Goal: Task Accomplishment & Management: Use online tool/utility

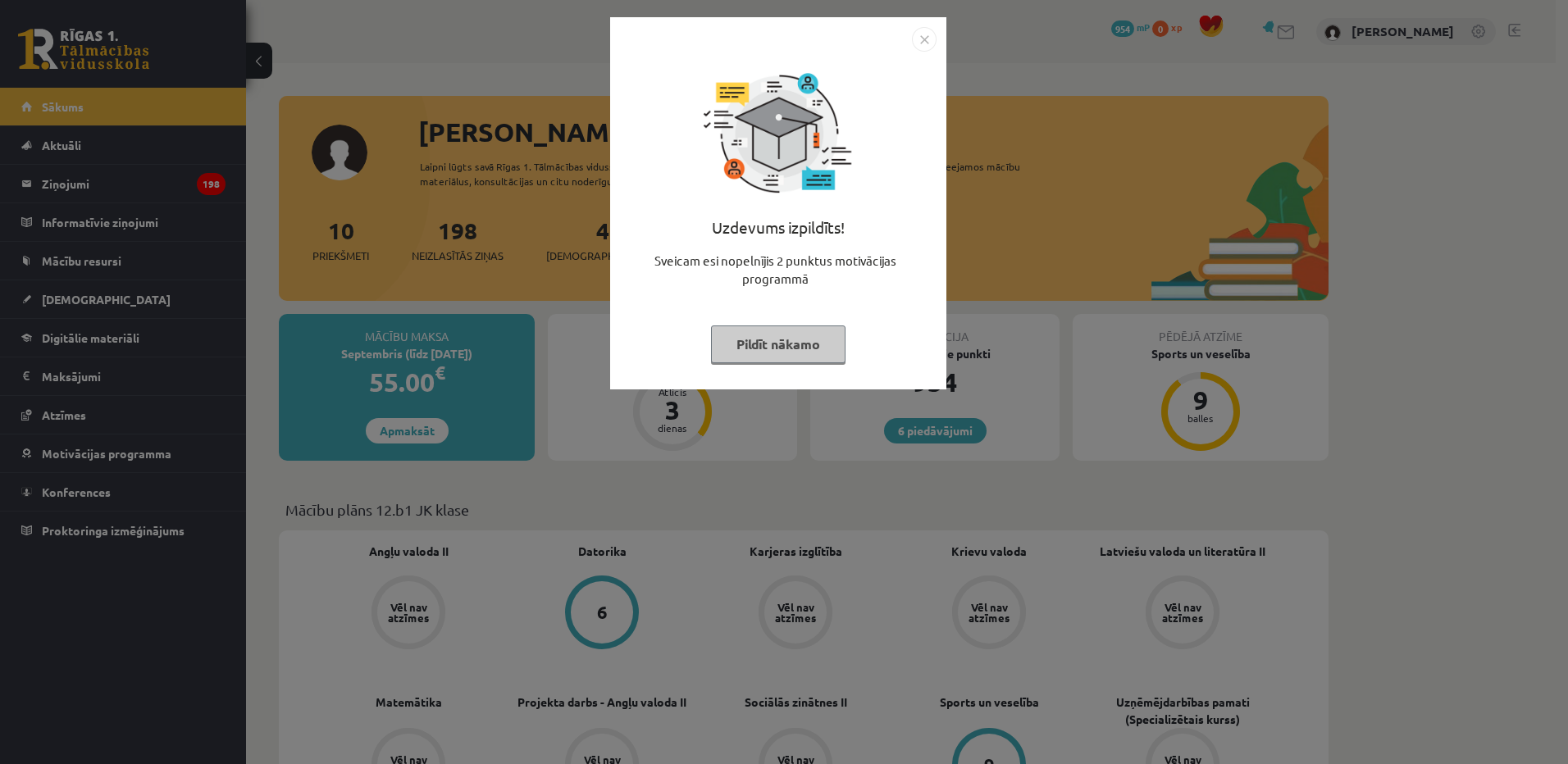
click at [796, 342] on button "Pildīt nākamo" at bounding box center [778, 344] width 135 height 37
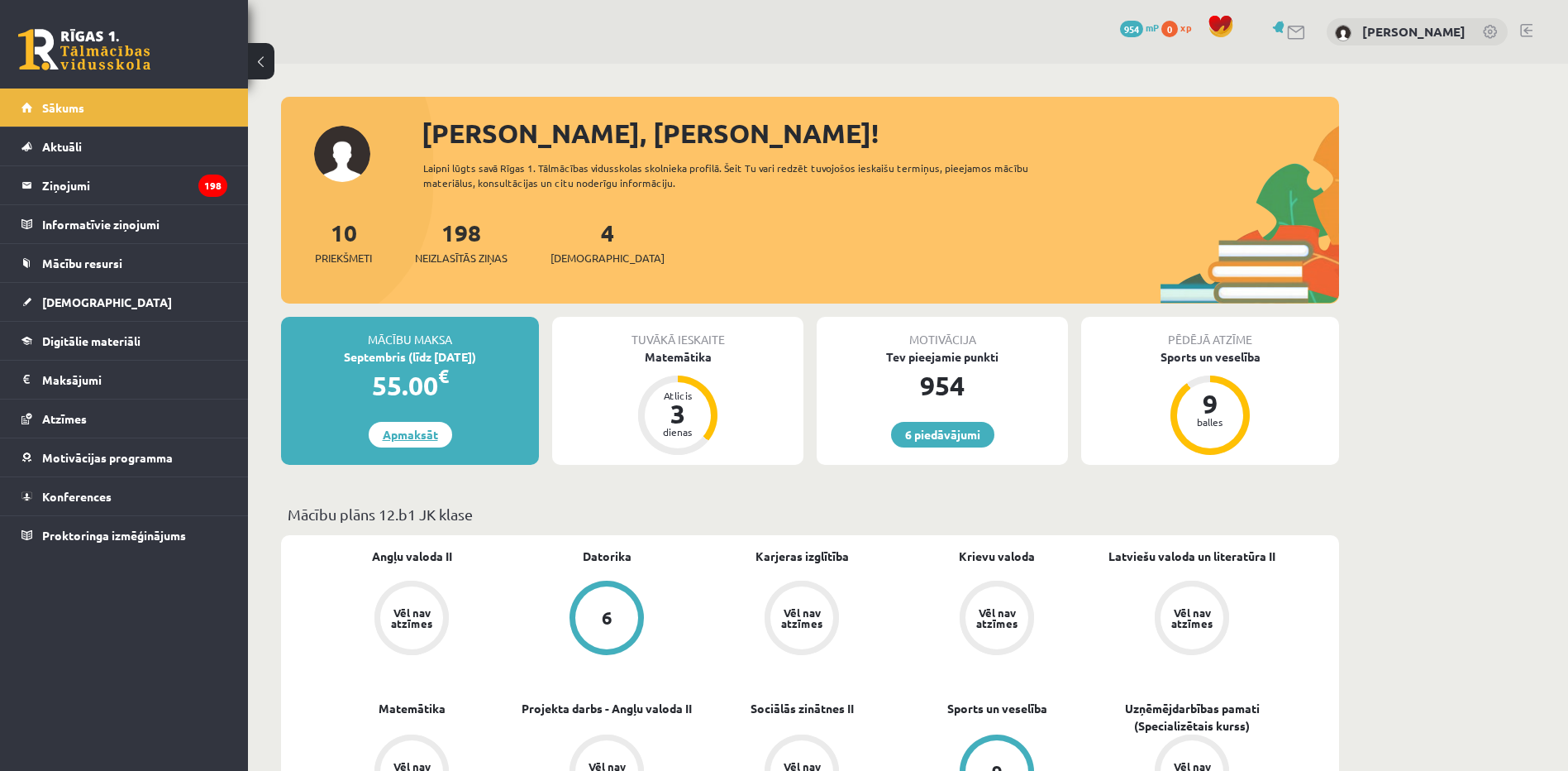
click at [396, 437] on link "Apmaksāt" at bounding box center [410, 435] width 84 height 26
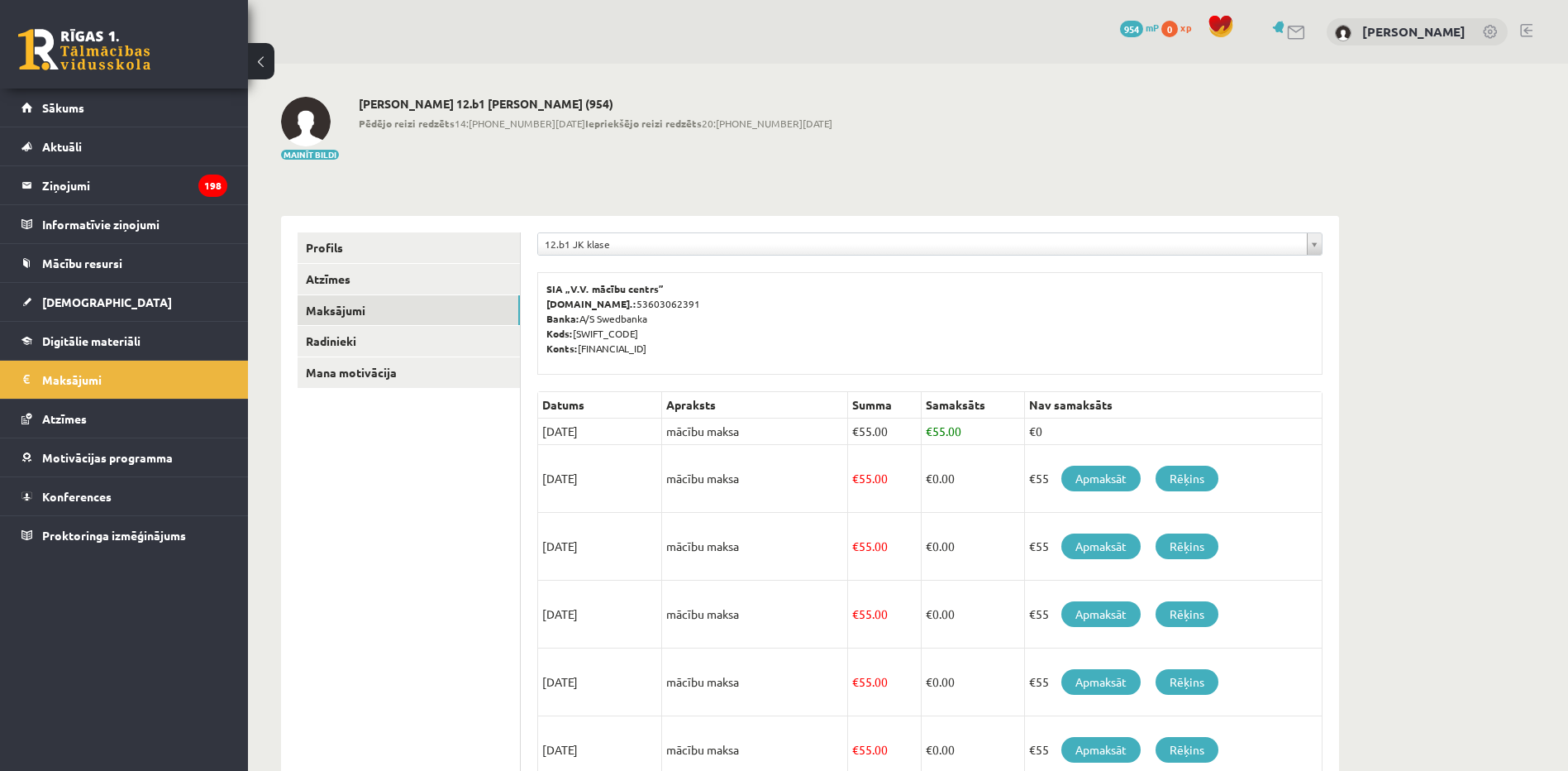
scroll to position [83, 0]
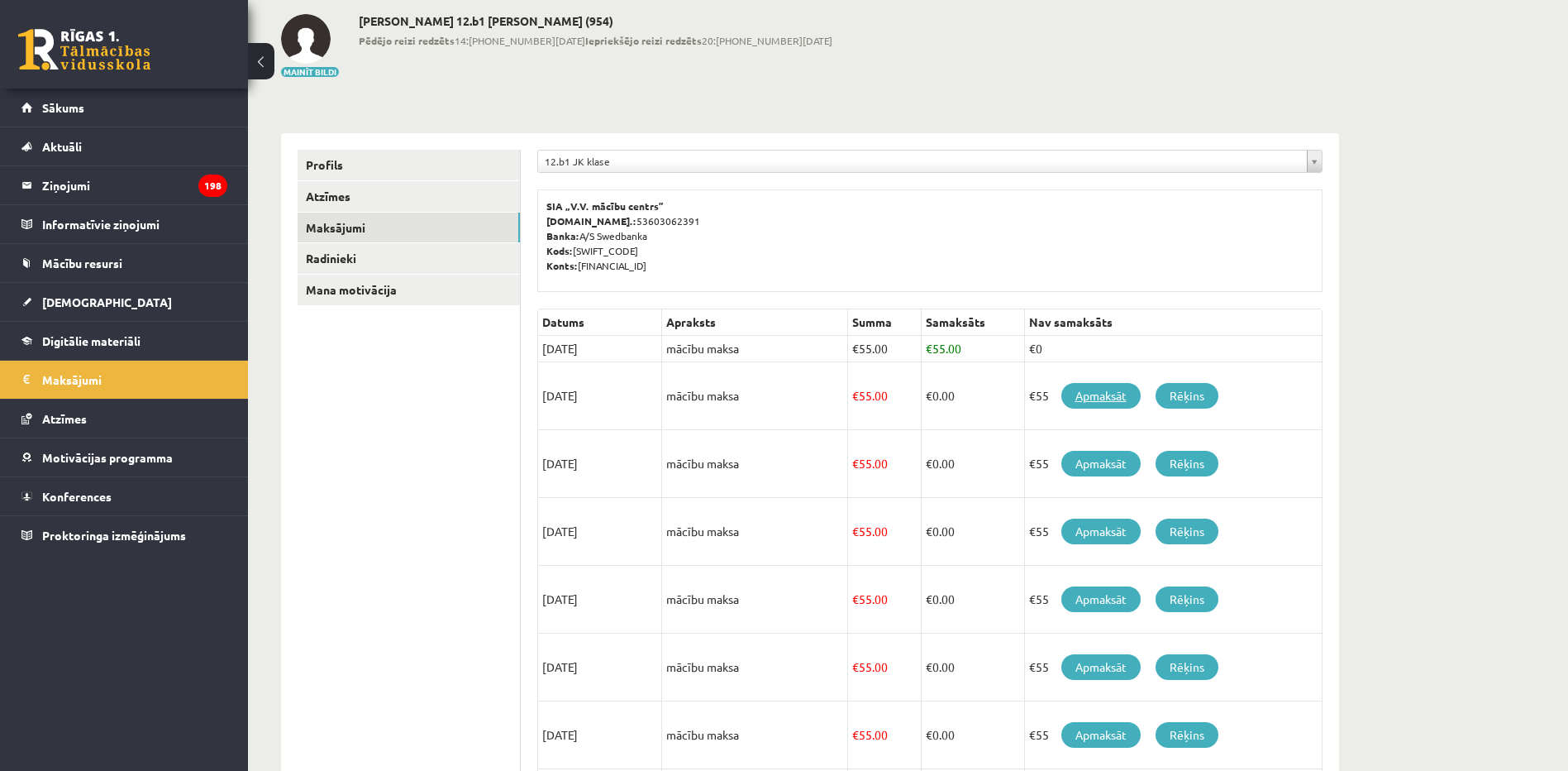
click at [1095, 395] on link "Apmaksāt" at bounding box center [1101, 396] width 79 height 26
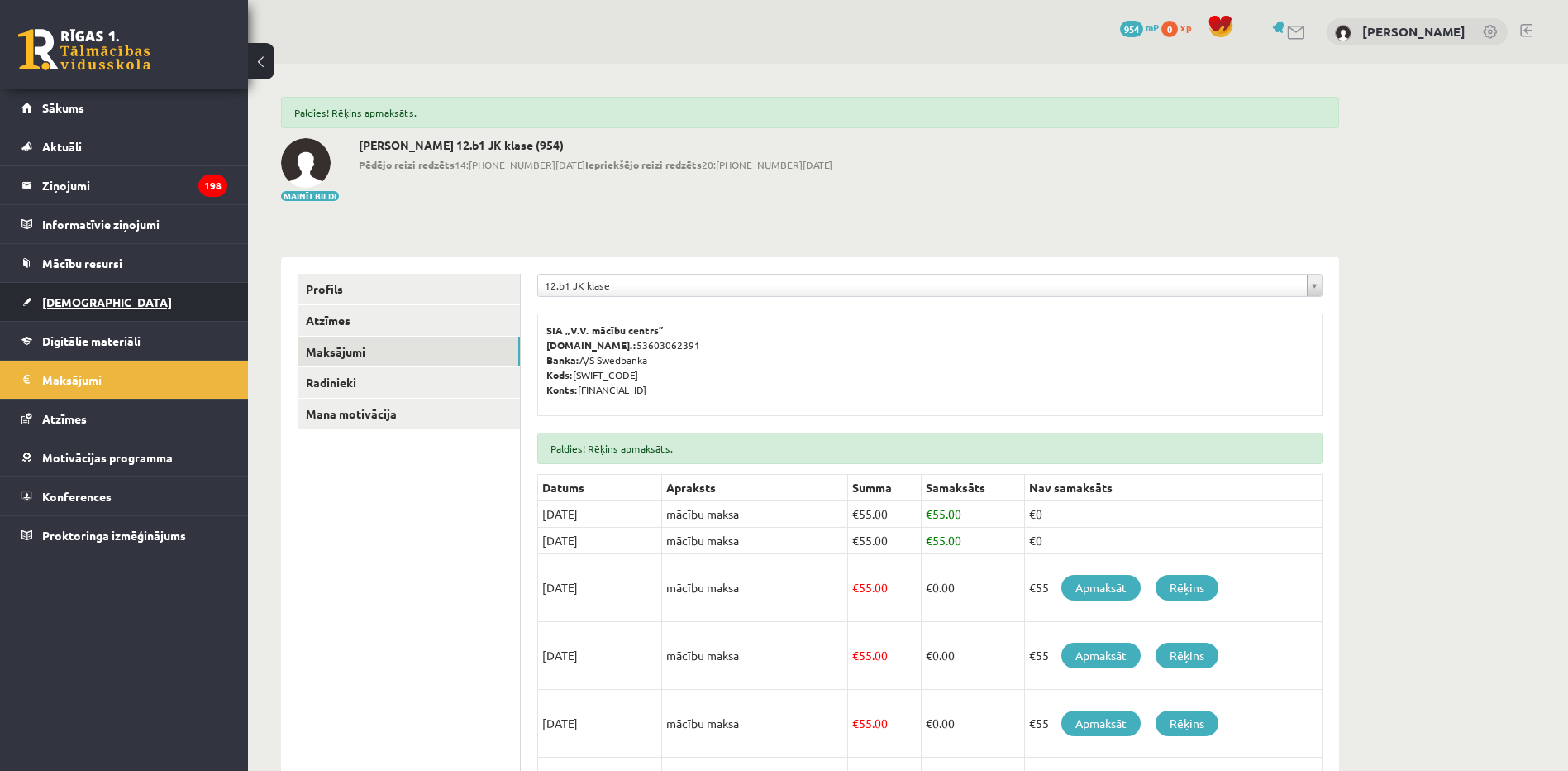
click at [100, 300] on link "[DEMOGRAPHIC_DATA]" at bounding box center [124, 302] width 206 height 38
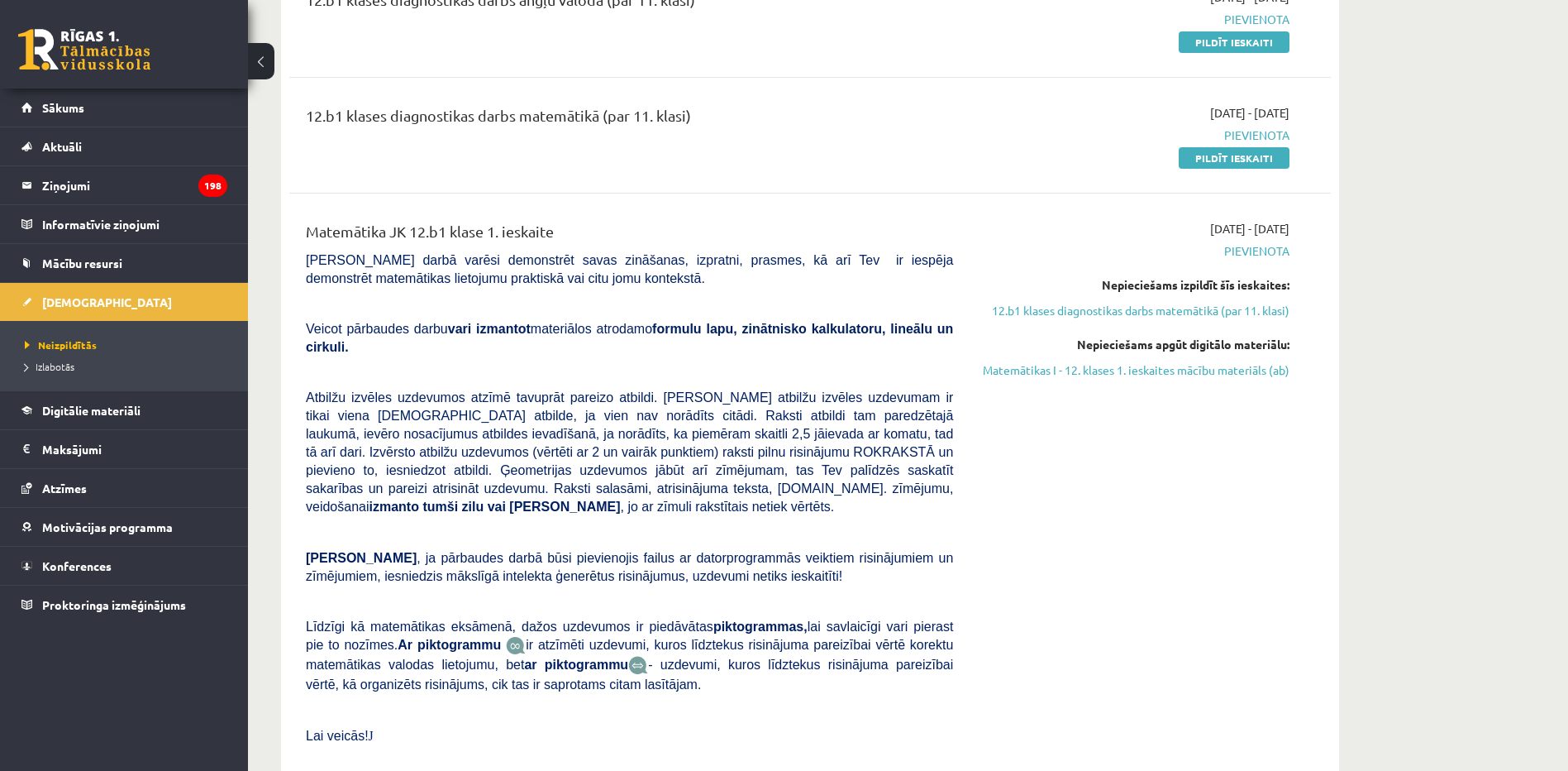
scroll to position [83, 0]
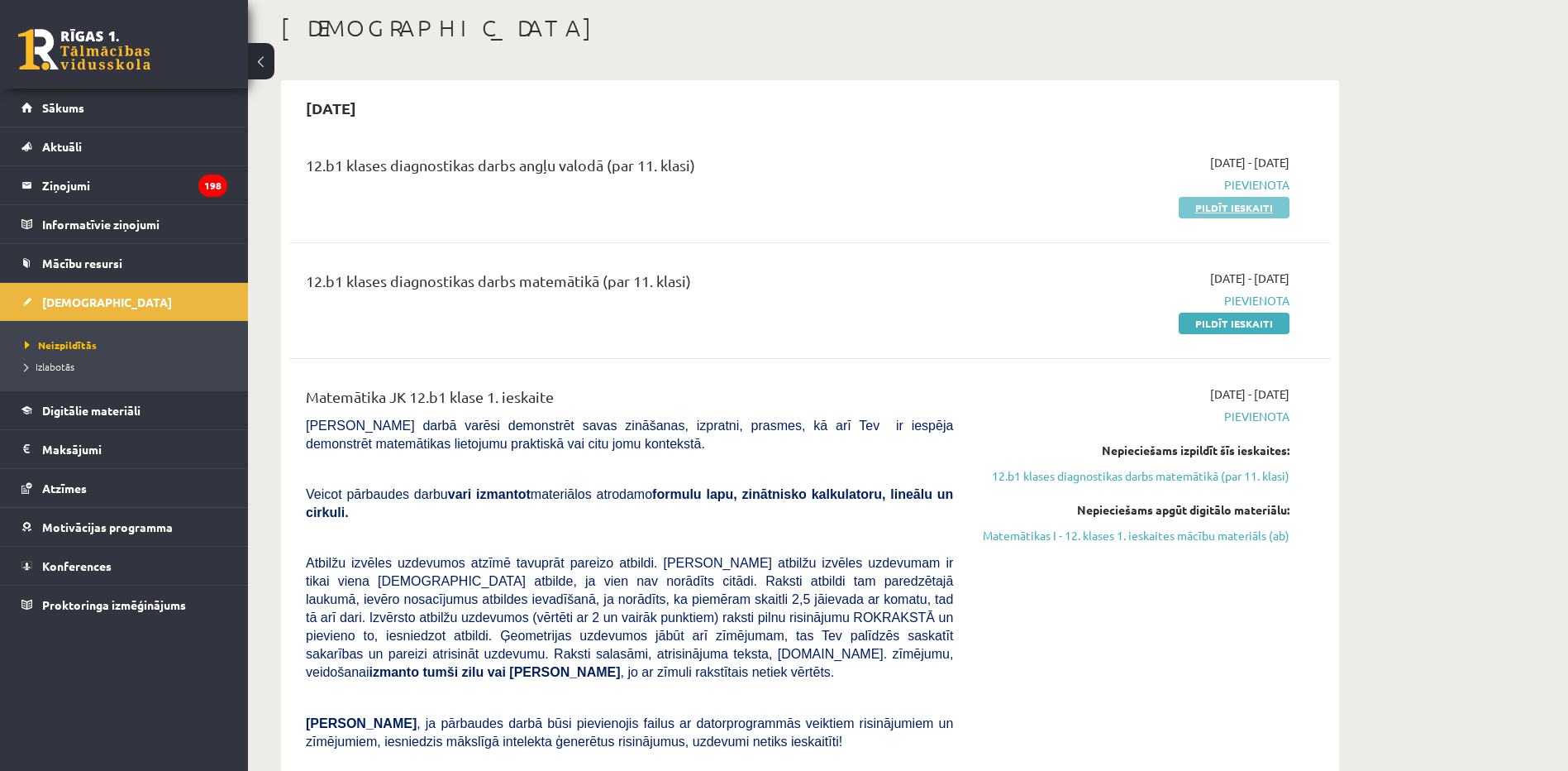
click at [1240, 202] on link "Pildīt ieskaiti" at bounding box center [1234, 208] width 111 height 22
click at [1244, 205] on link "Pildīt ieskaiti" at bounding box center [1234, 208] width 111 height 22
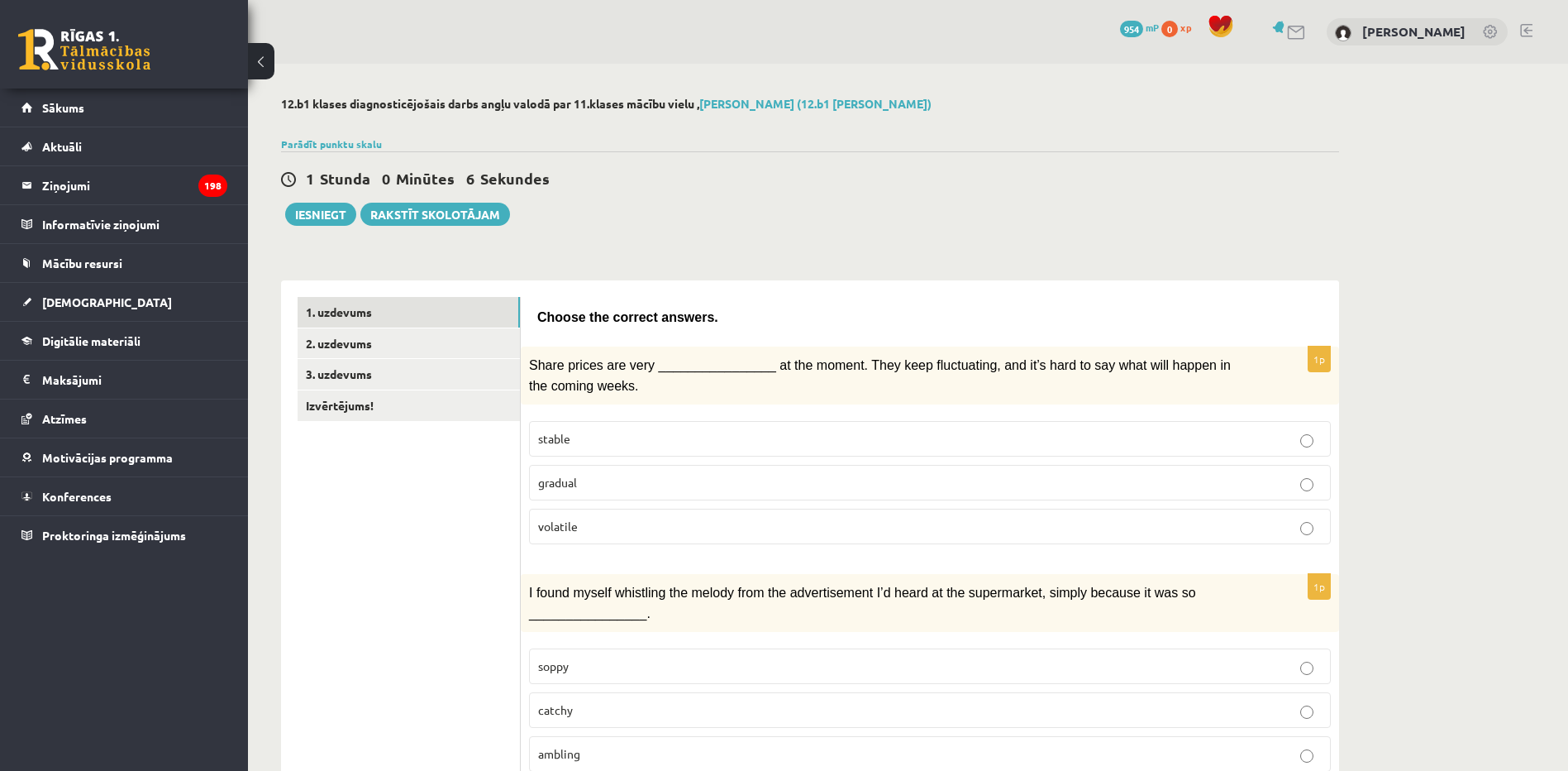
click at [595, 439] on p "stable" at bounding box center [931, 438] width 784 height 17
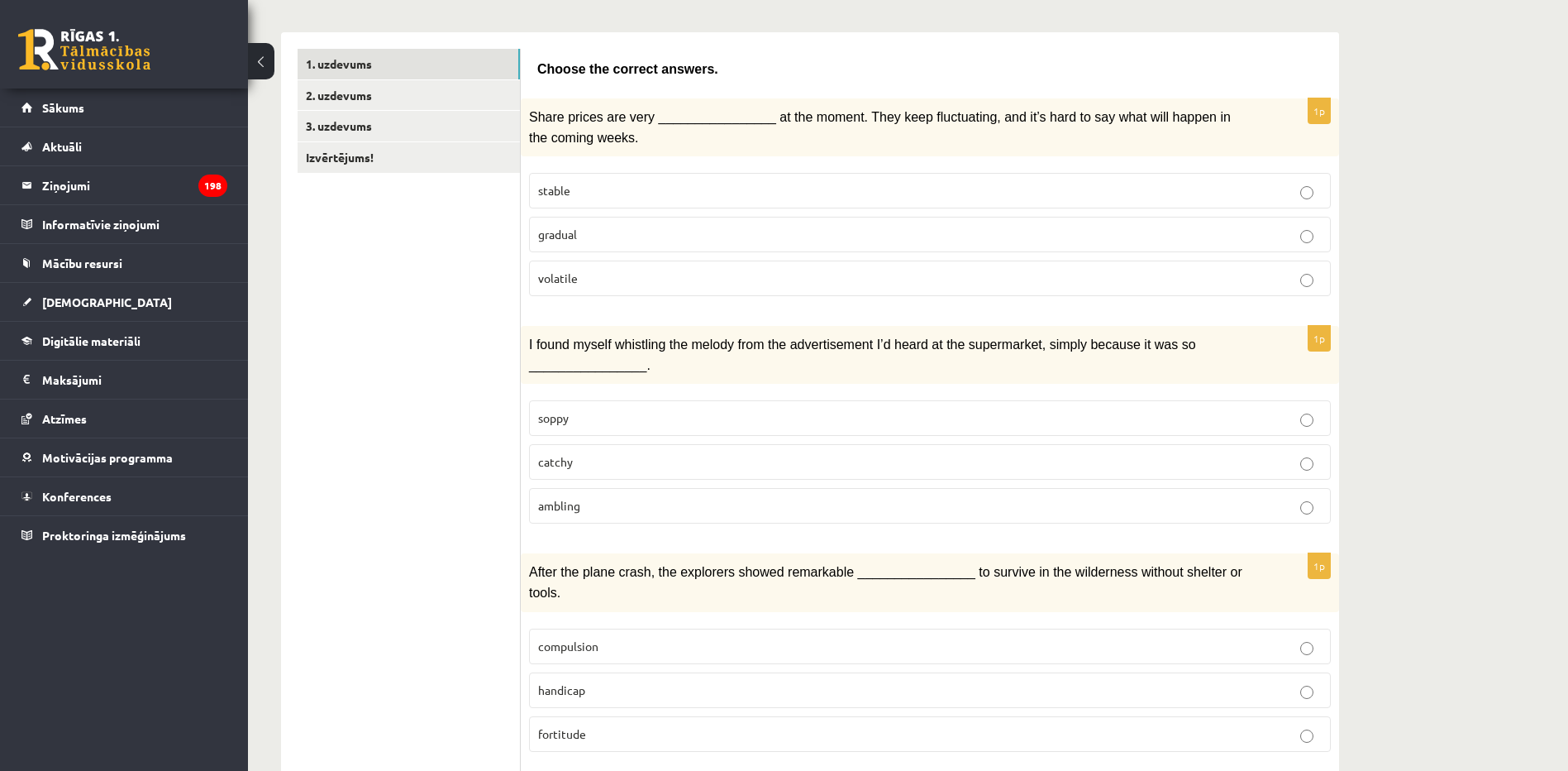
scroll to position [166, 0]
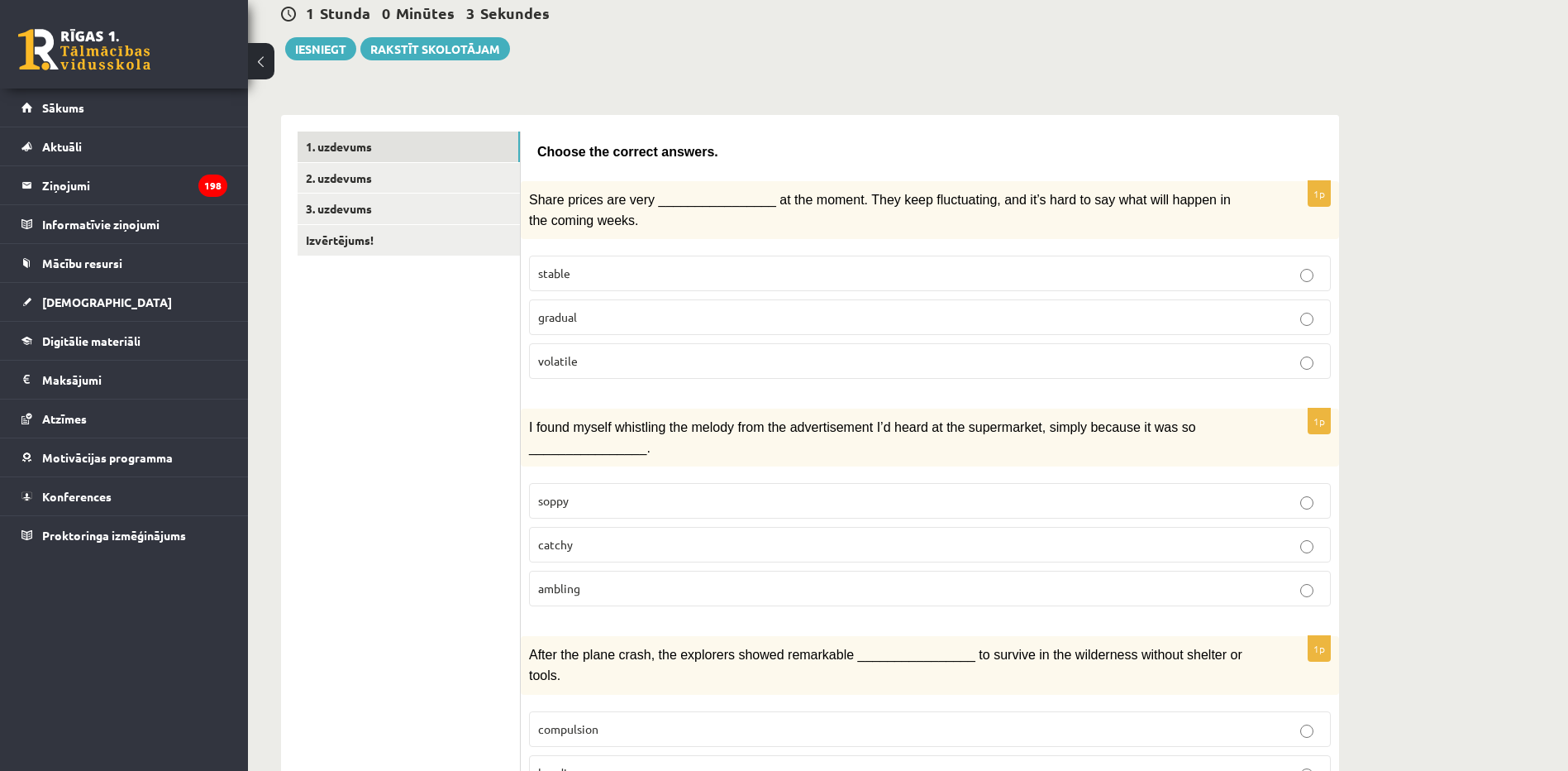
click at [571, 354] on span "volatile" at bounding box center [558, 361] width 40 height 15
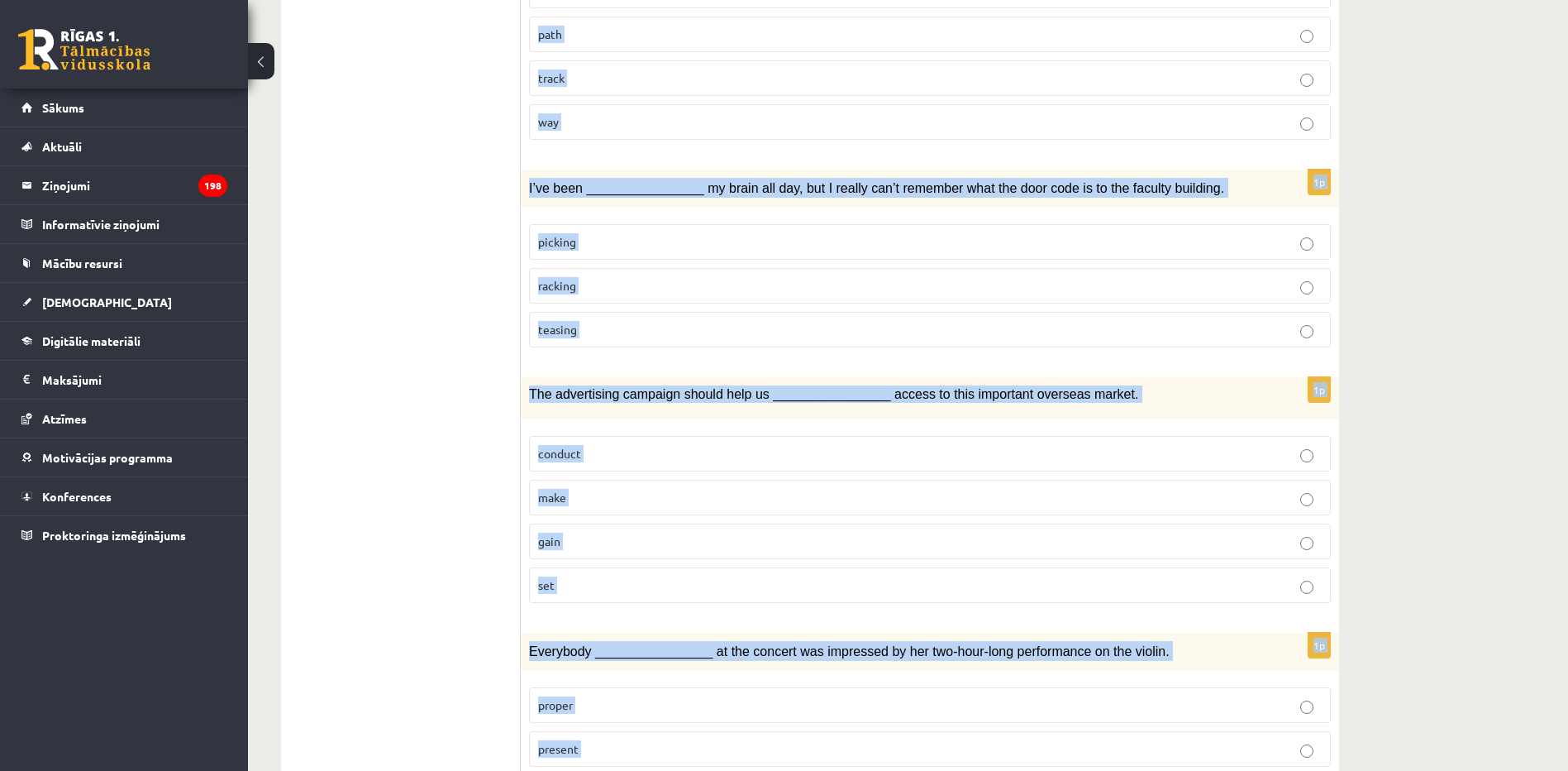
scroll to position [2253, 0]
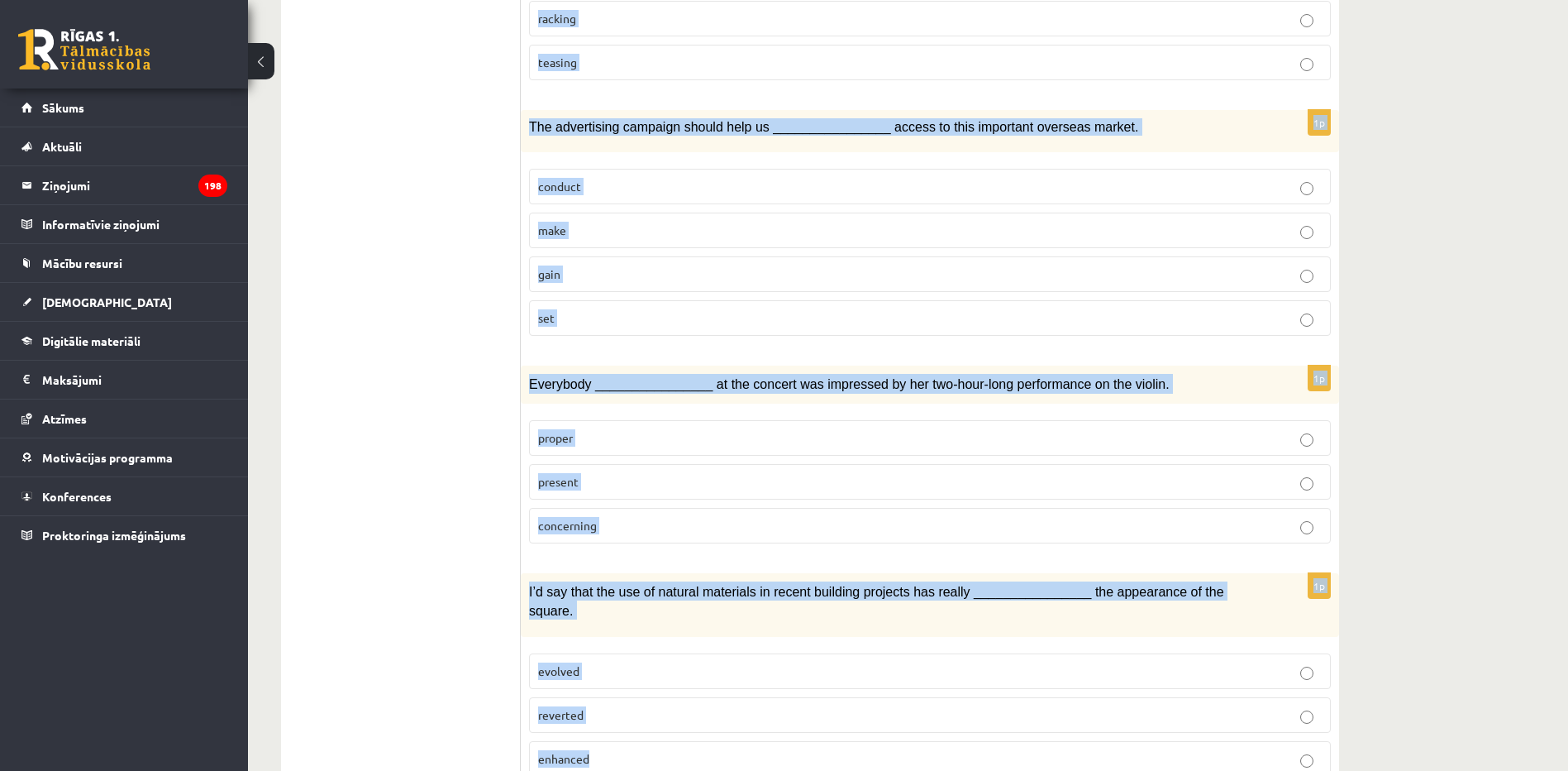
drag, startPoint x: 524, startPoint y: 201, endPoint x: 961, endPoint y: 689, distance: 655.1
copy form "Share prices are very ________________ at the moment. They keep fluctuating, an…"
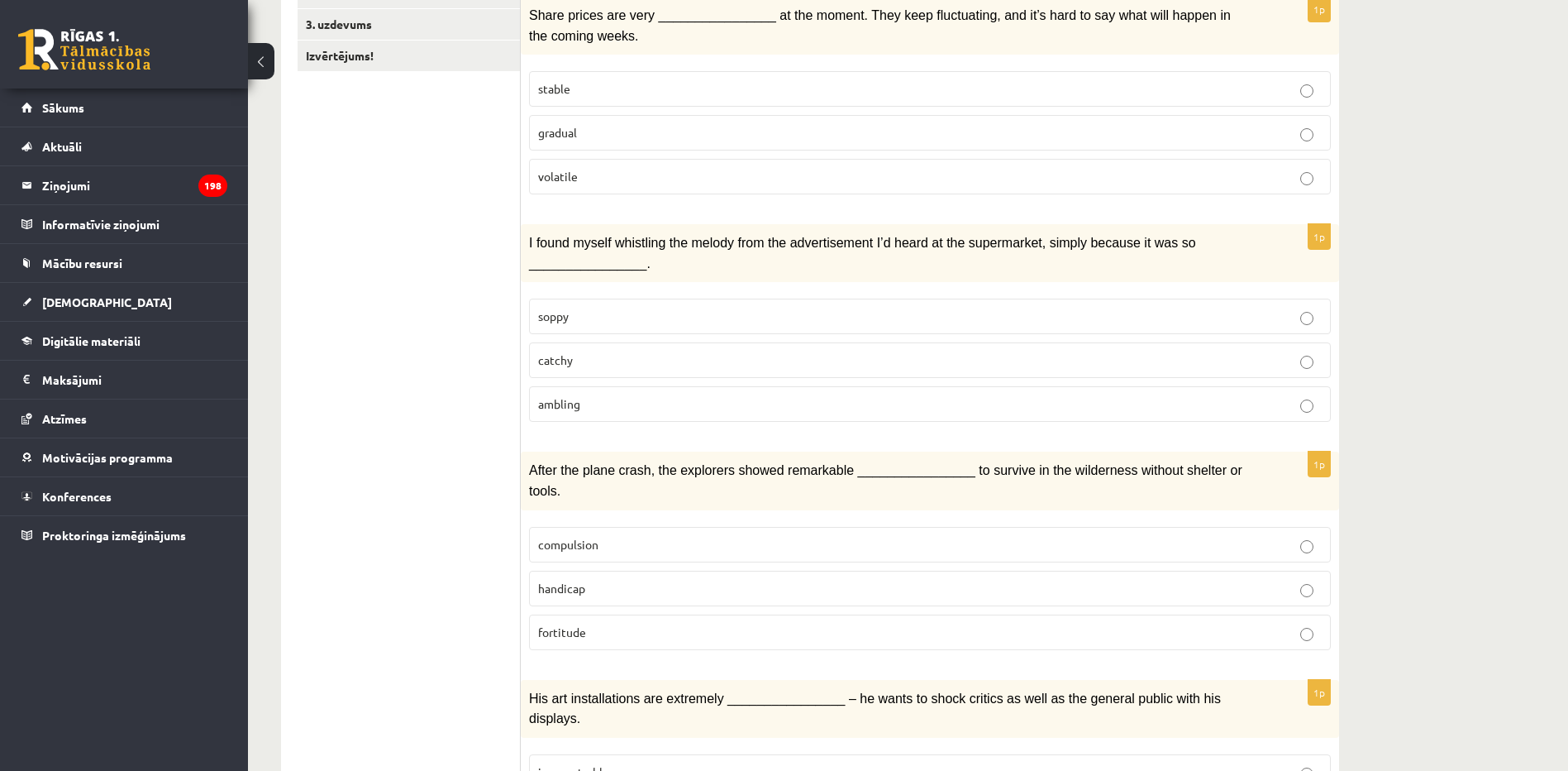
scroll to position [19, 0]
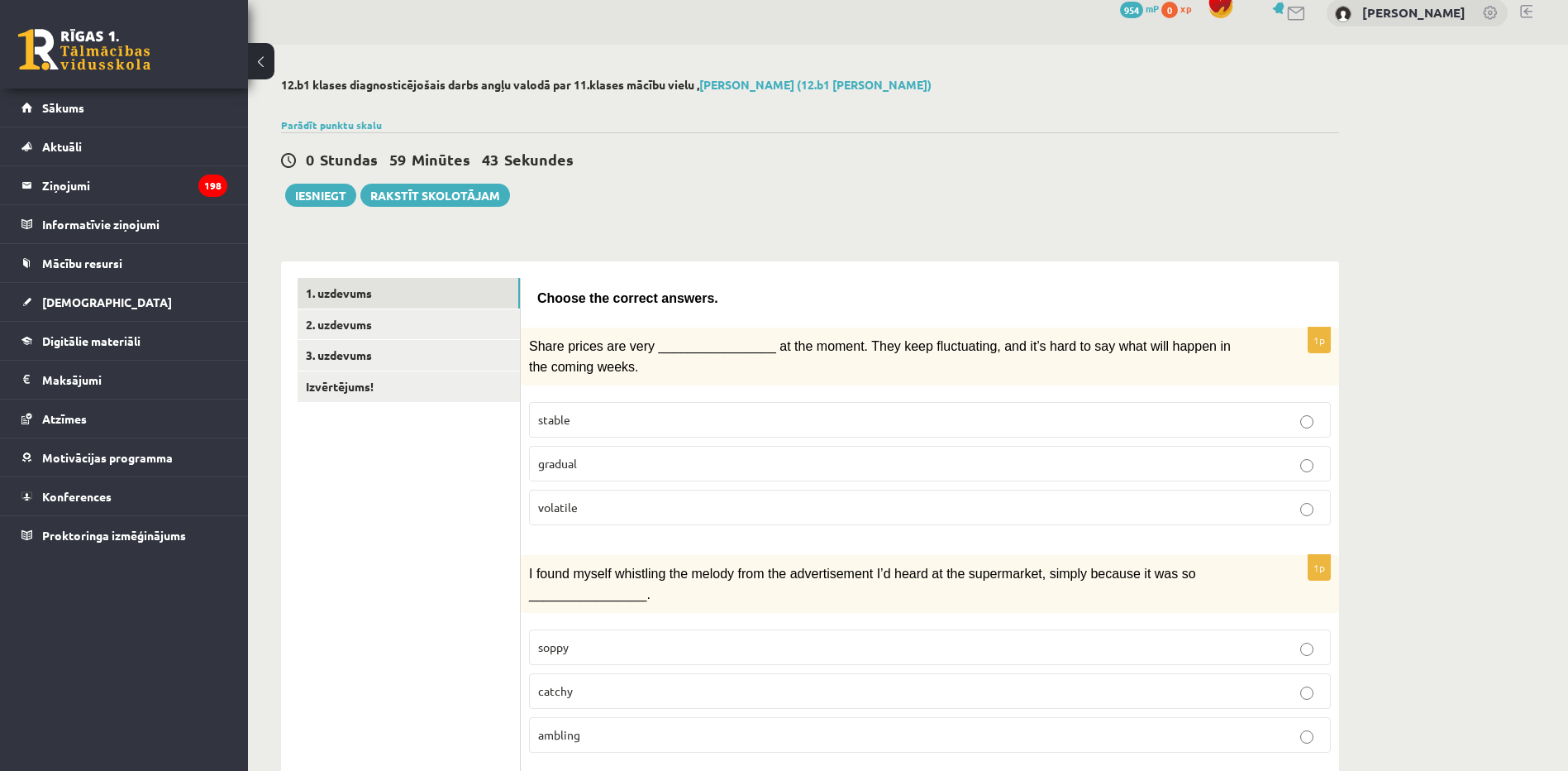
click at [578, 500] on p "volatile" at bounding box center [931, 507] width 784 height 17
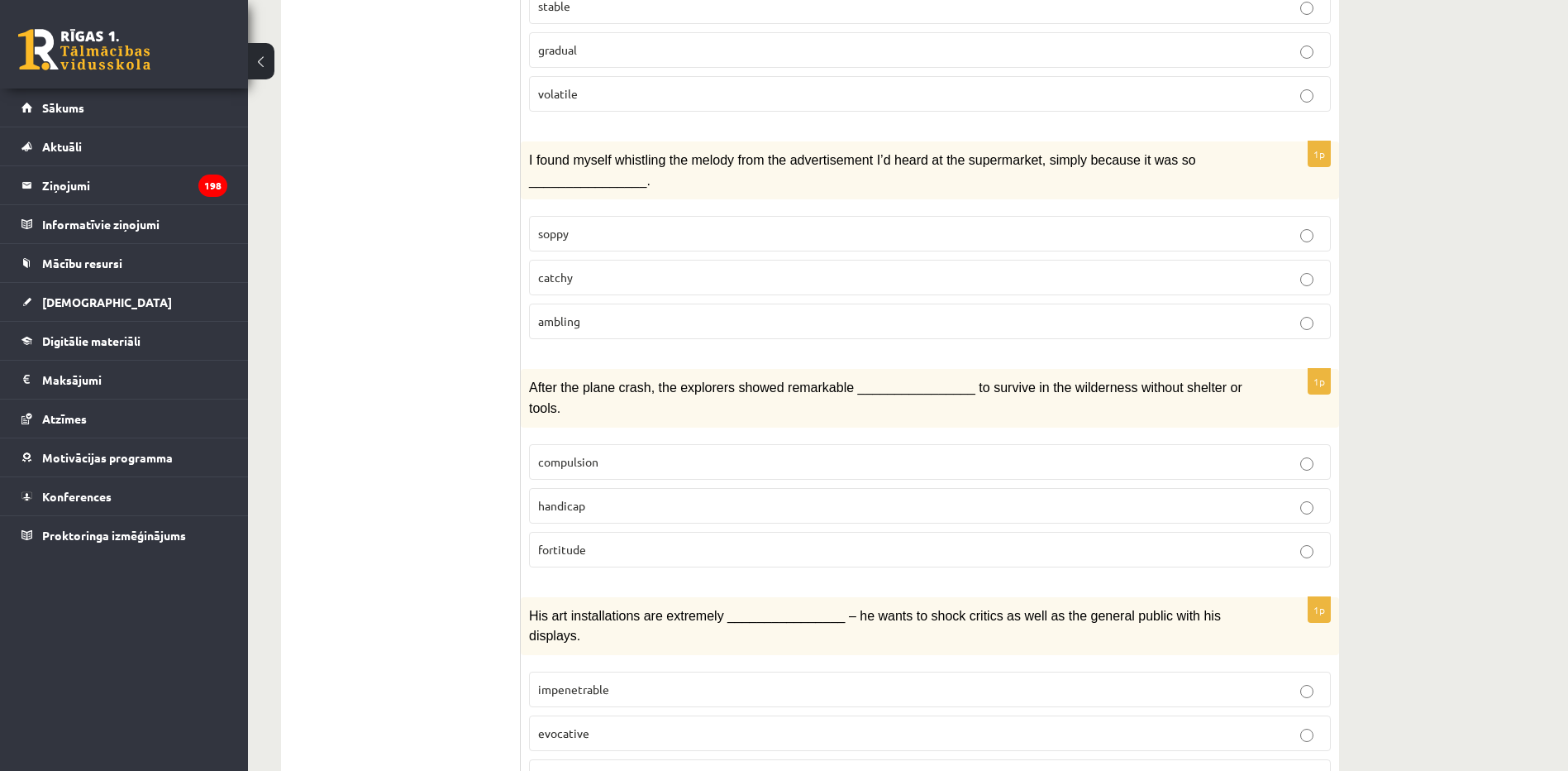
click at [584, 269] on p "catchy" at bounding box center [931, 277] width 784 height 17
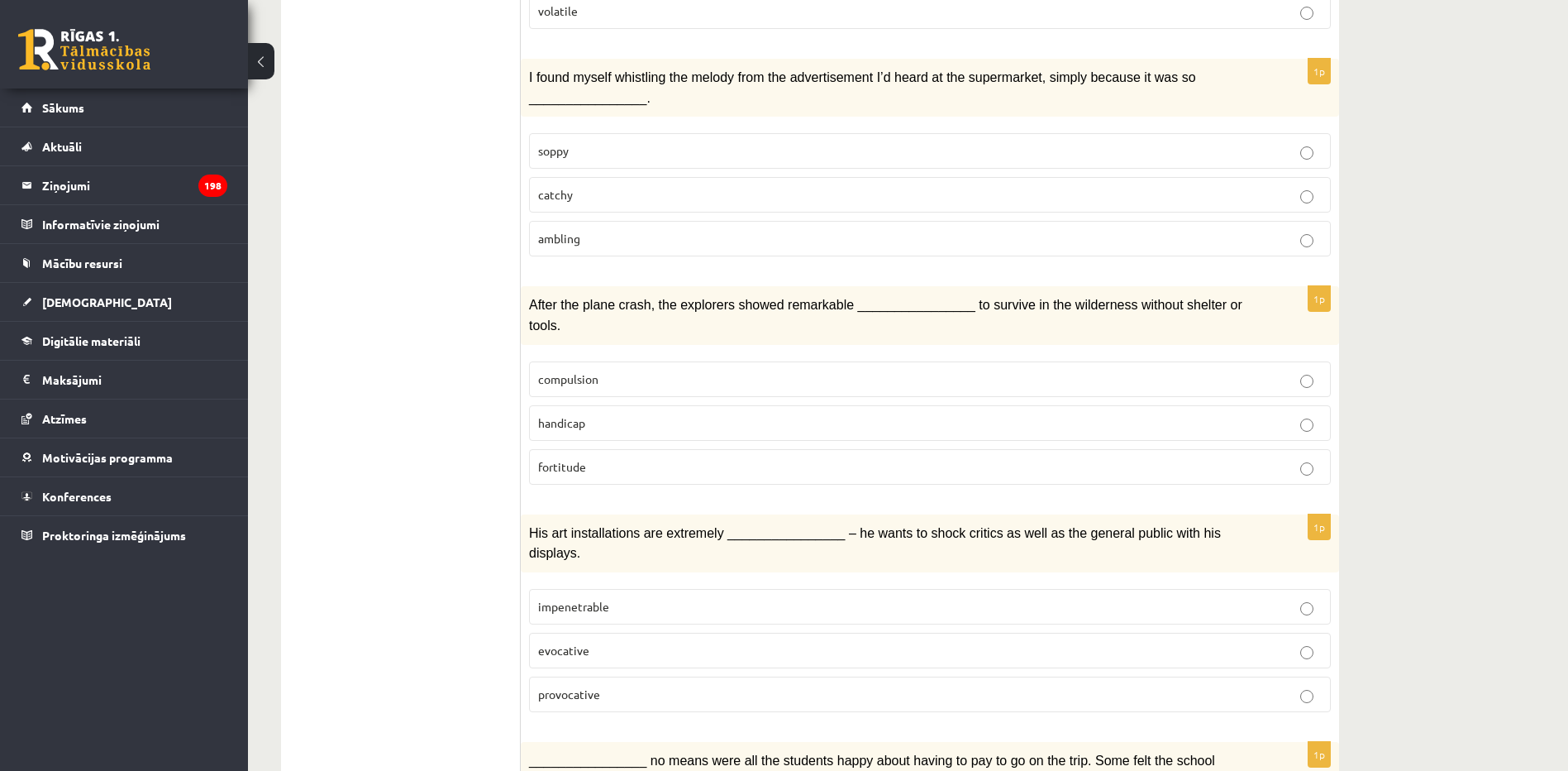
click at [586, 458] on p "fortitude" at bounding box center [931, 466] width 784 height 17
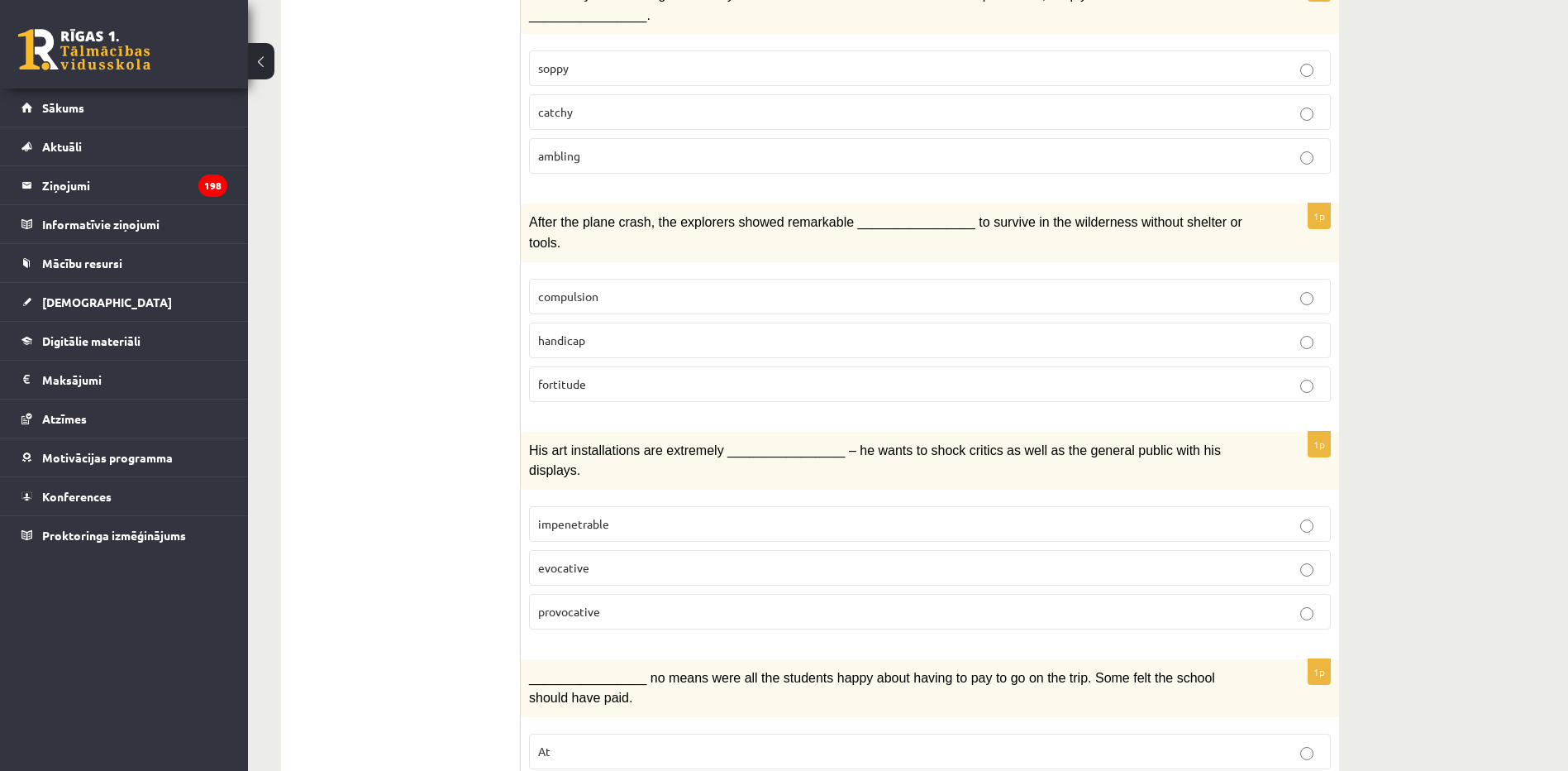
click at [555, 507] on label "impenetrable" at bounding box center [931, 524] width 802 height 36
click at [567, 551] on label "evocative" at bounding box center [931, 569] width 802 height 36
click at [566, 604] on span "provocative" at bounding box center [569, 611] width 62 height 15
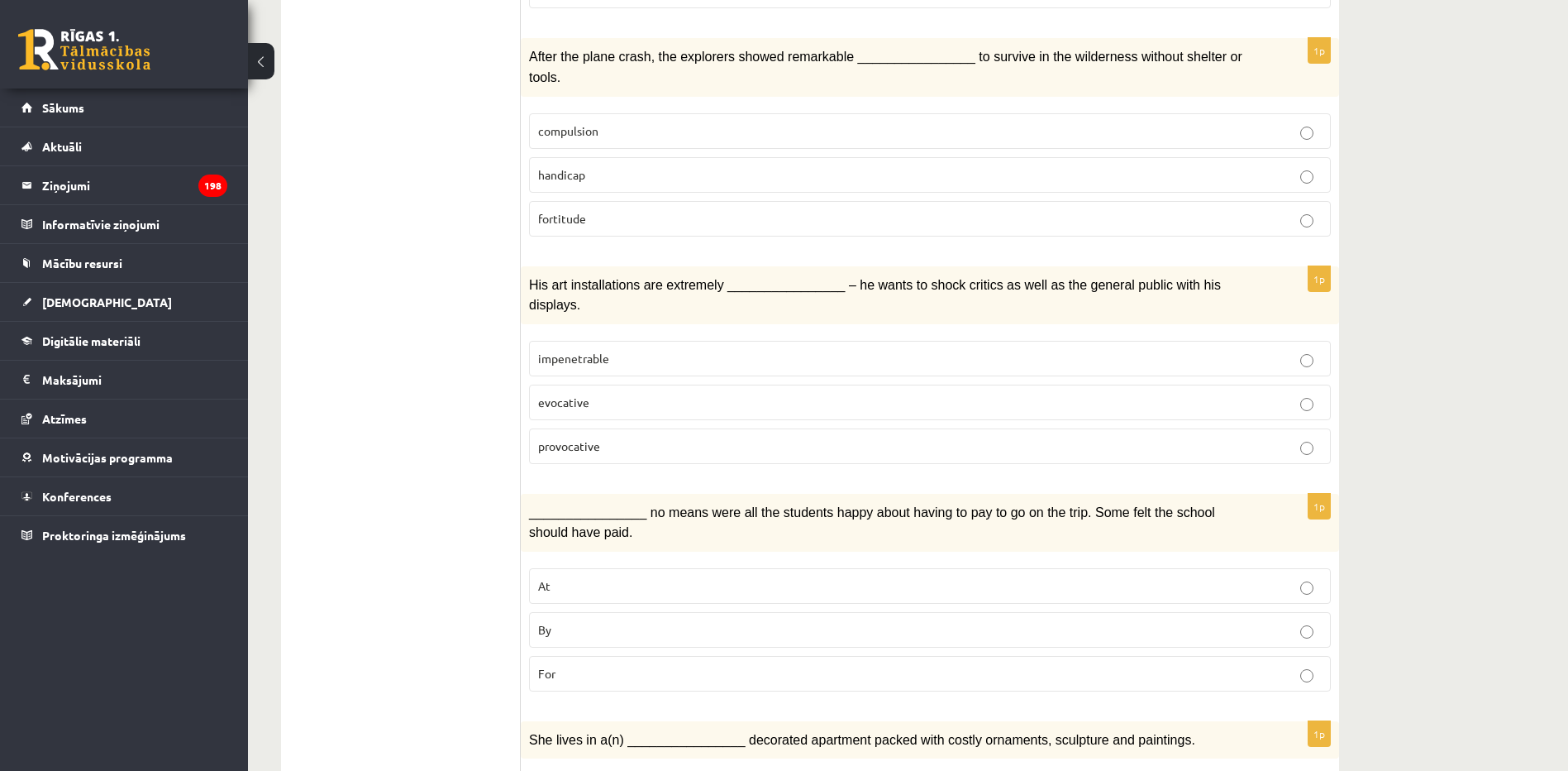
scroll to position [847, 0]
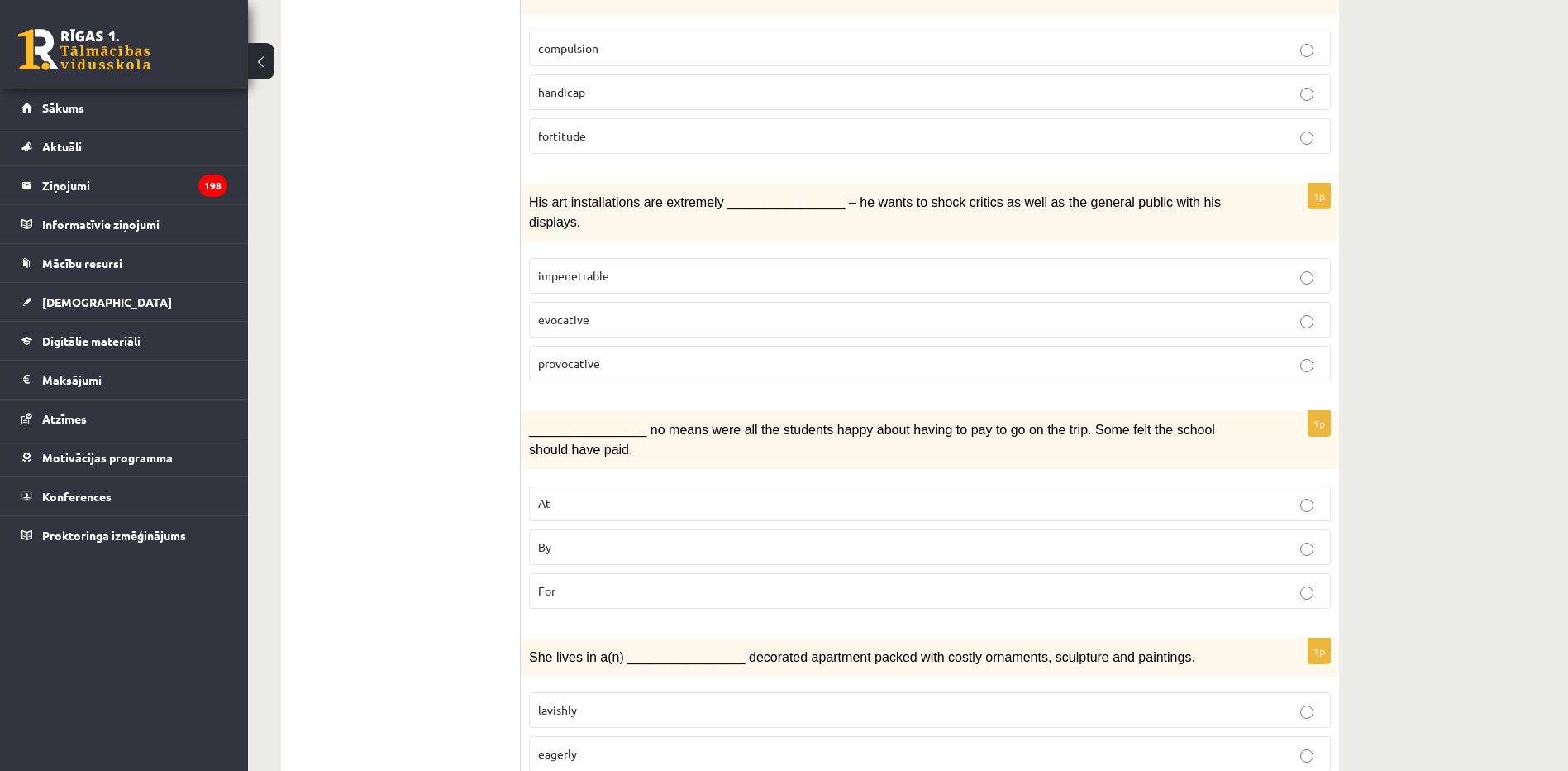
click at [560, 539] on p "By" at bounding box center [931, 547] width 784 height 17
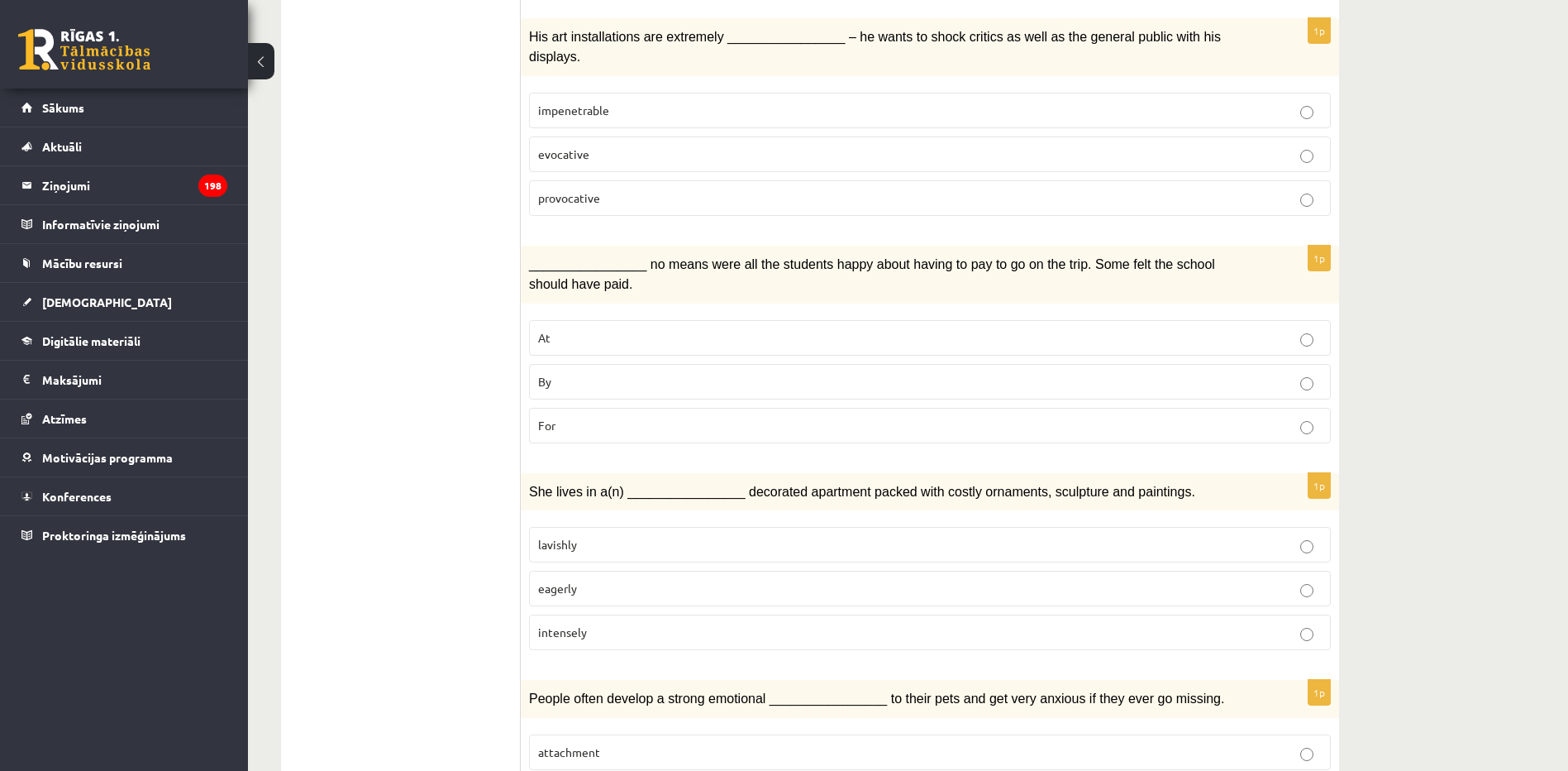
scroll to position [1095, 0]
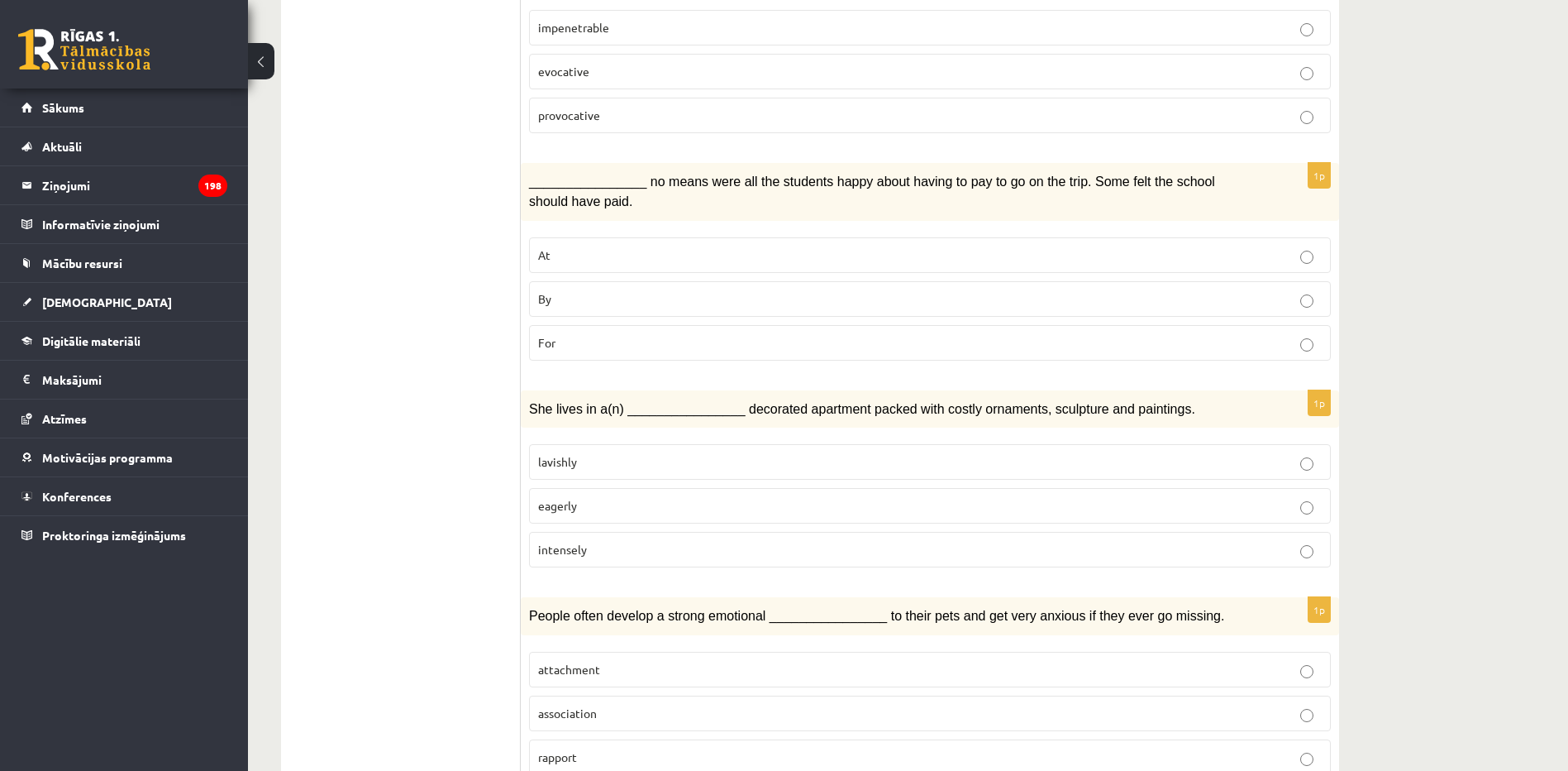
click at [584, 436] on fieldset "lavishly eagerly intensely" at bounding box center [931, 505] width 802 height 137
click at [571, 453] on p "lavishly" at bounding box center [931, 462] width 784 height 17
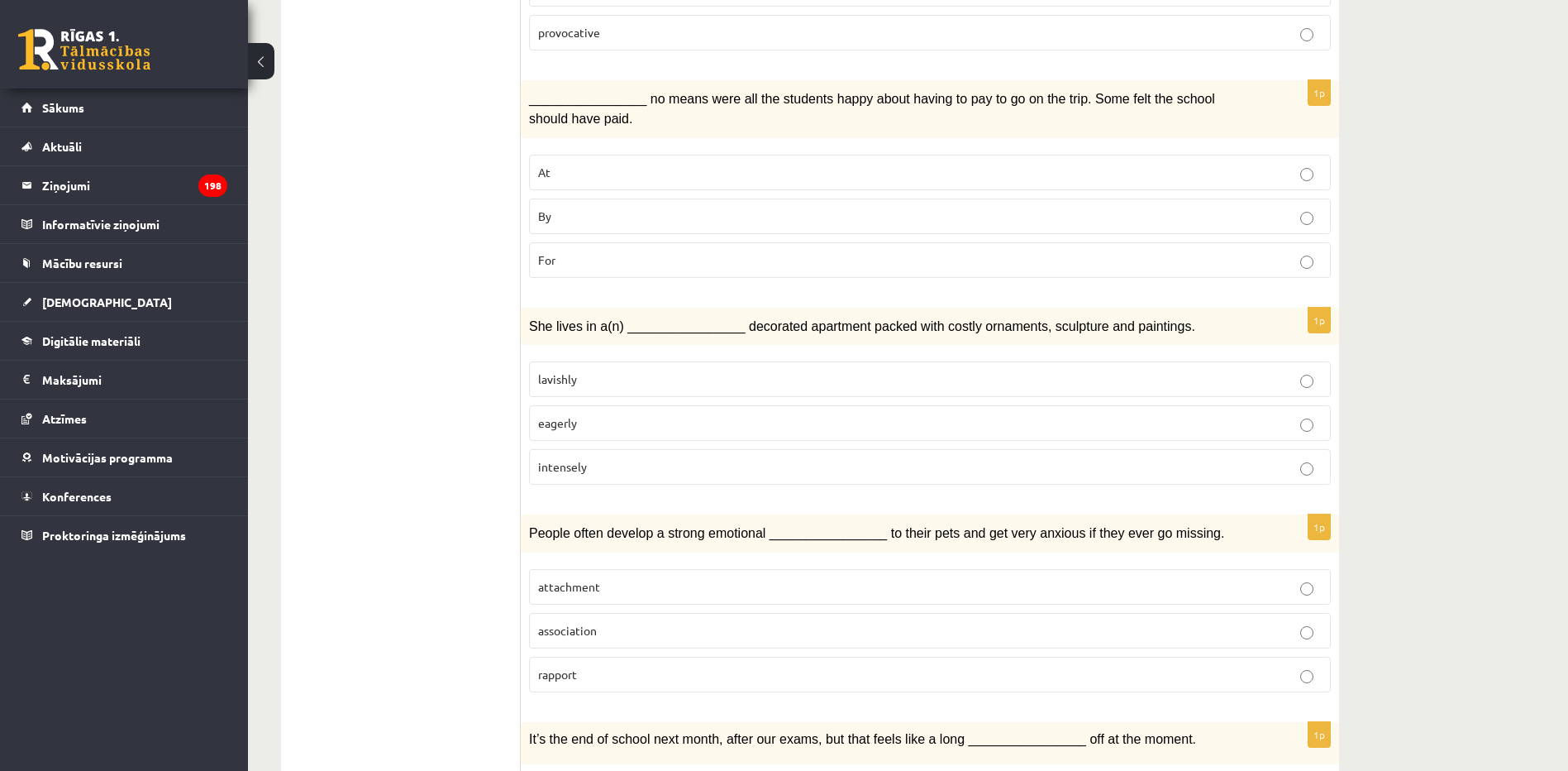
scroll to position [1260, 0]
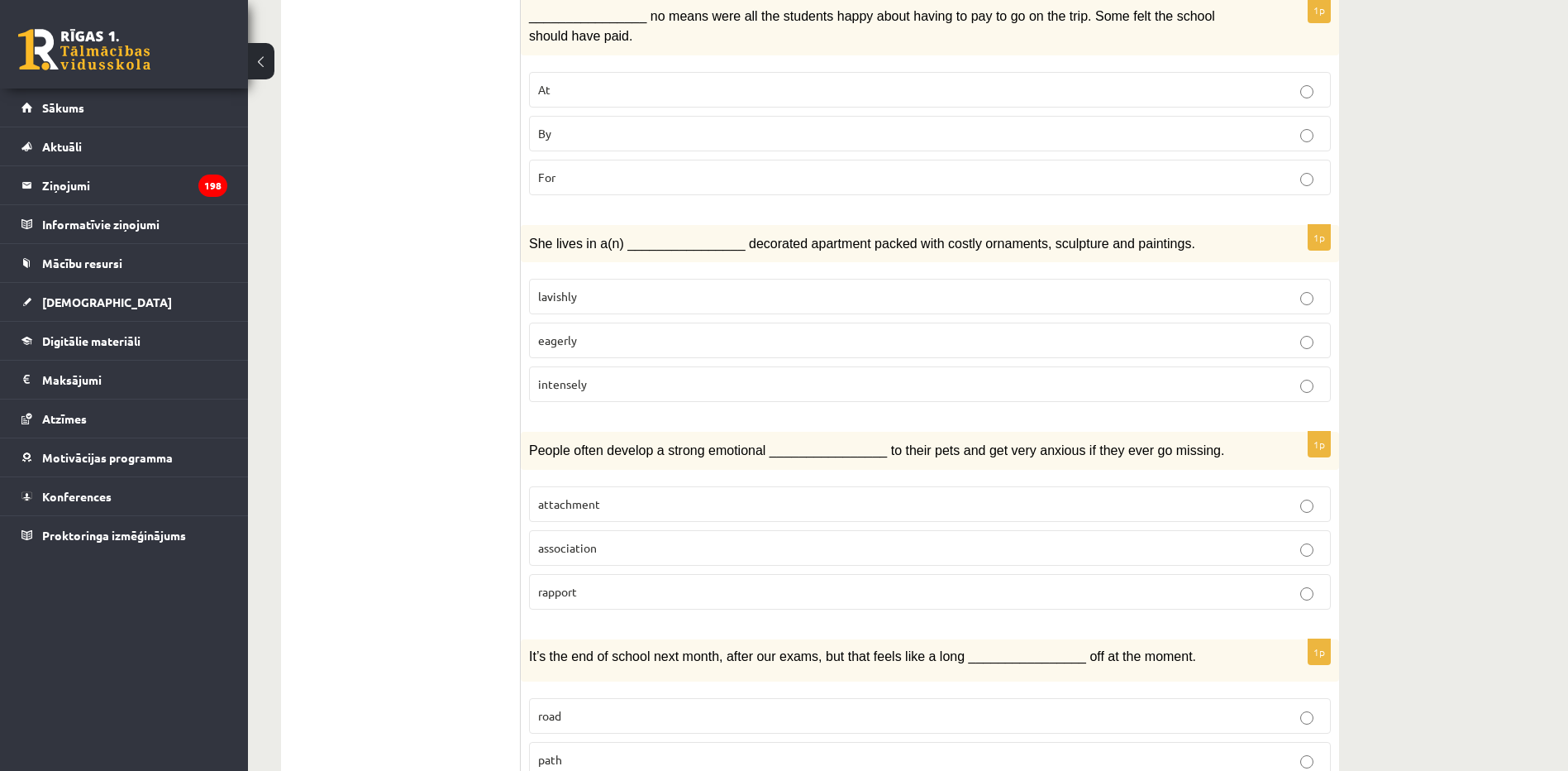
click at [610, 487] on label "attachment" at bounding box center [931, 505] width 802 height 36
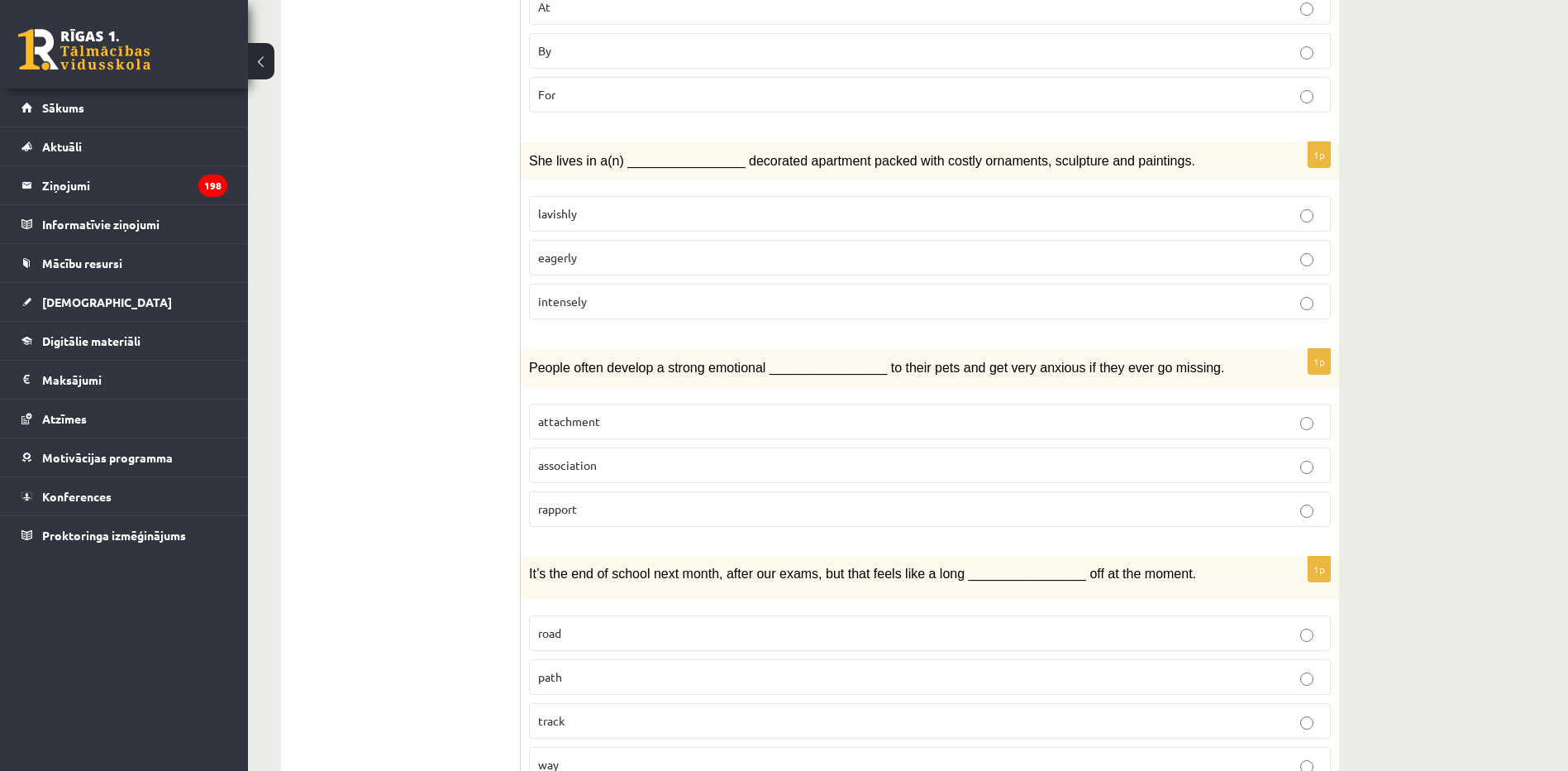
scroll to position [1508, 0]
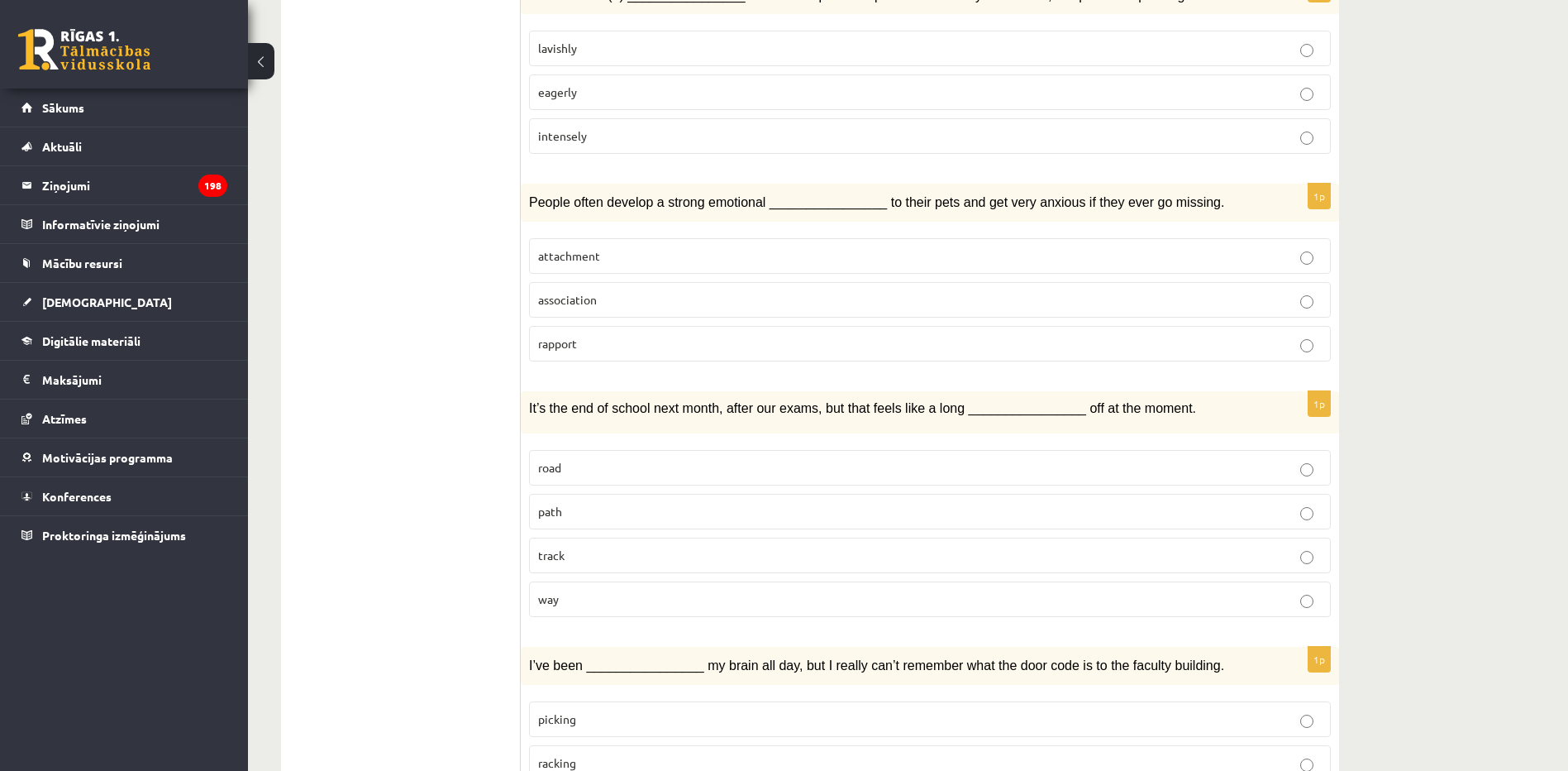
click at [555, 529] on fieldset "road path track way" at bounding box center [931, 532] width 802 height 180
click at [550, 592] on span "way" at bounding box center [548, 599] width 21 height 15
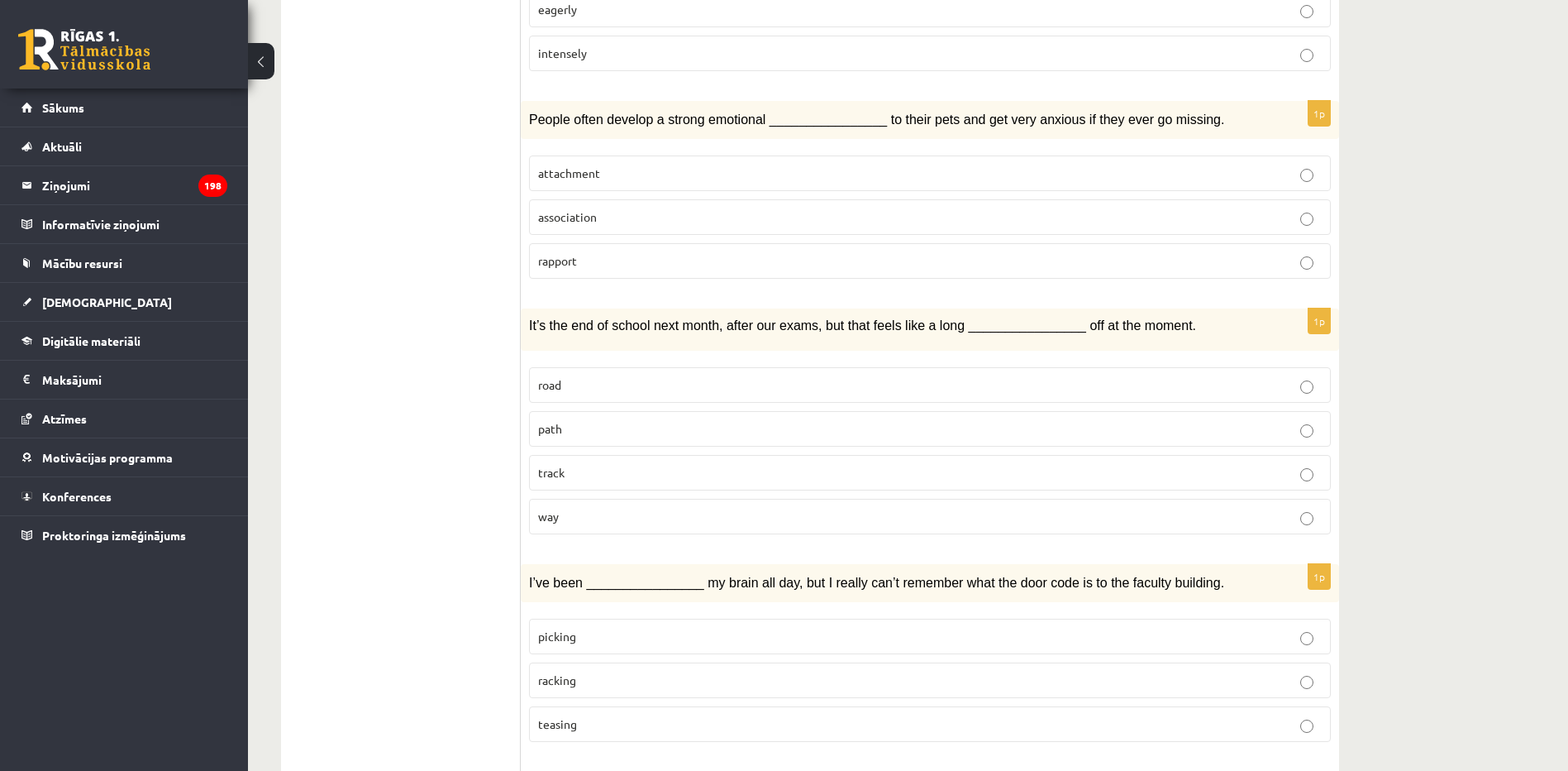
scroll to position [1673, 0]
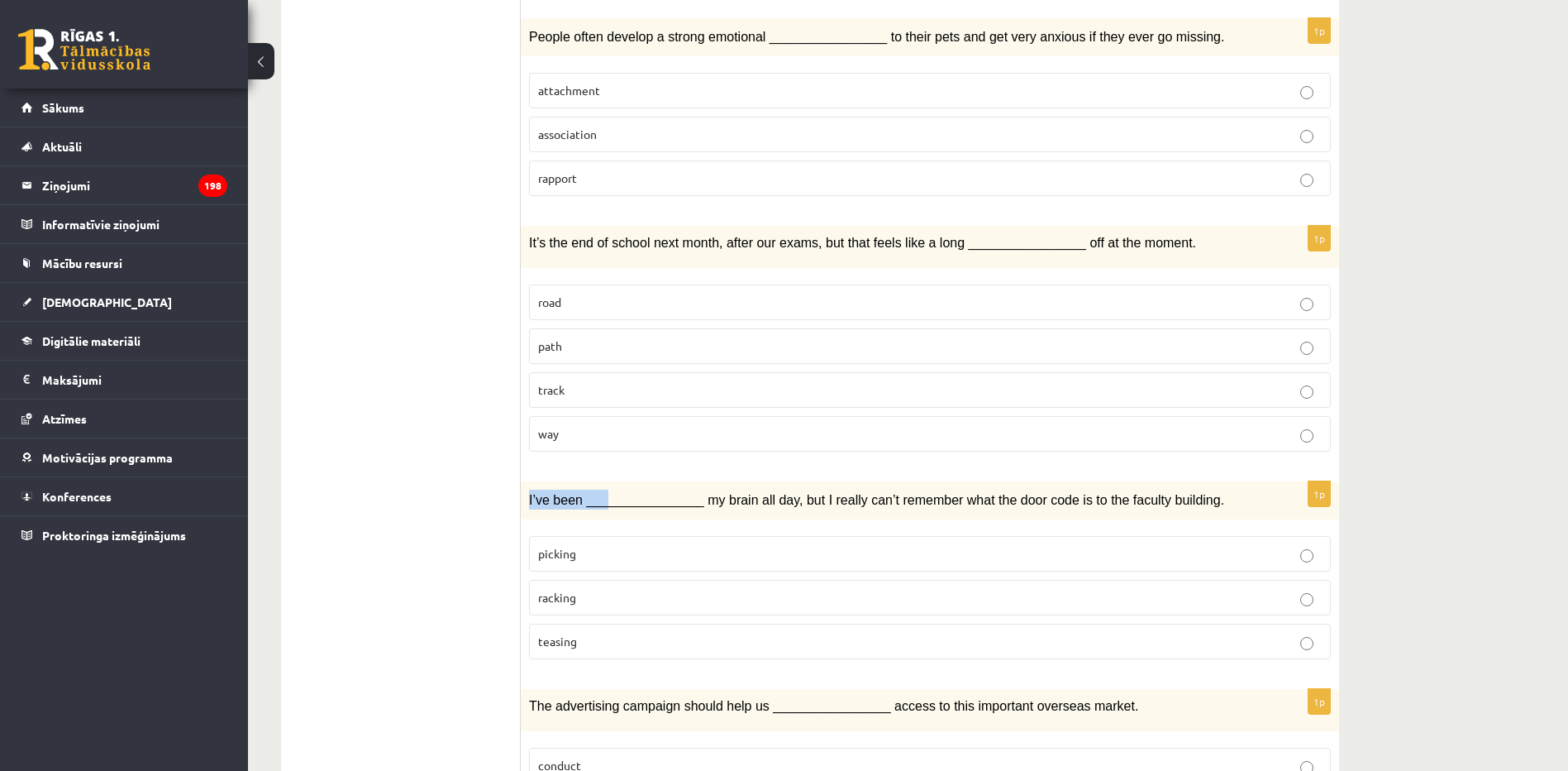
click at [624, 481] on div "I’ve been ________________ my brain all day, but I really can’t remember what t…" at bounding box center [930, 500] width 818 height 38
click at [897, 481] on div "I’ve been ________________ my brain all day, but I really can’t remember what t…" at bounding box center [930, 500] width 818 height 38
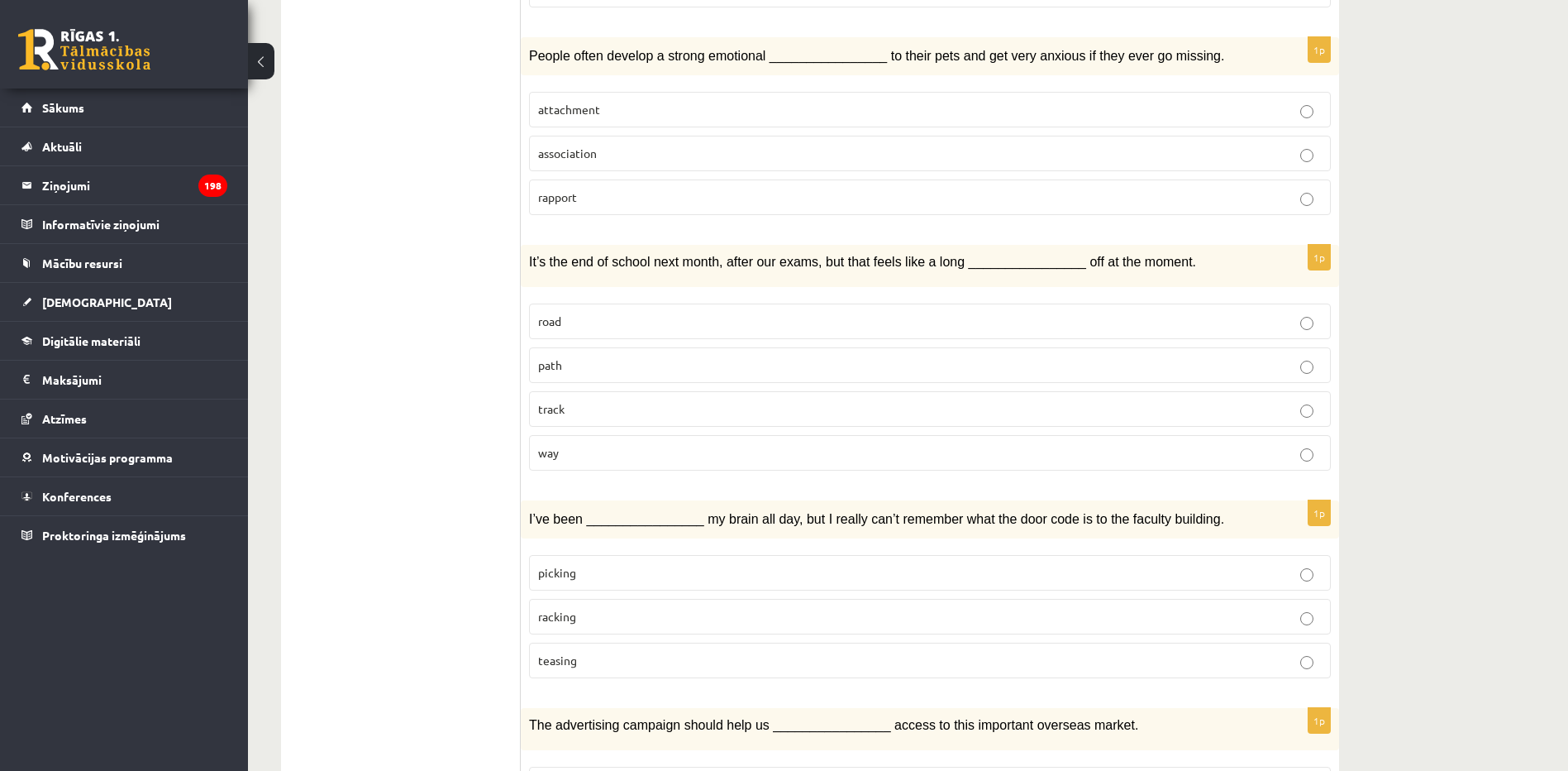
scroll to position [1489, 0]
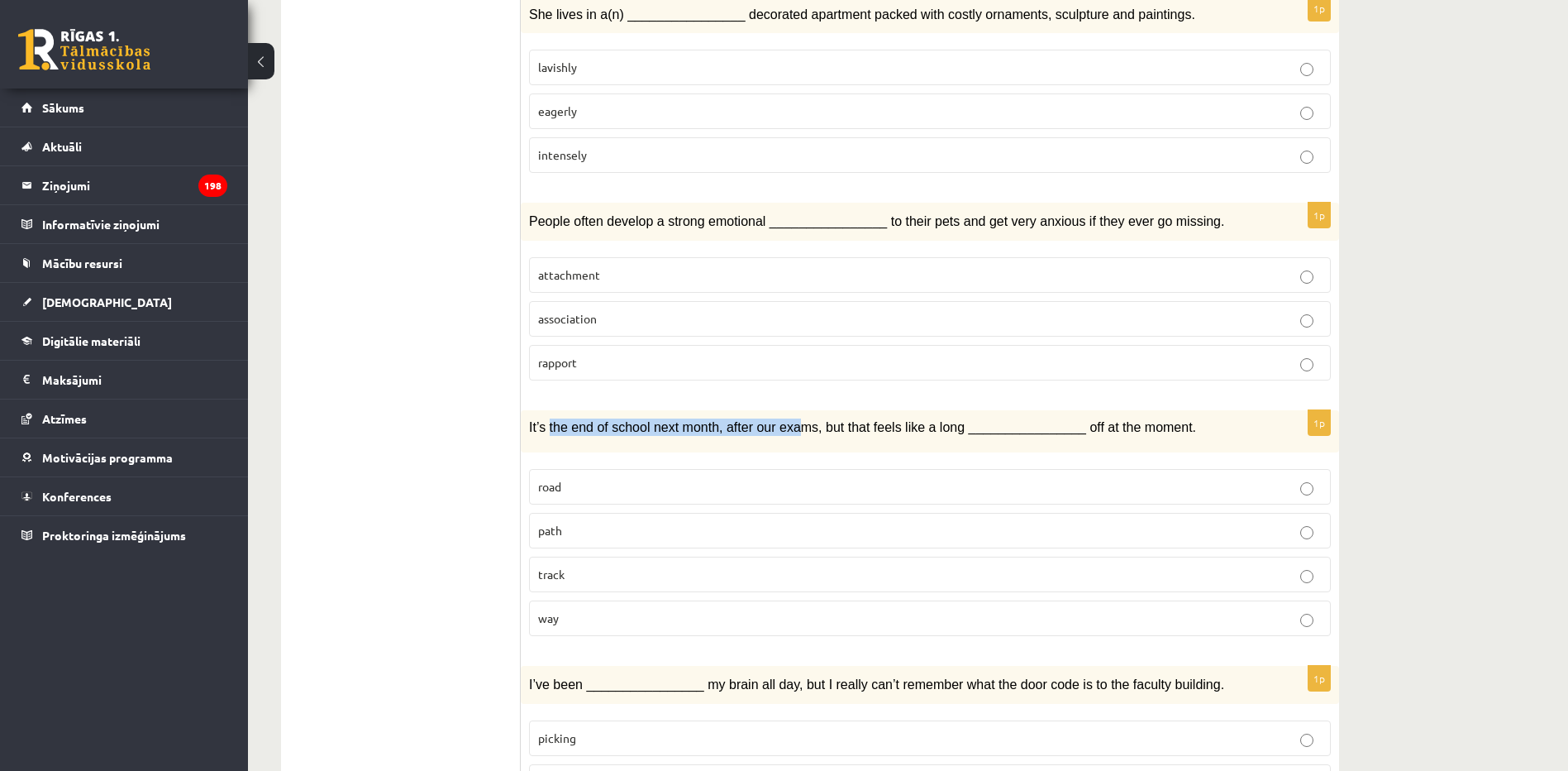
drag, startPoint x: 565, startPoint y: 383, endPoint x: 797, endPoint y: 365, distance: 232.7
click at [794, 410] on div "It’s the end of school next month, after our exams, but that feels like a long …" at bounding box center [930, 431] width 818 height 42
drag, startPoint x: 797, startPoint y: 365, endPoint x: 972, endPoint y: 371, distance: 175.1
click at [972, 420] on span "It’s the end of school next month, after our exams, but that feels like a long …" at bounding box center [863, 427] width 667 height 14
drag, startPoint x: 1150, startPoint y: 372, endPoint x: 961, endPoint y: 393, distance: 190.2
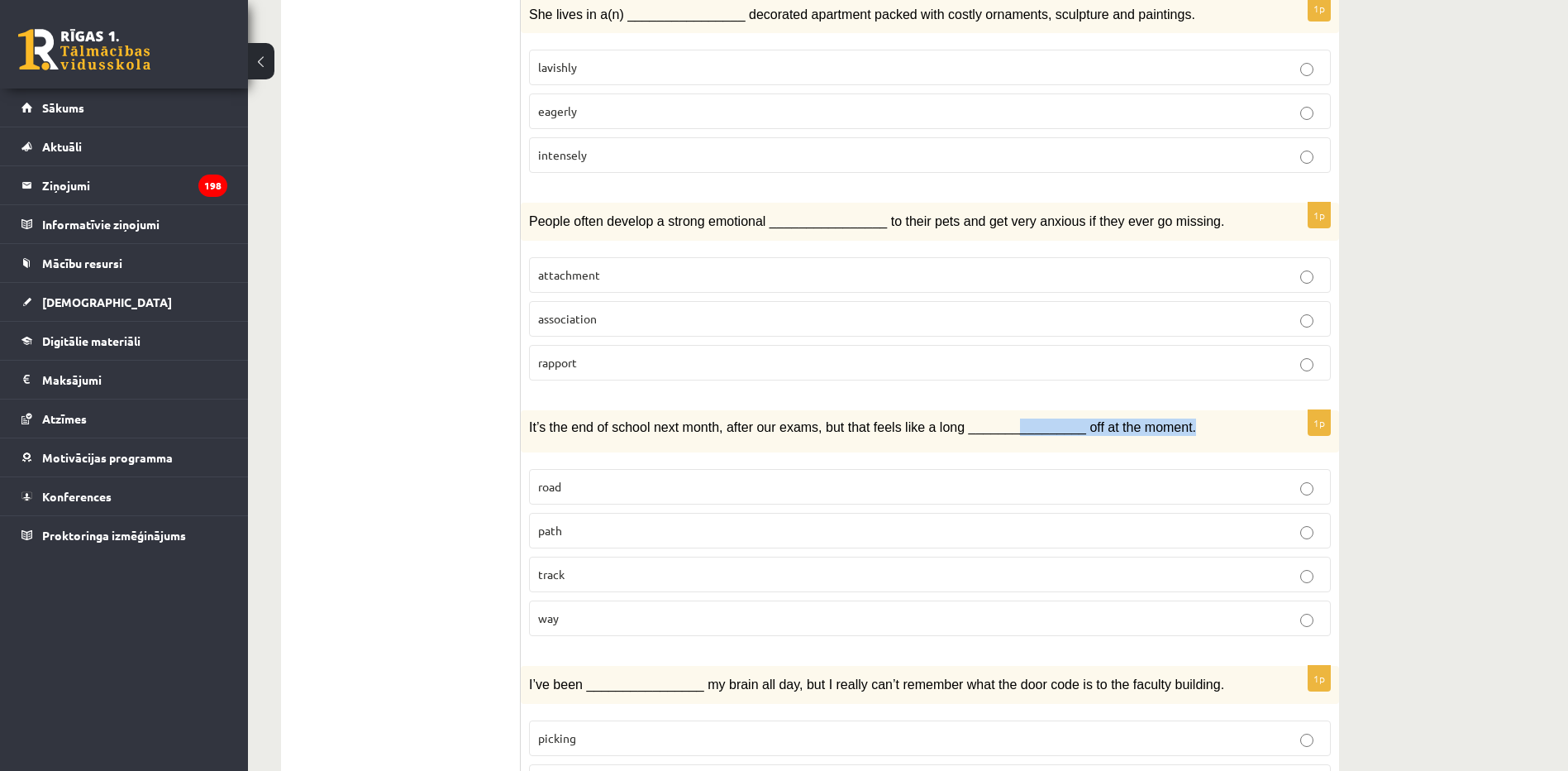
click at [972, 410] on div "It’s the end of school next month, after our exams, but that feels like a long …" at bounding box center [930, 431] width 818 height 42
drag, startPoint x: 961, startPoint y: 393, endPoint x: 887, endPoint y: 377, distance: 75.7
click at [877, 420] on span "It’s the end of school next month, after our exams, but that feels like a long …" at bounding box center [863, 427] width 667 height 14
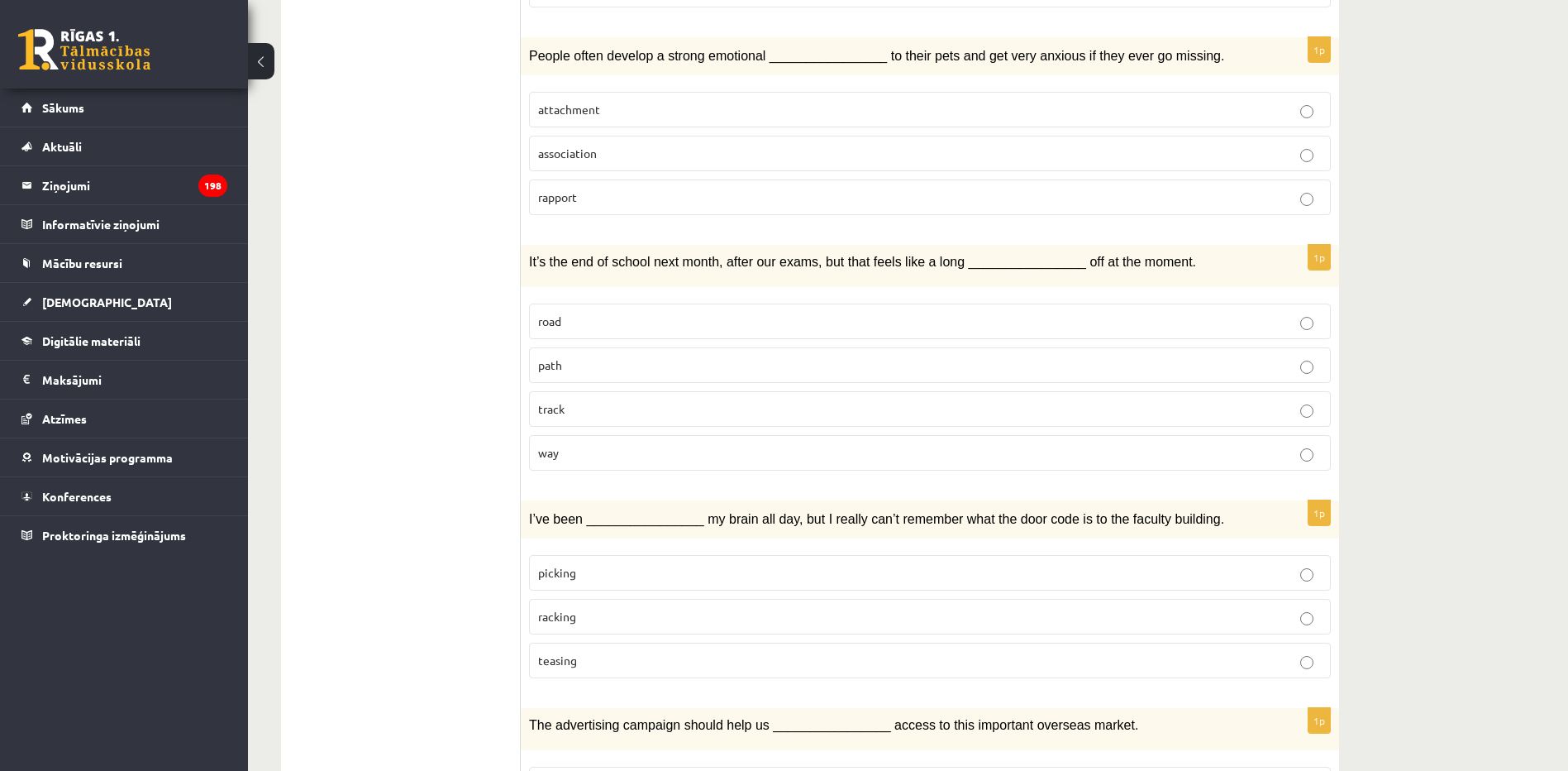
click at [565, 609] on span "racking" at bounding box center [557, 616] width 38 height 15
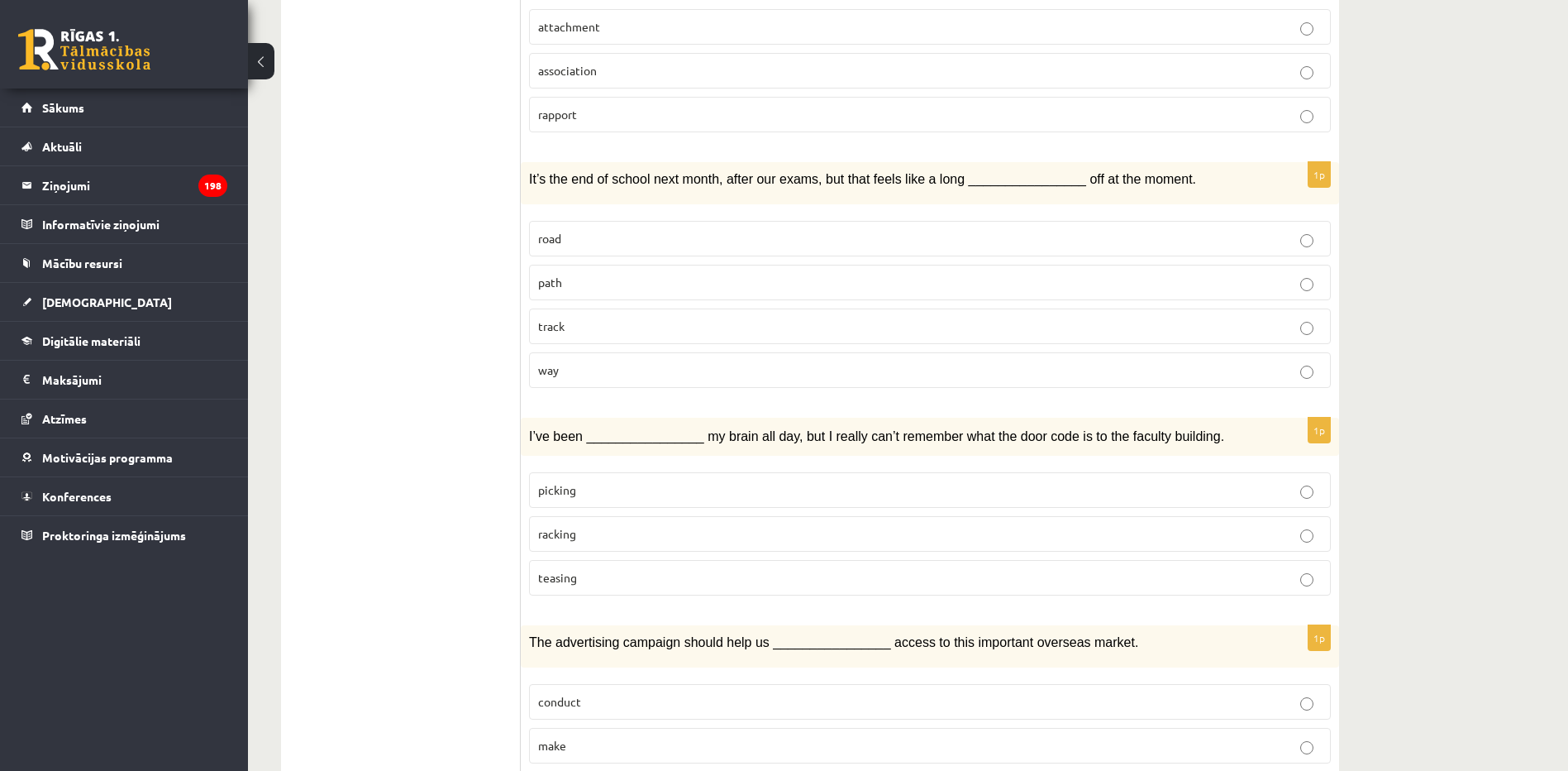
scroll to position [1820, 0]
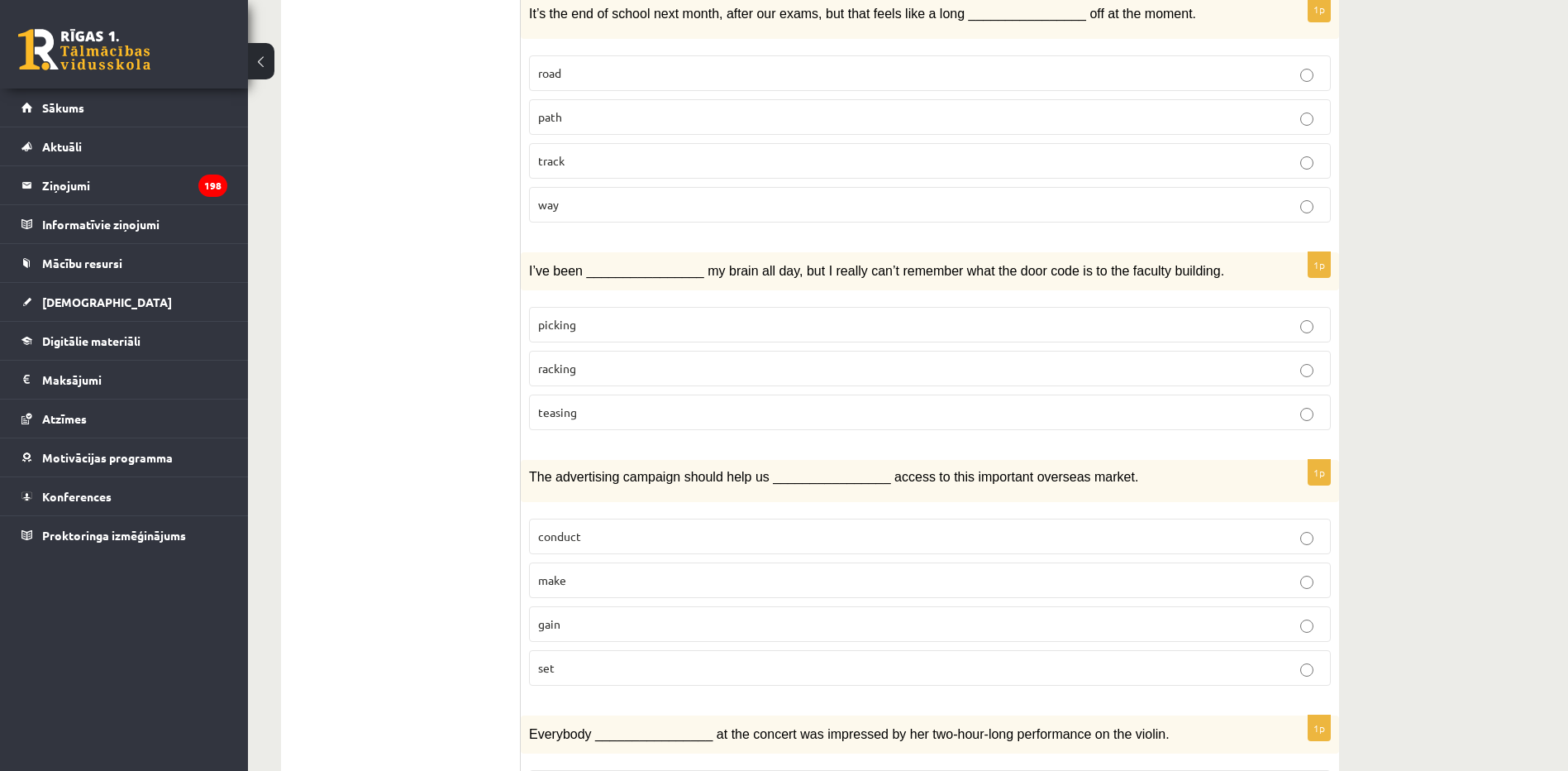
click at [573, 615] on p "gain" at bounding box center [931, 623] width 784 height 17
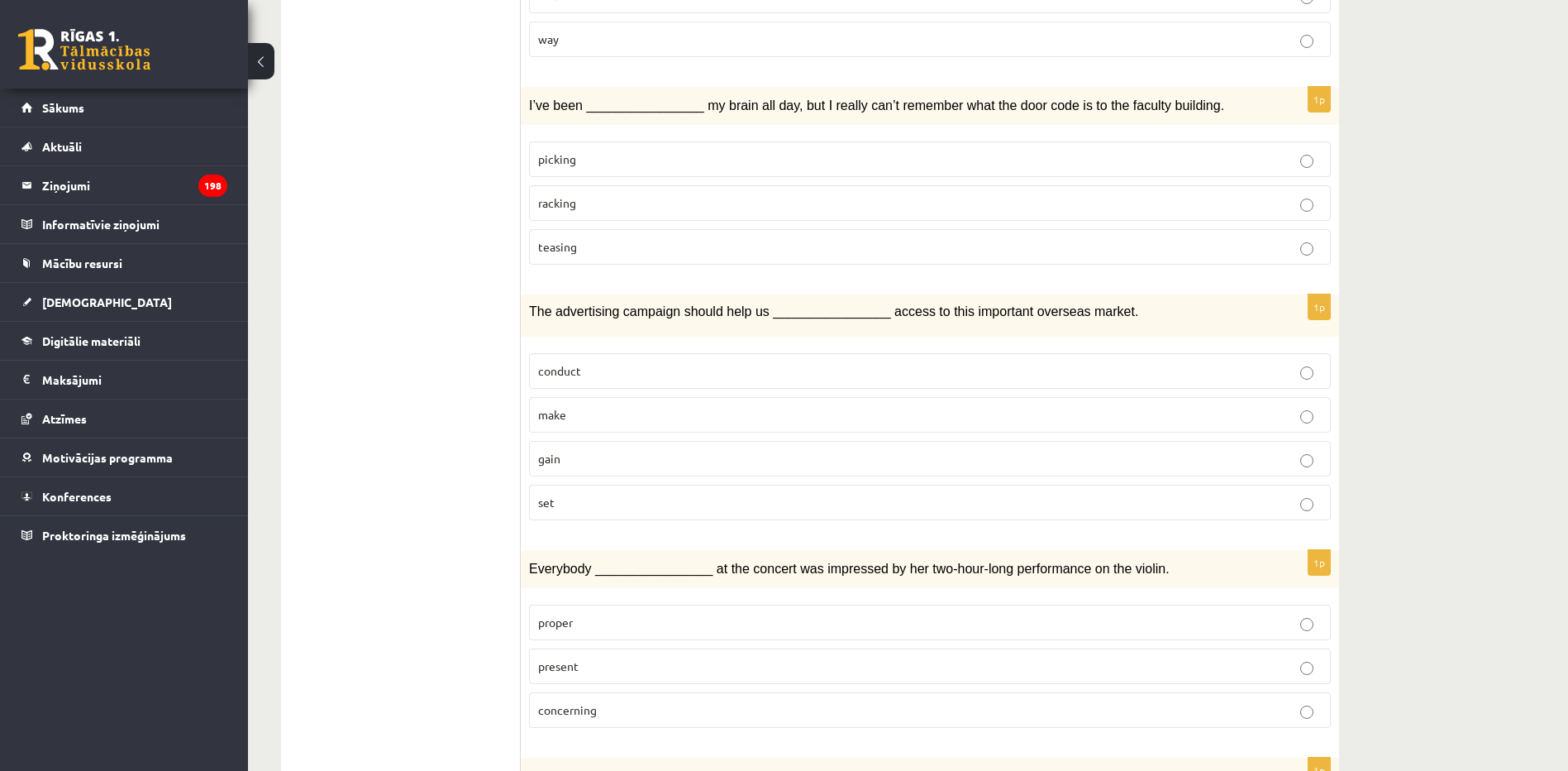
scroll to position [2234, 0]
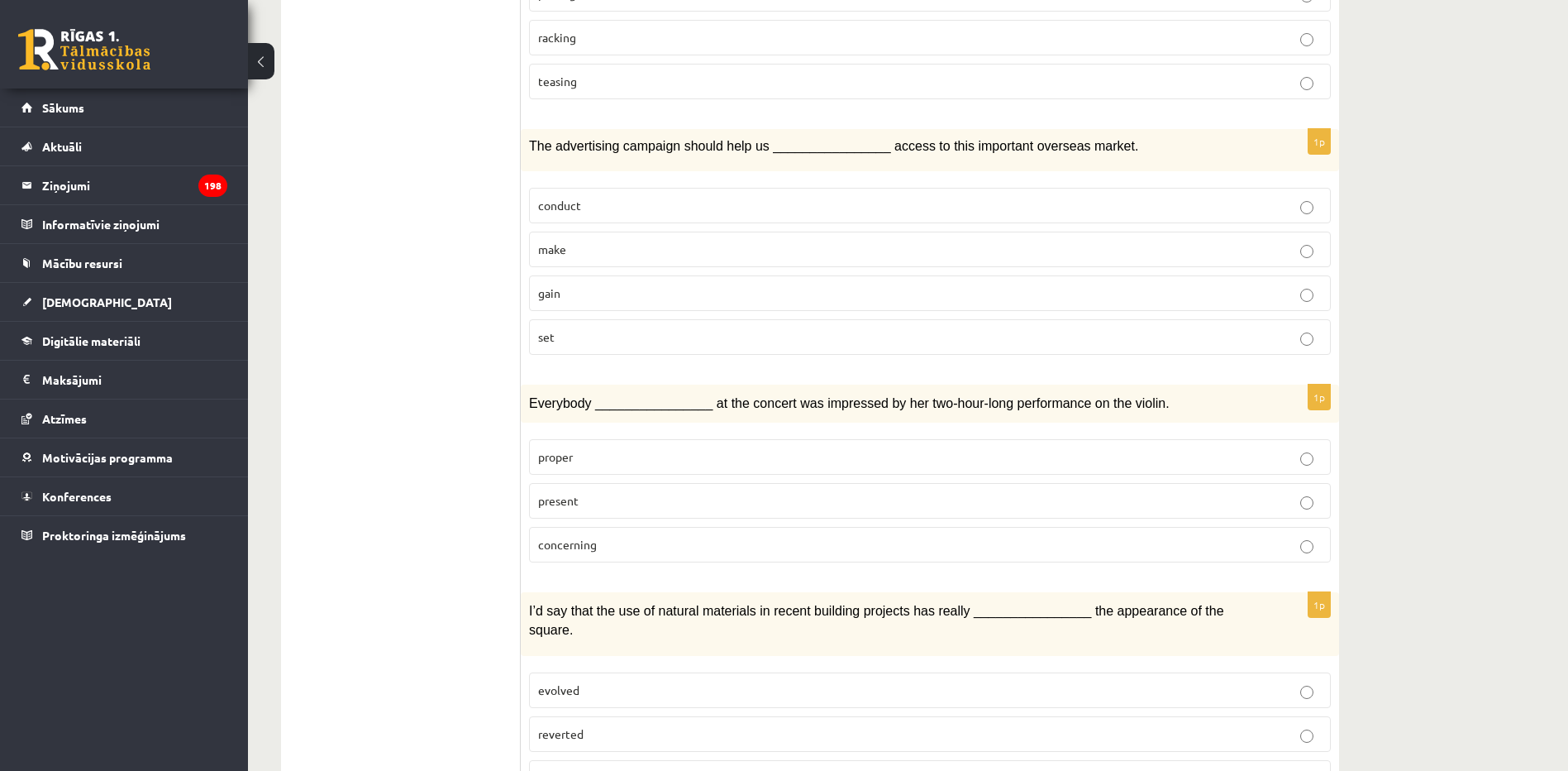
click at [564, 493] on span "present" at bounding box center [558, 500] width 40 height 15
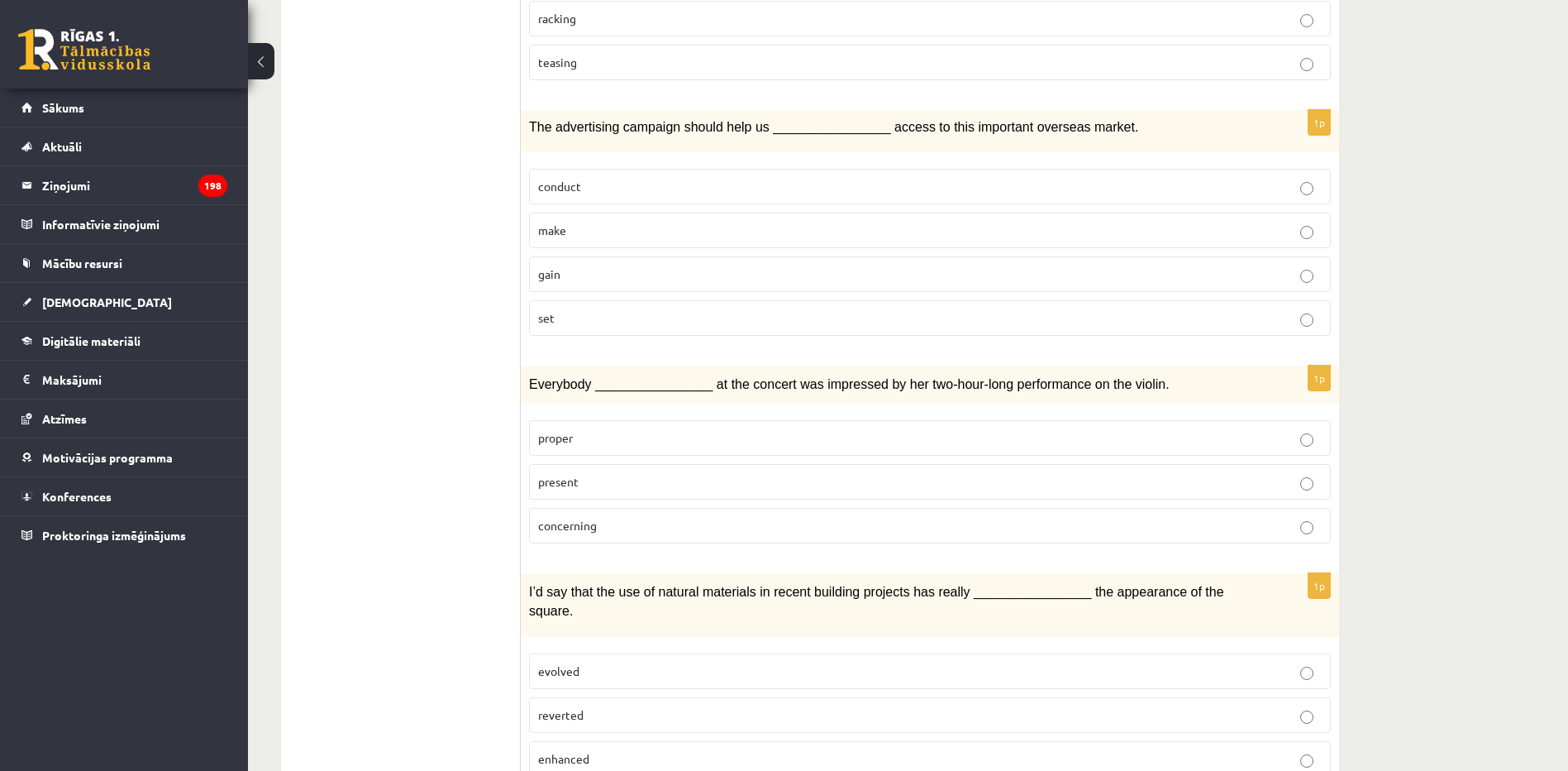
click at [569, 751] on span "enhanced" at bounding box center [564, 758] width 51 height 15
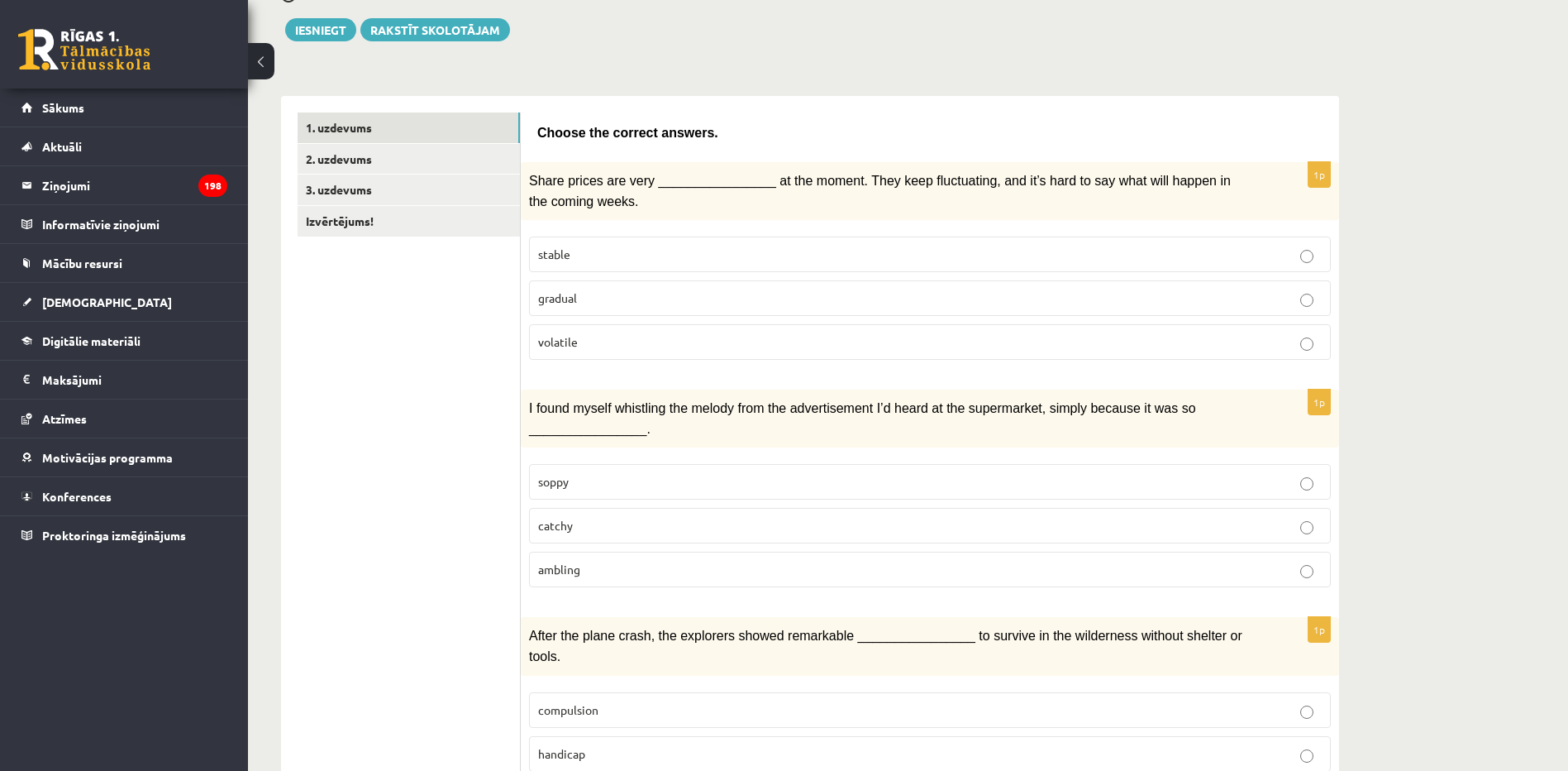
scroll to position [0, 0]
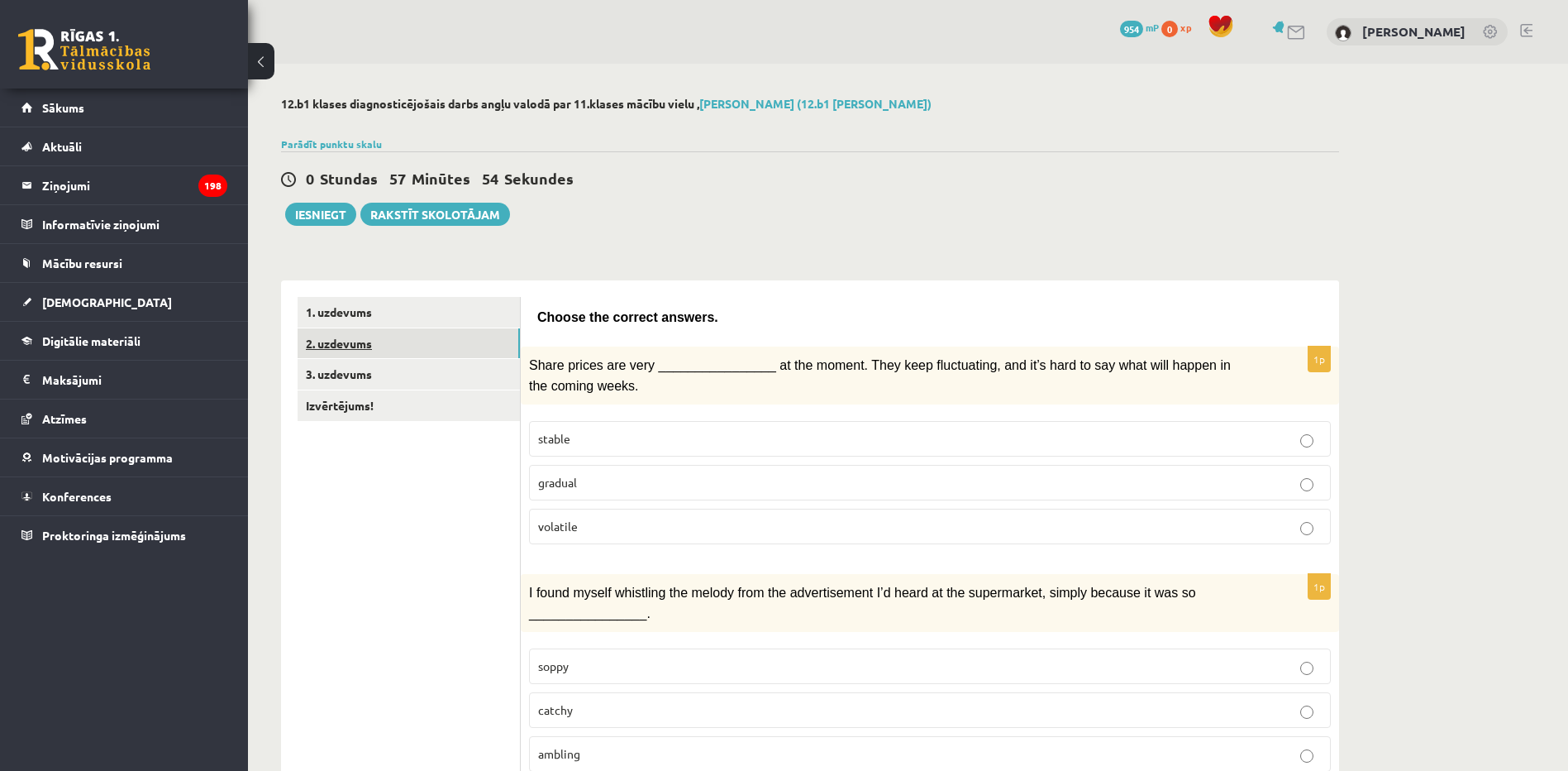
click at [341, 347] on link "2. uzdevums" at bounding box center [408, 344] width 222 height 31
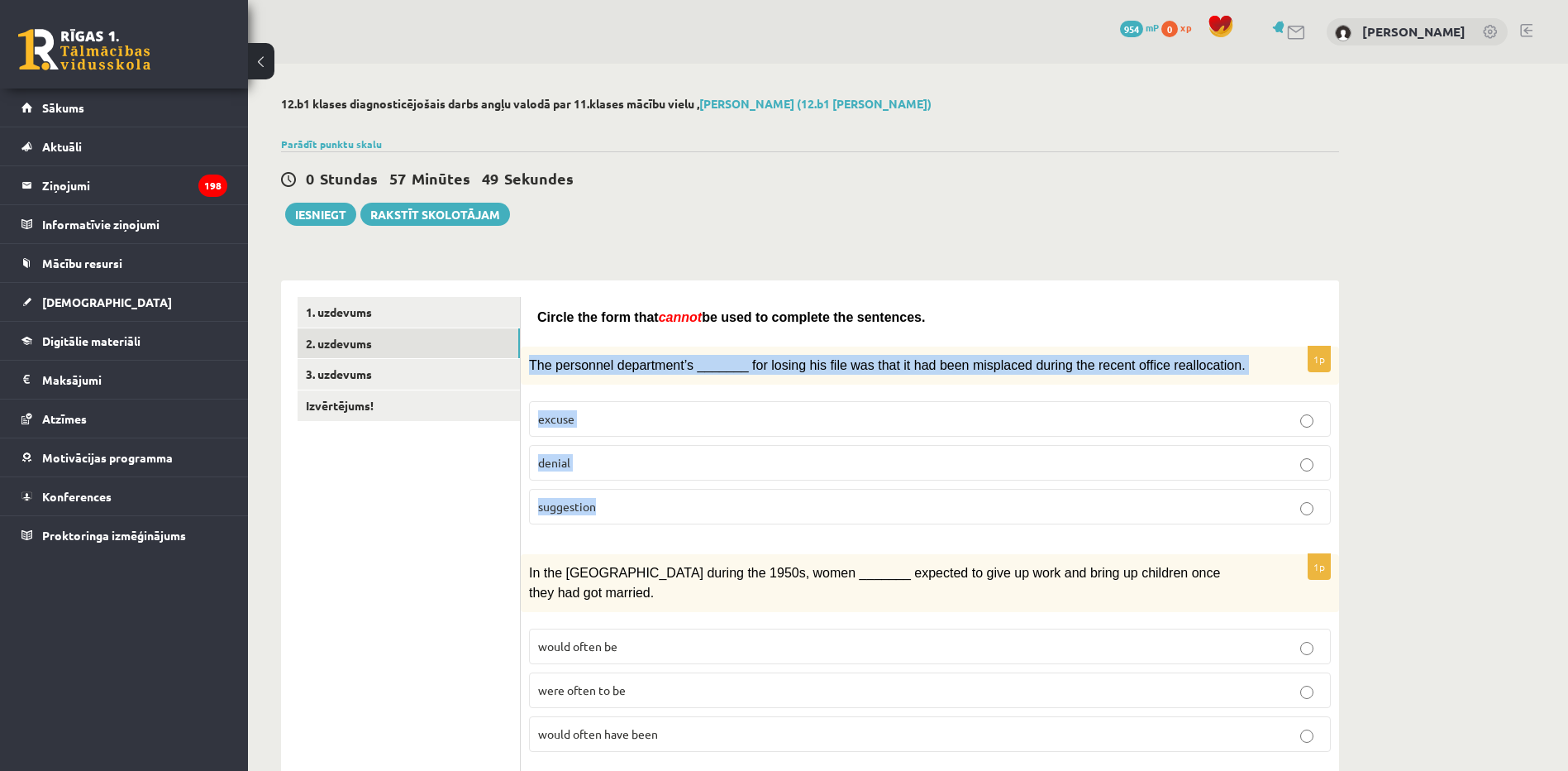
drag, startPoint x: 525, startPoint y: 355, endPoint x: 1030, endPoint y: 497, distance: 524.6
click at [1031, 497] on div "1p The personnel department’s _______ for losing his file was that it had been …" at bounding box center [930, 442] width 818 height 191
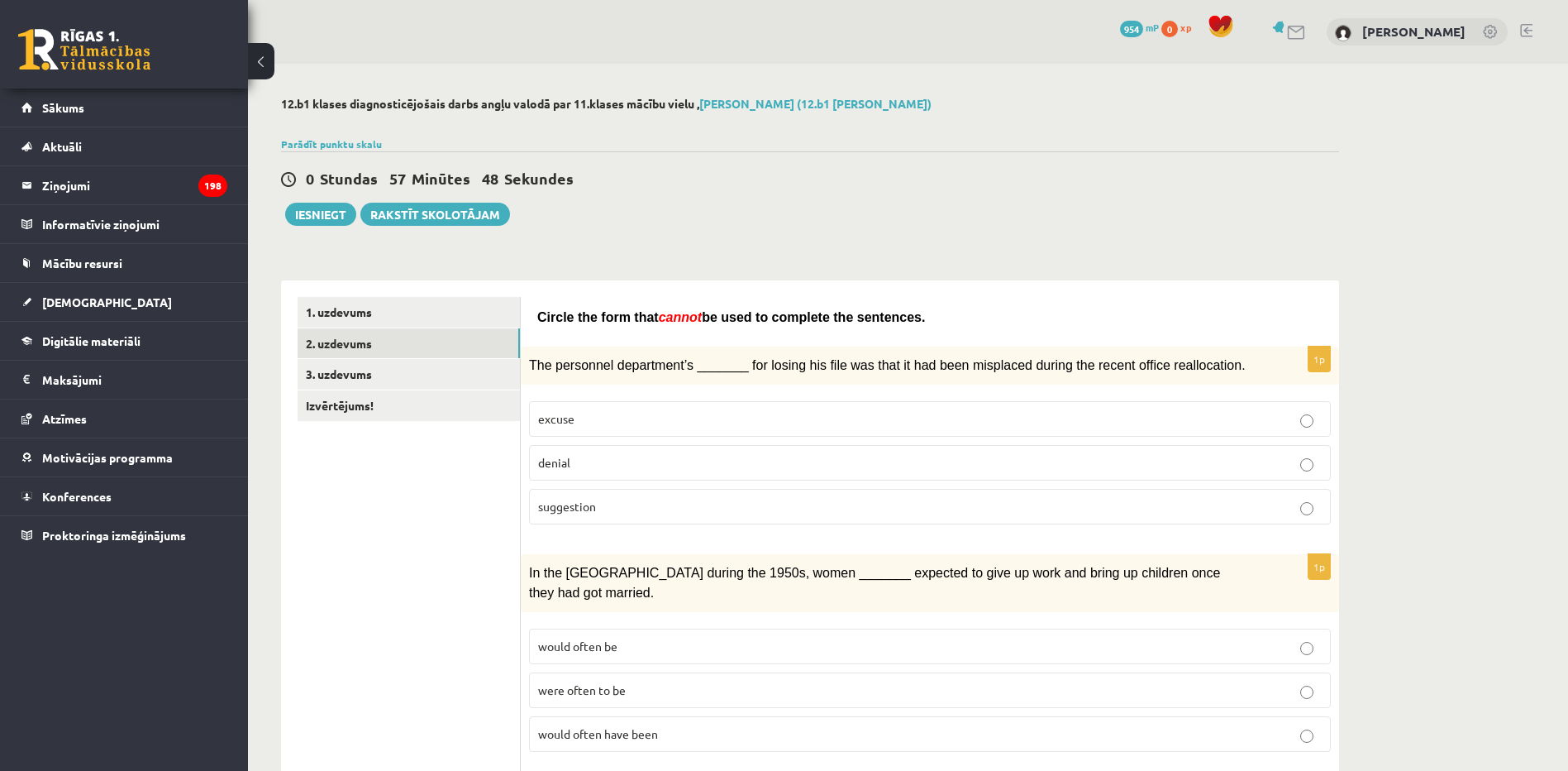
click at [561, 310] on span "Circle the form that" at bounding box center [598, 318] width 121 height 14
drag, startPoint x: 395, startPoint y: 291, endPoint x: 396, endPoint y: 310, distance: 19.0
click at [393, 311] on link "1. uzdevums" at bounding box center [408, 312] width 222 height 31
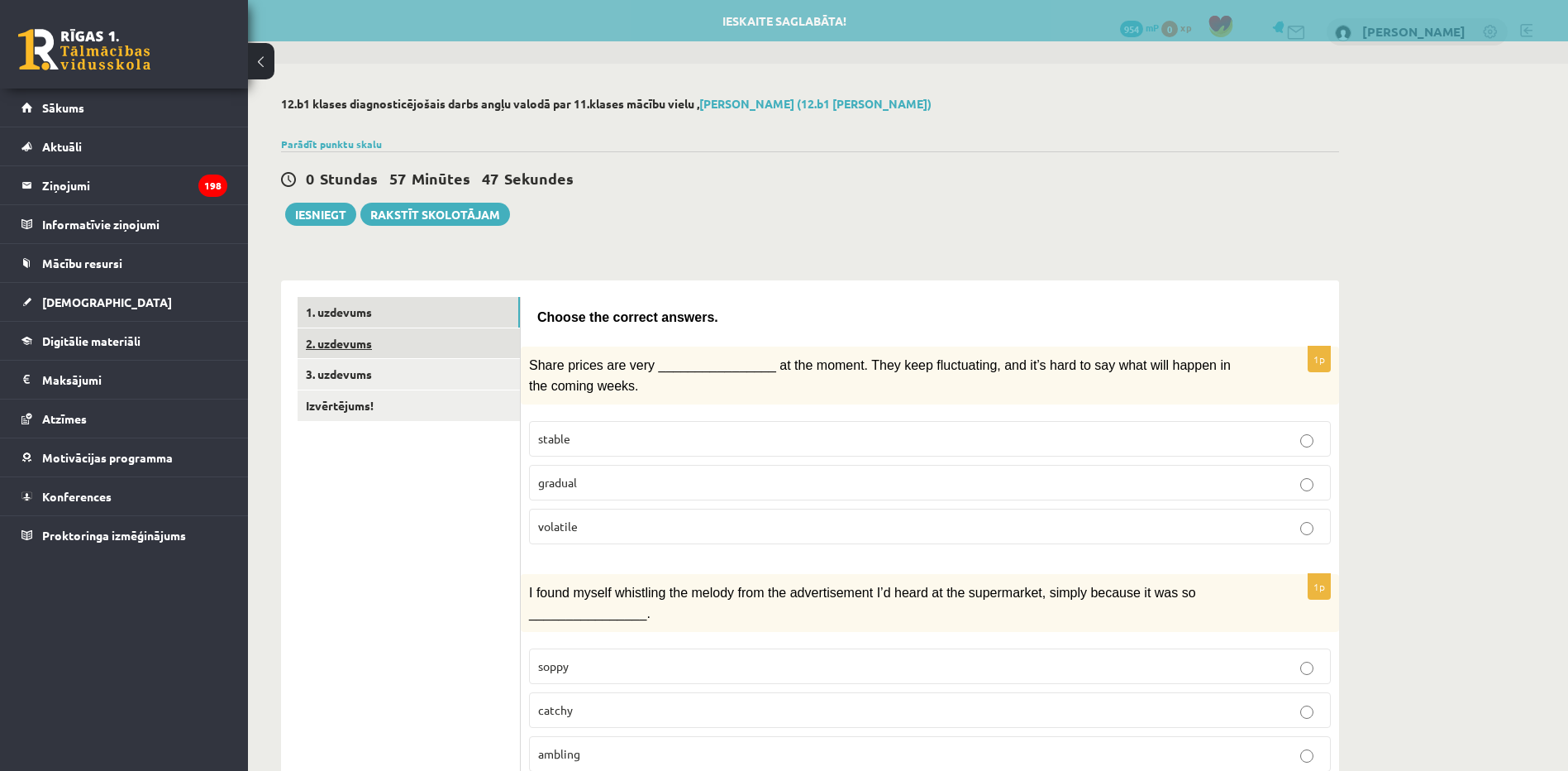
click at [468, 341] on link "2. uzdevums" at bounding box center [408, 344] width 222 height 31
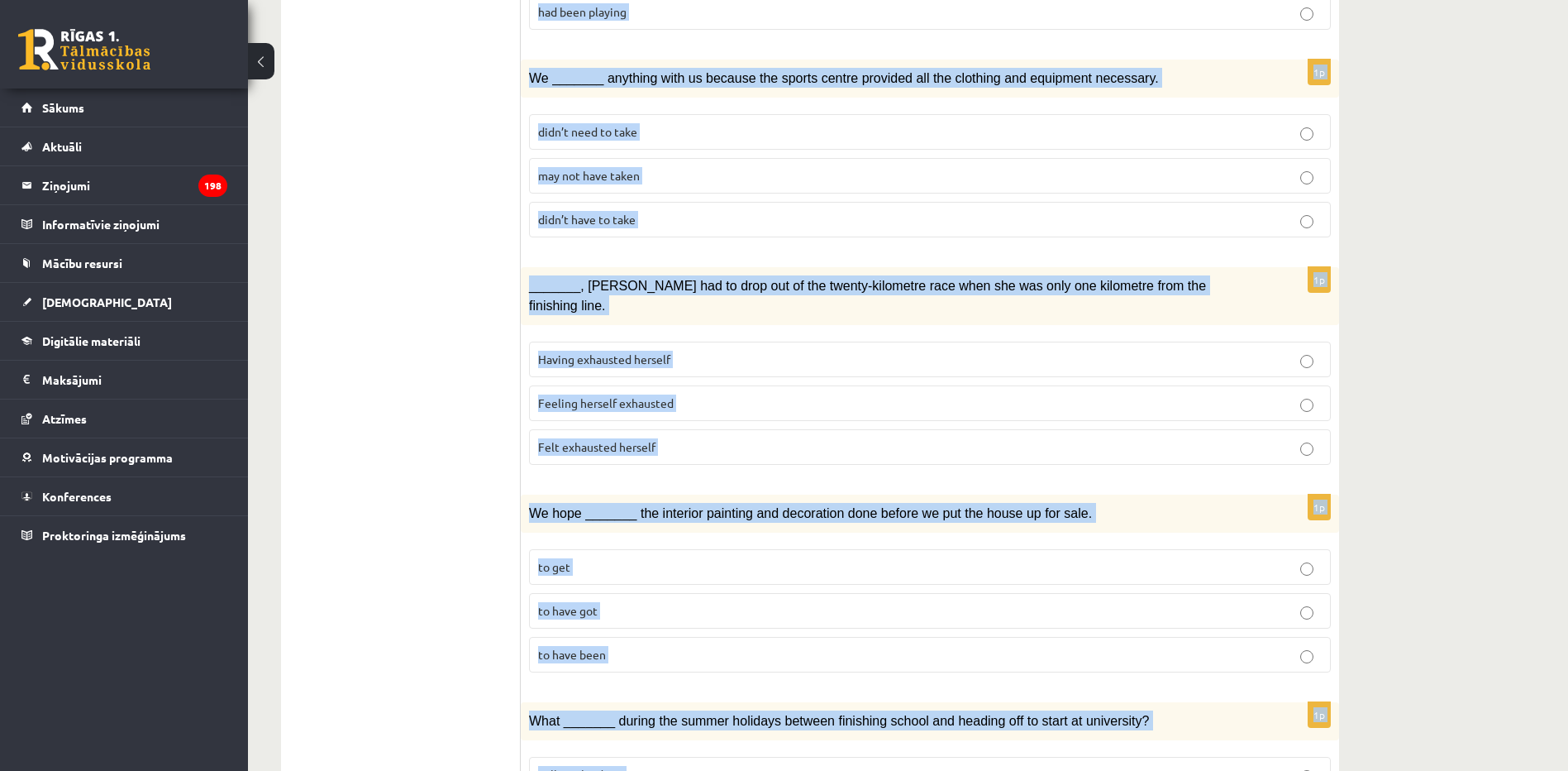
scroll to position [1674, 0]
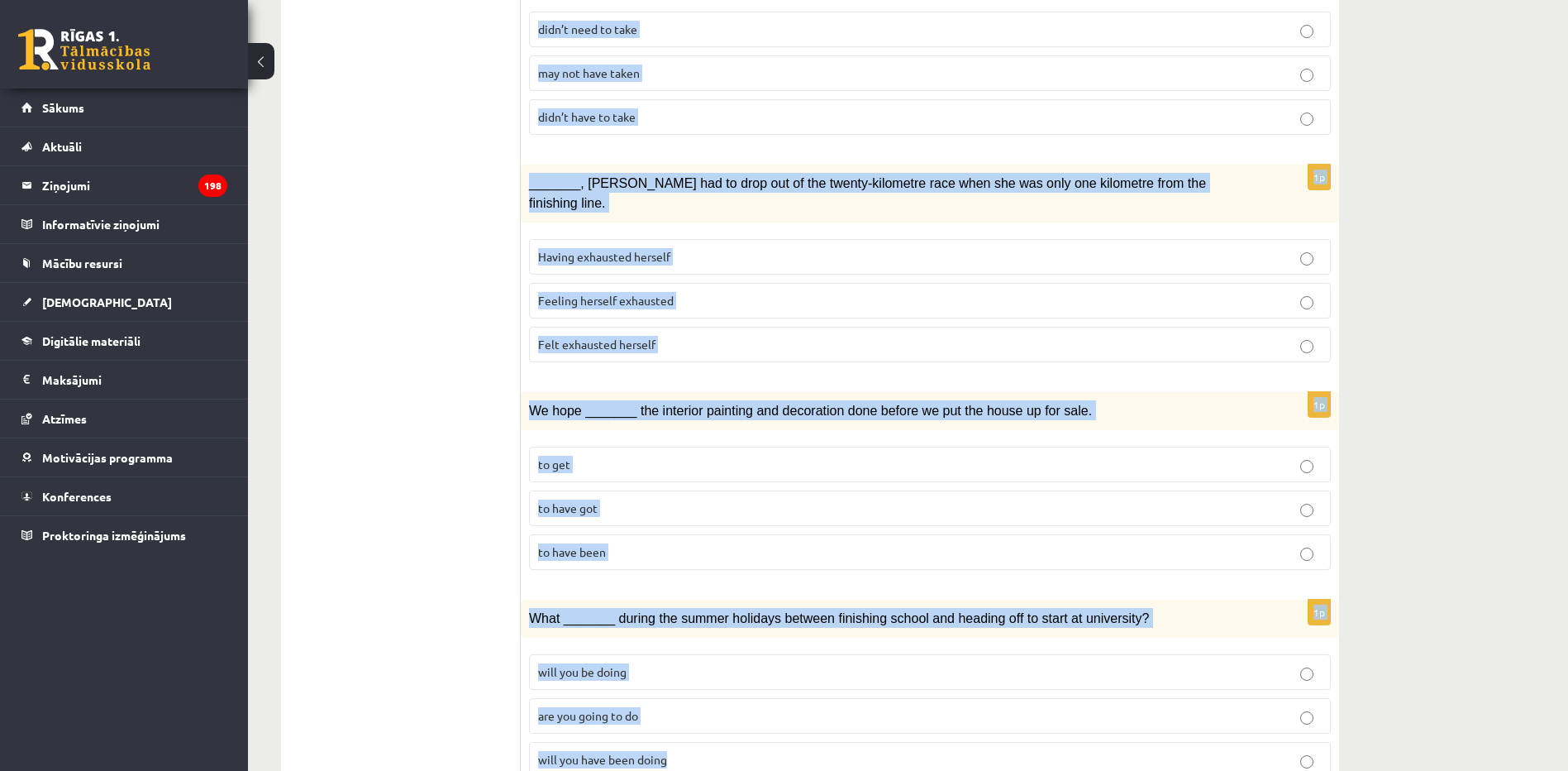
drag, startPoint x: 545, startPoint y: 314, endPoint x: 1086, endPoint y: 721, distance: 677.0
copy form "Circle the form that cannot be used to complete the sentences. 1p The personnel…"
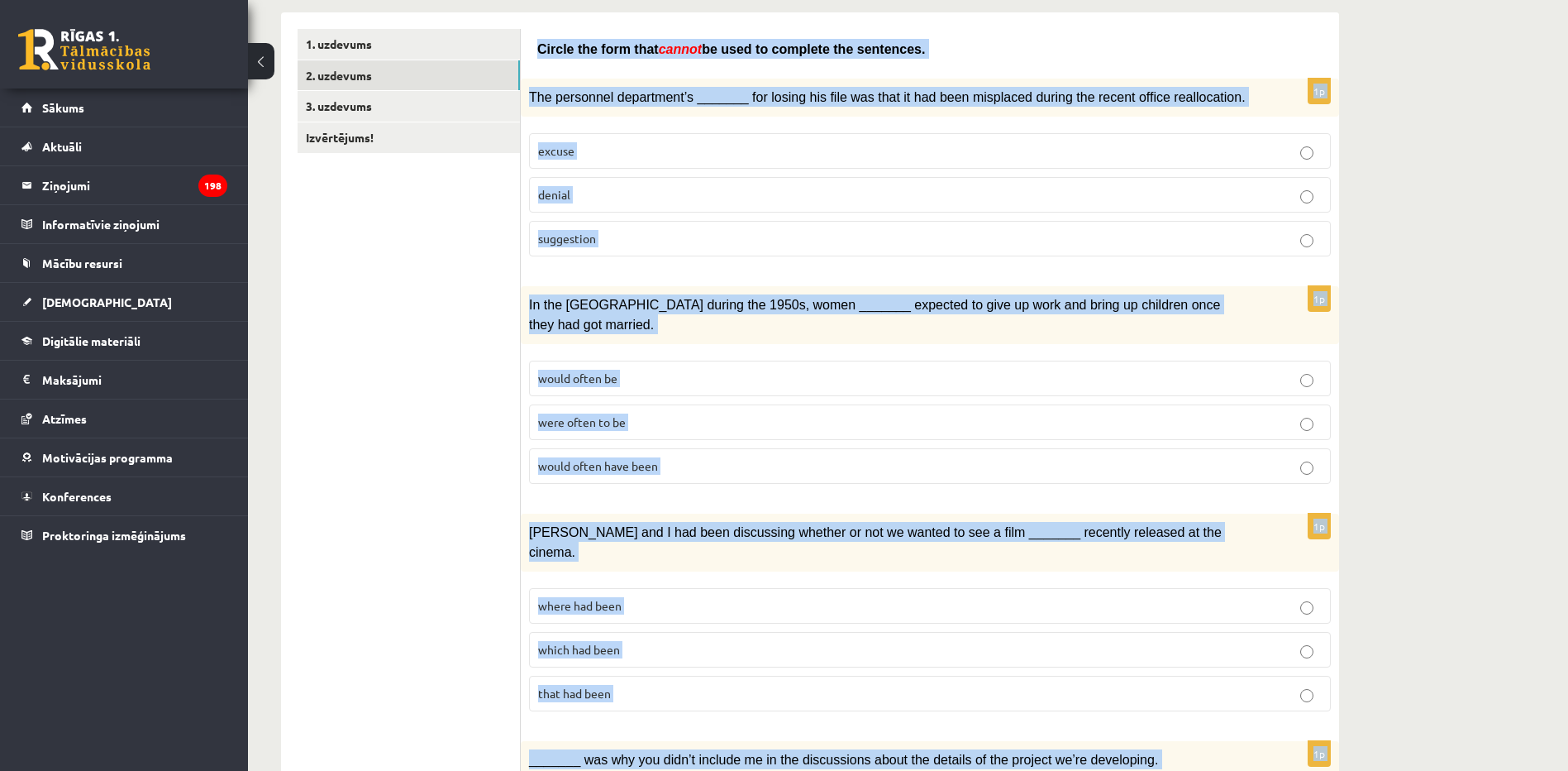
scroll to position [0, 0]
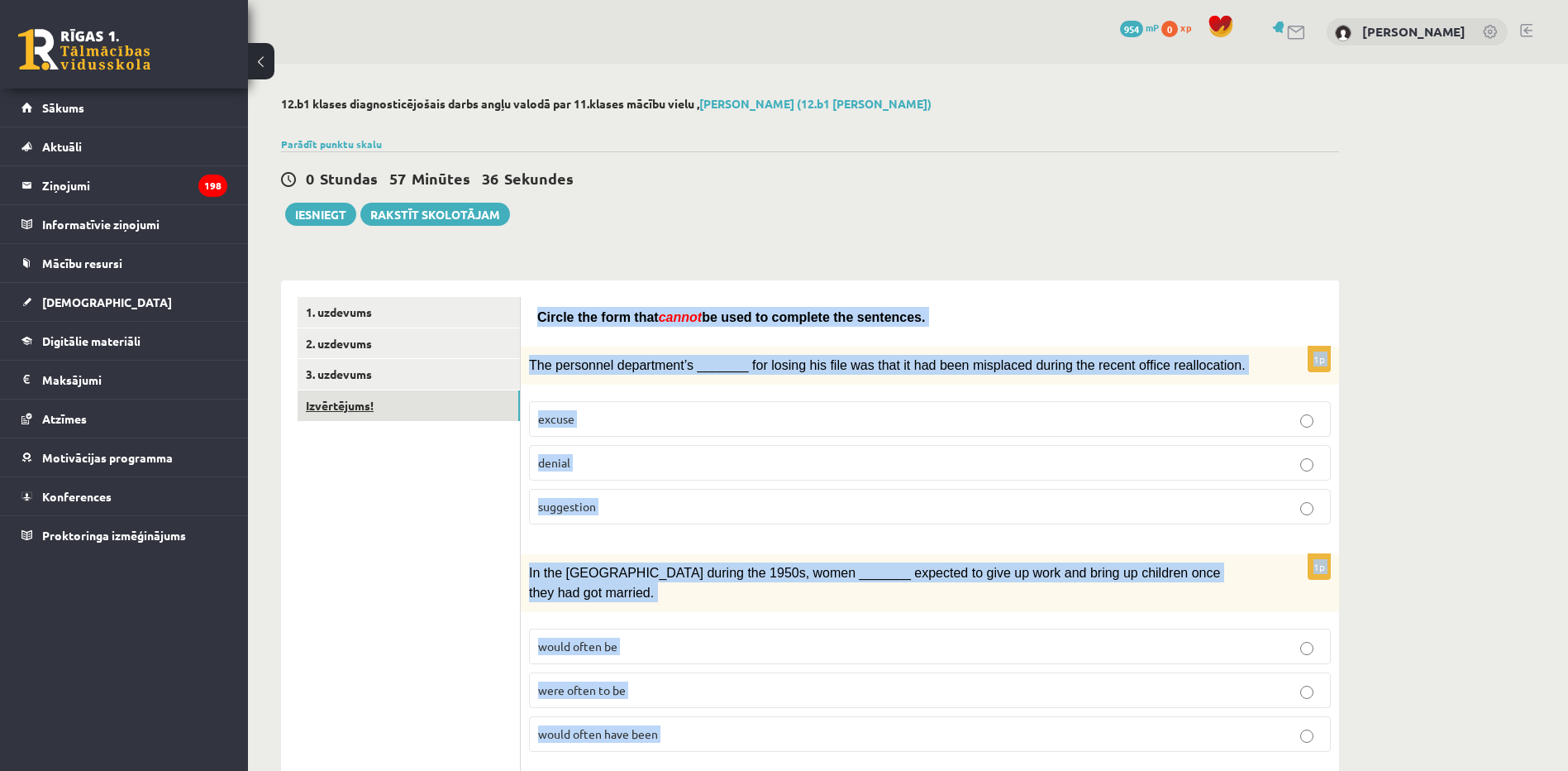
click at [396, 392] on link "Izvērtējums!" at bounding box center [408, 406] width 222 height 31
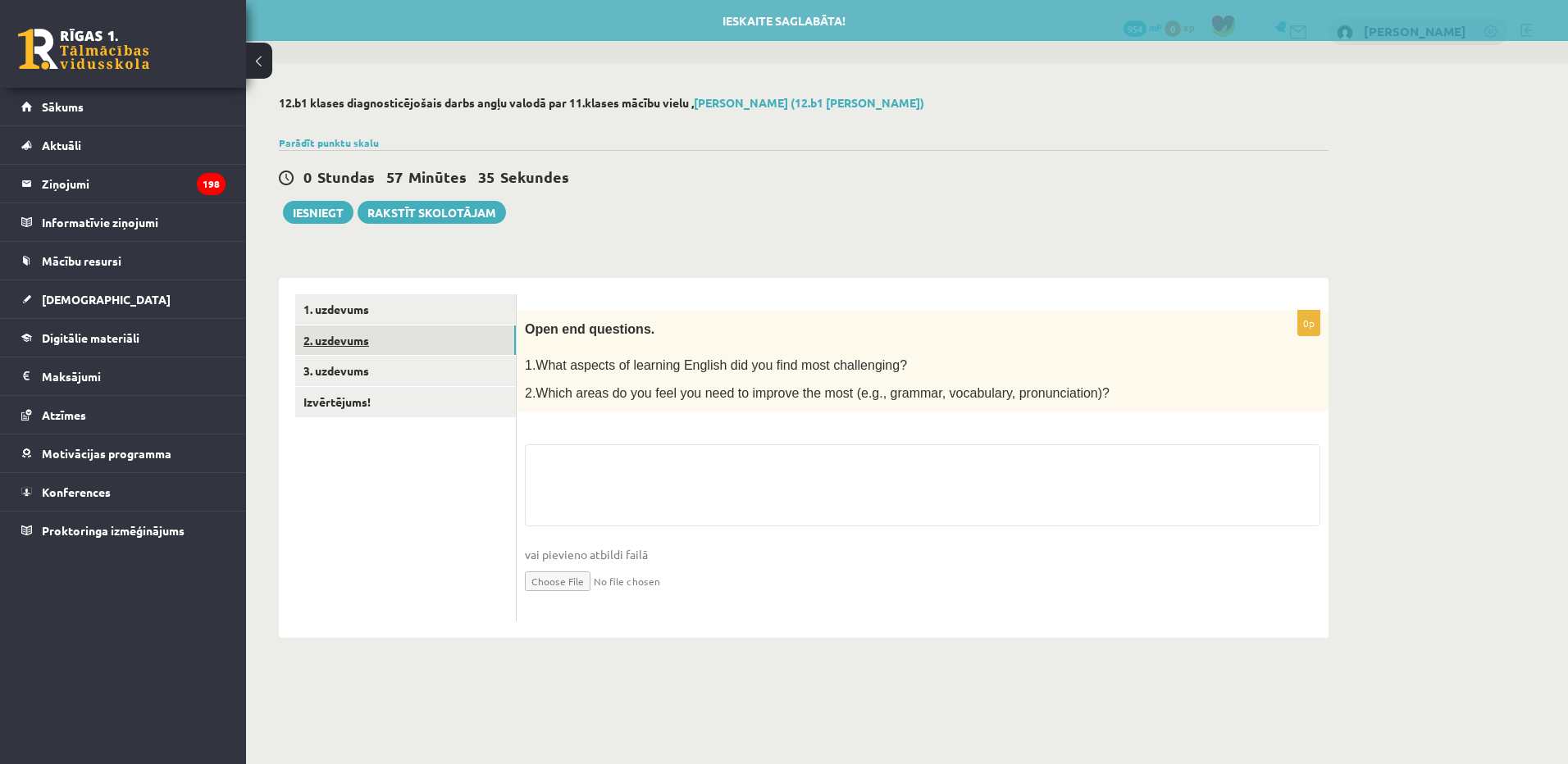
click at [374, 349] on link "2. uzdevums" at bounding box center [405, 341] width 220 height 30
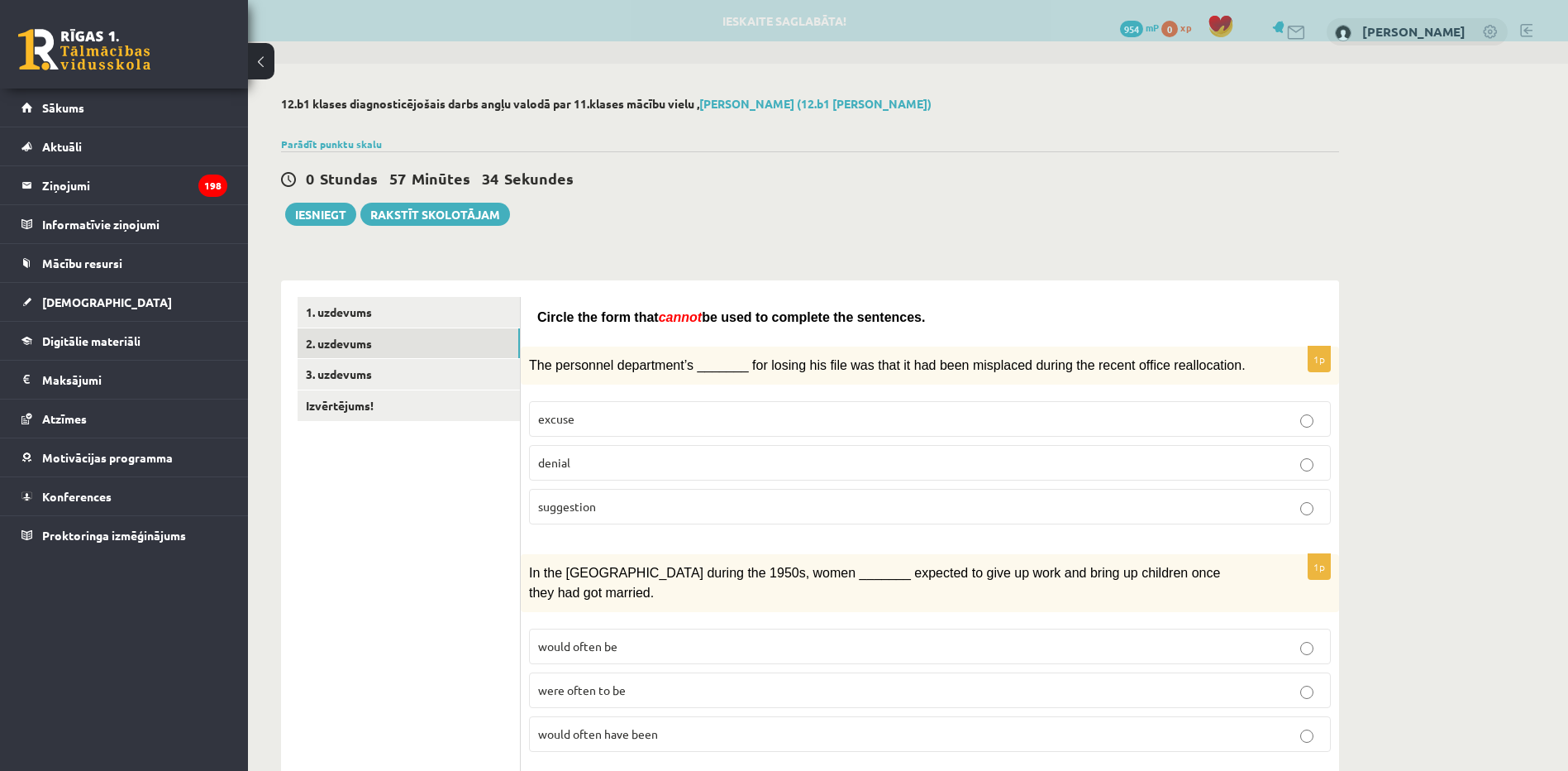
click at [581, 472] on label "denial" at bounding box center [931, 463] width 802 height 36
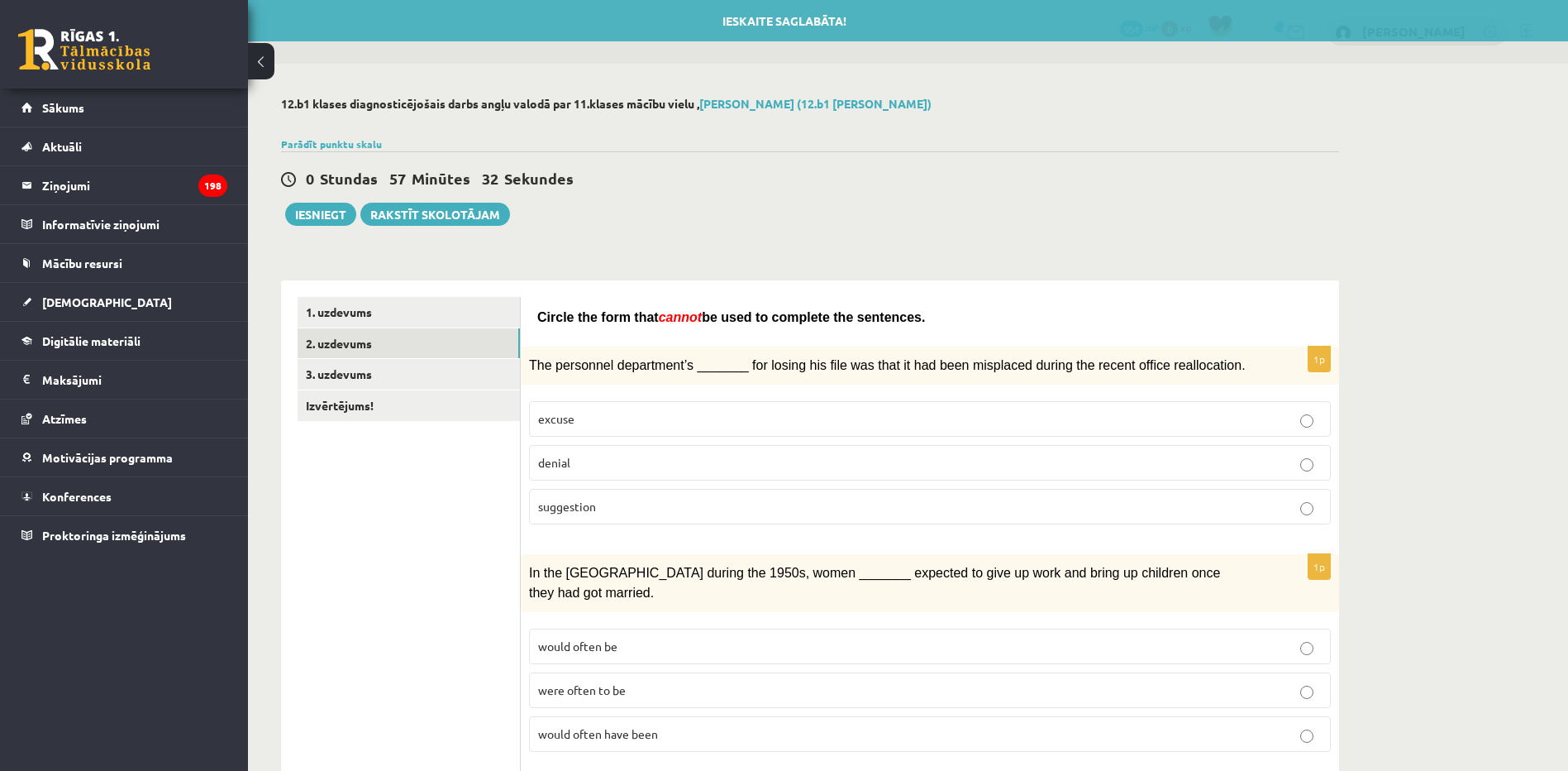
scroll to position [166, 0]
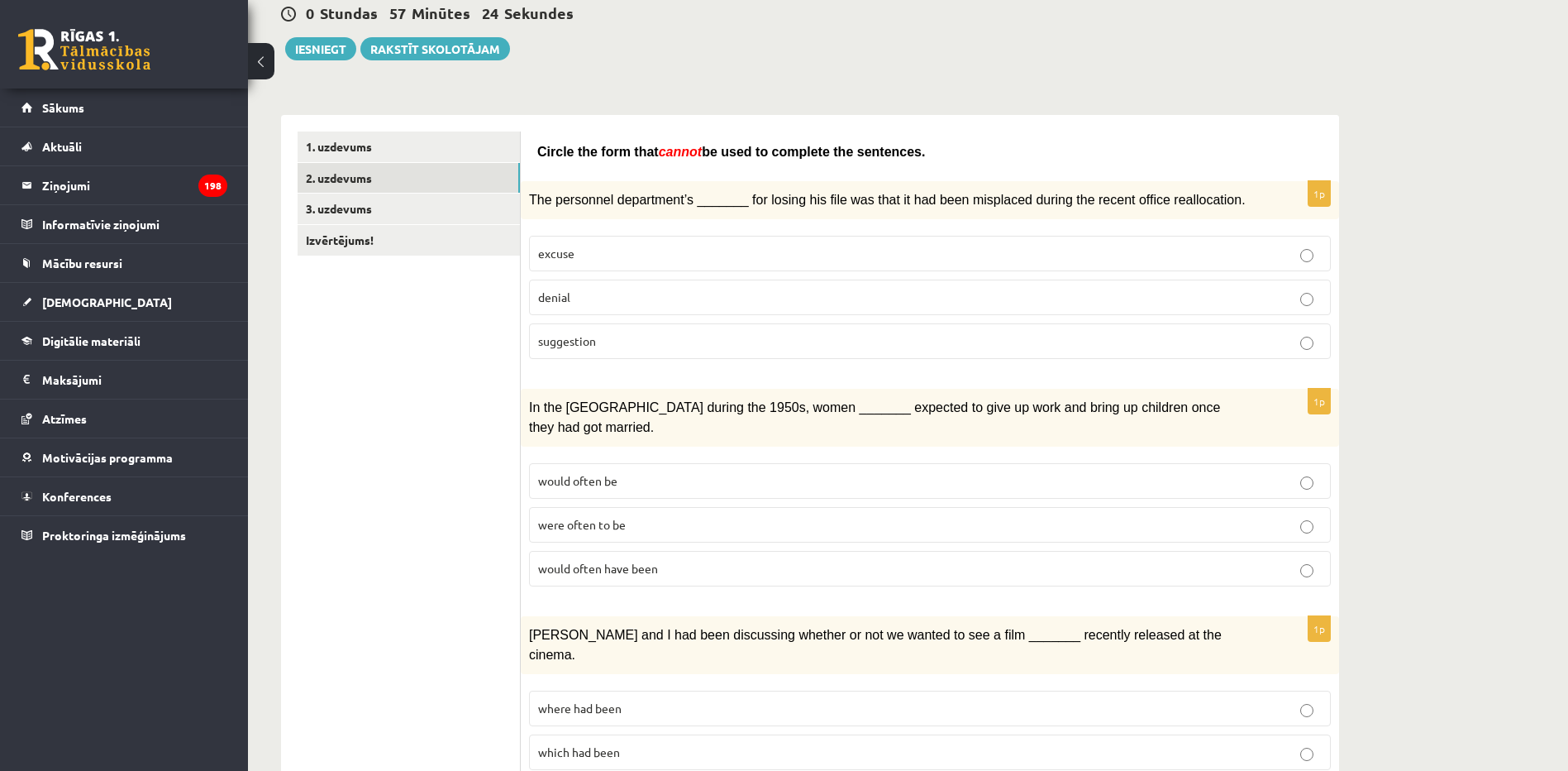
click at [656, 560] on span "would often have been" at bounding box center [598, 568] width 120 height 15
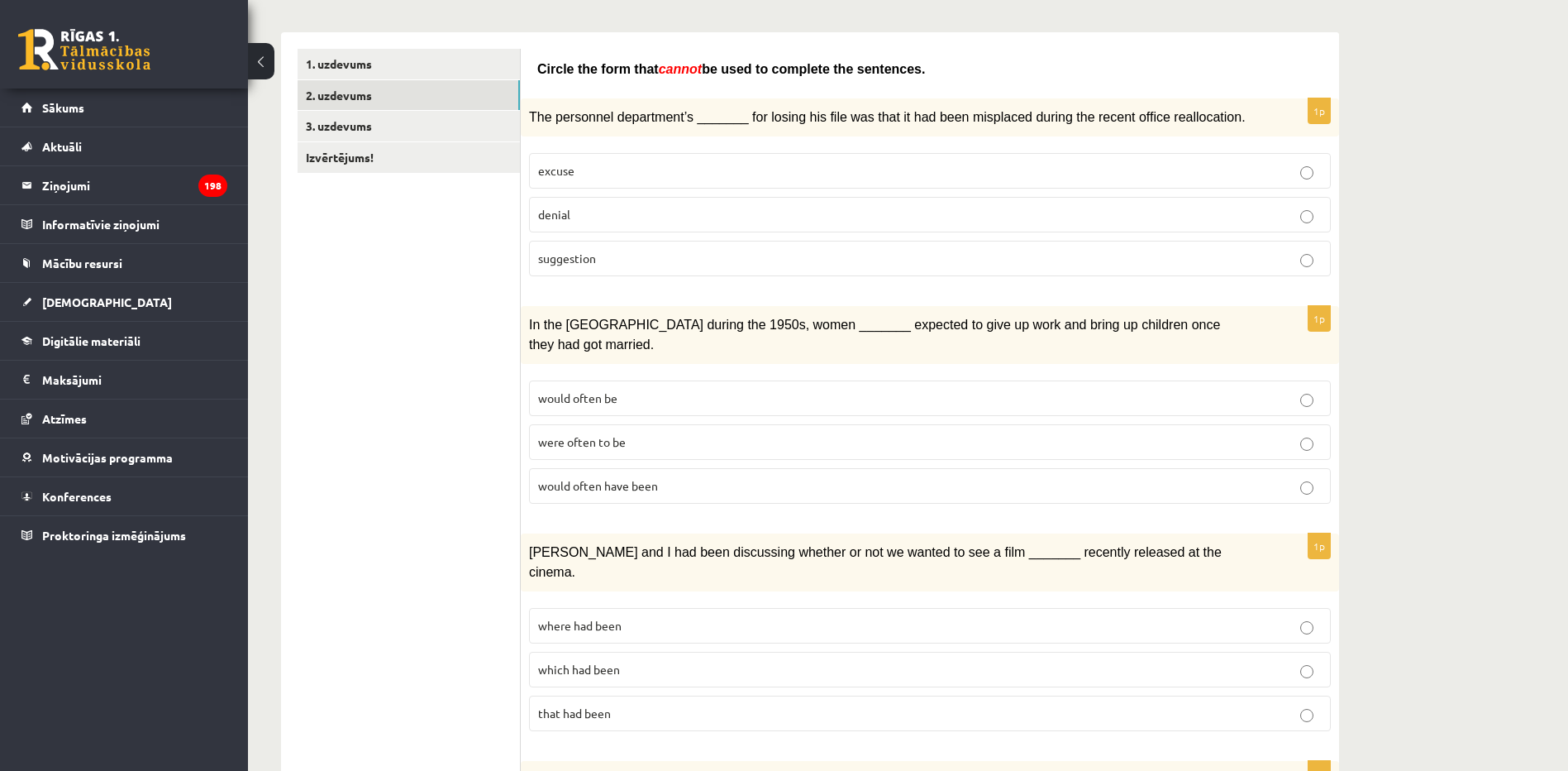
scroll to position [331, 0]
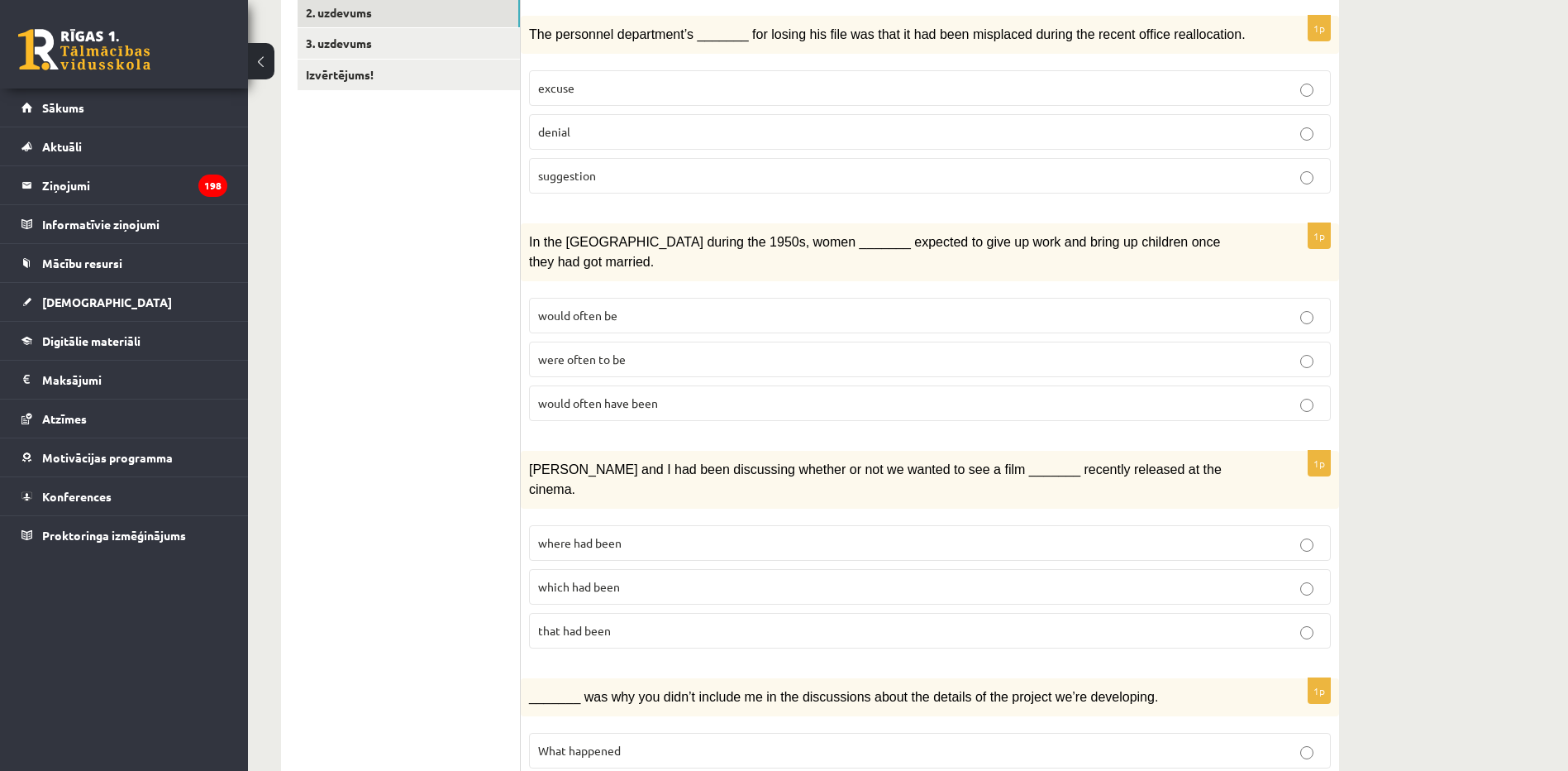
click at [632, 534] on p "where had been" at bounding box center [931, 542] width 784 height 17
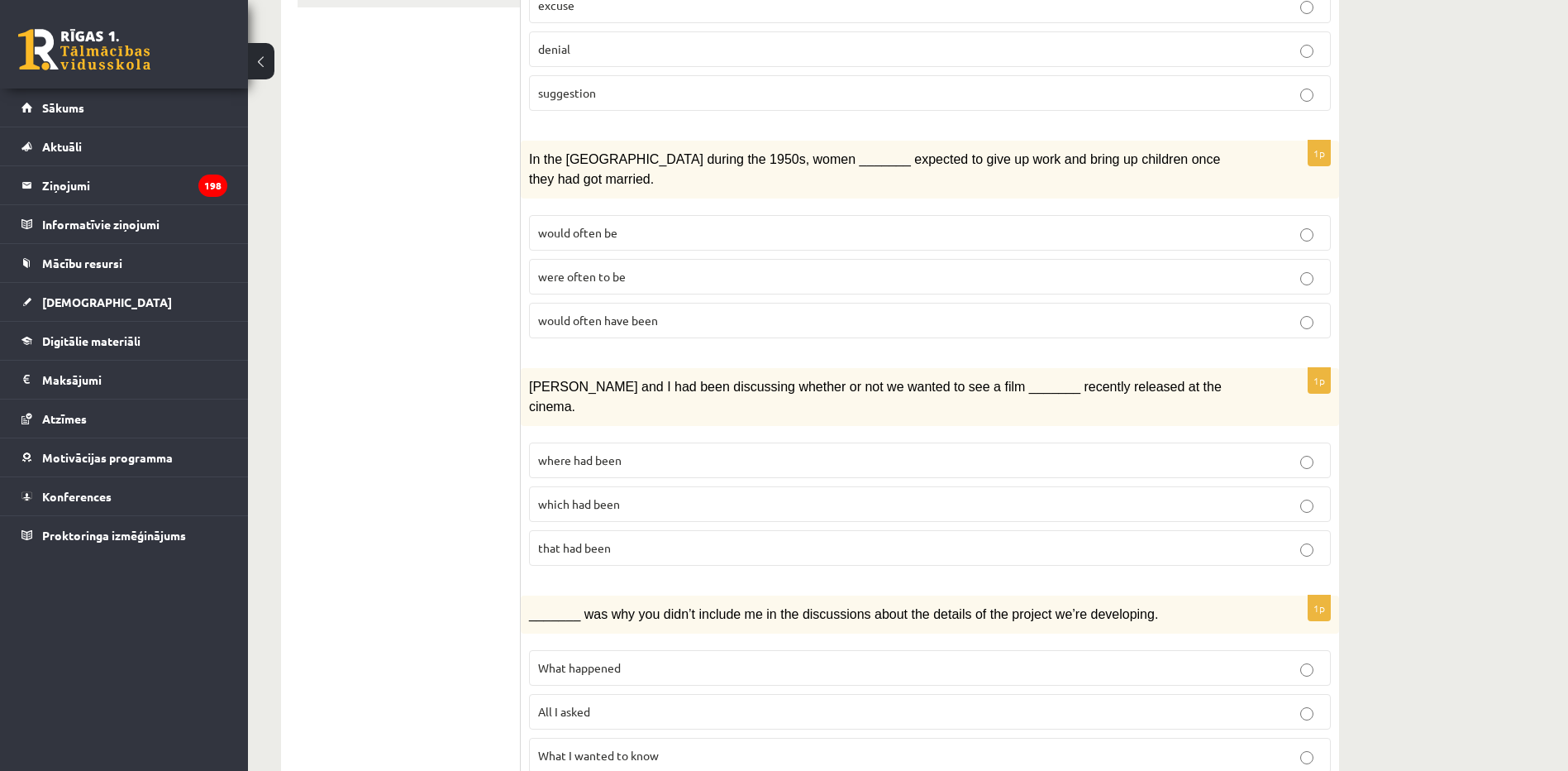
scroll to position [579, 0]
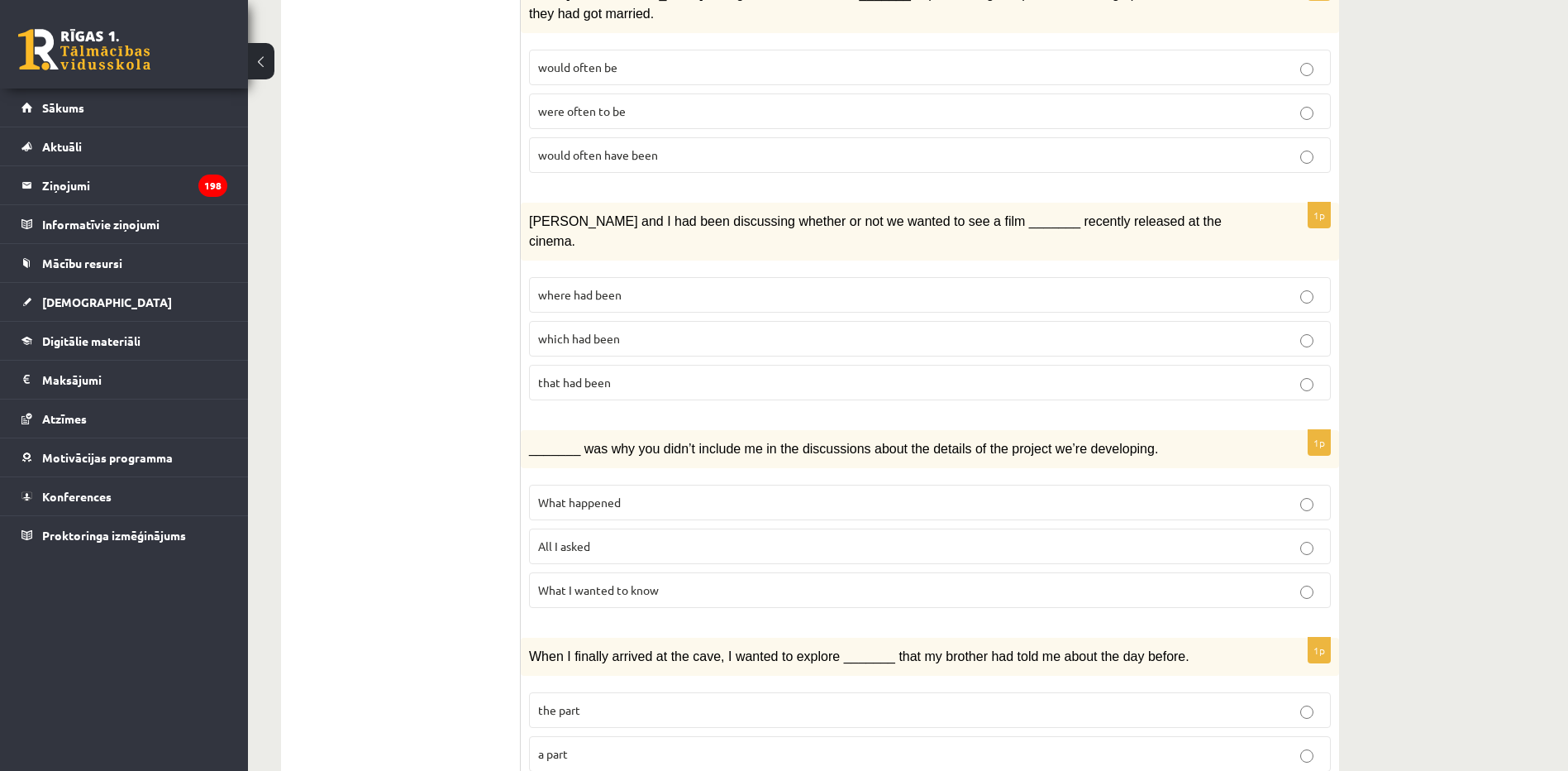
click at [673, 538] on p "All I asked" at bounding box center [931, 546] width 784 height 17
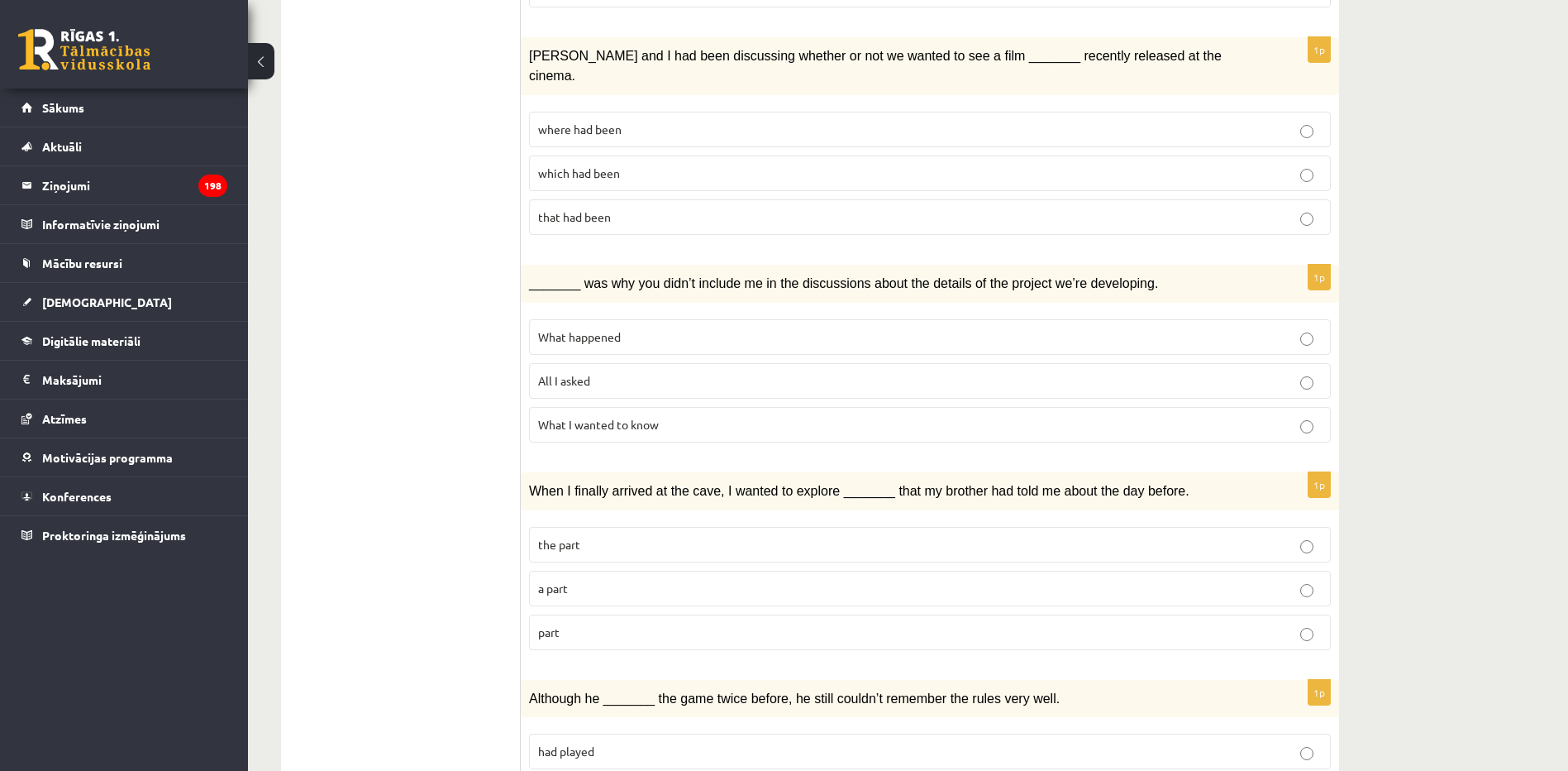
click at [575, 623] on p "part" at bounding box center [931, 632] width 784 height 17
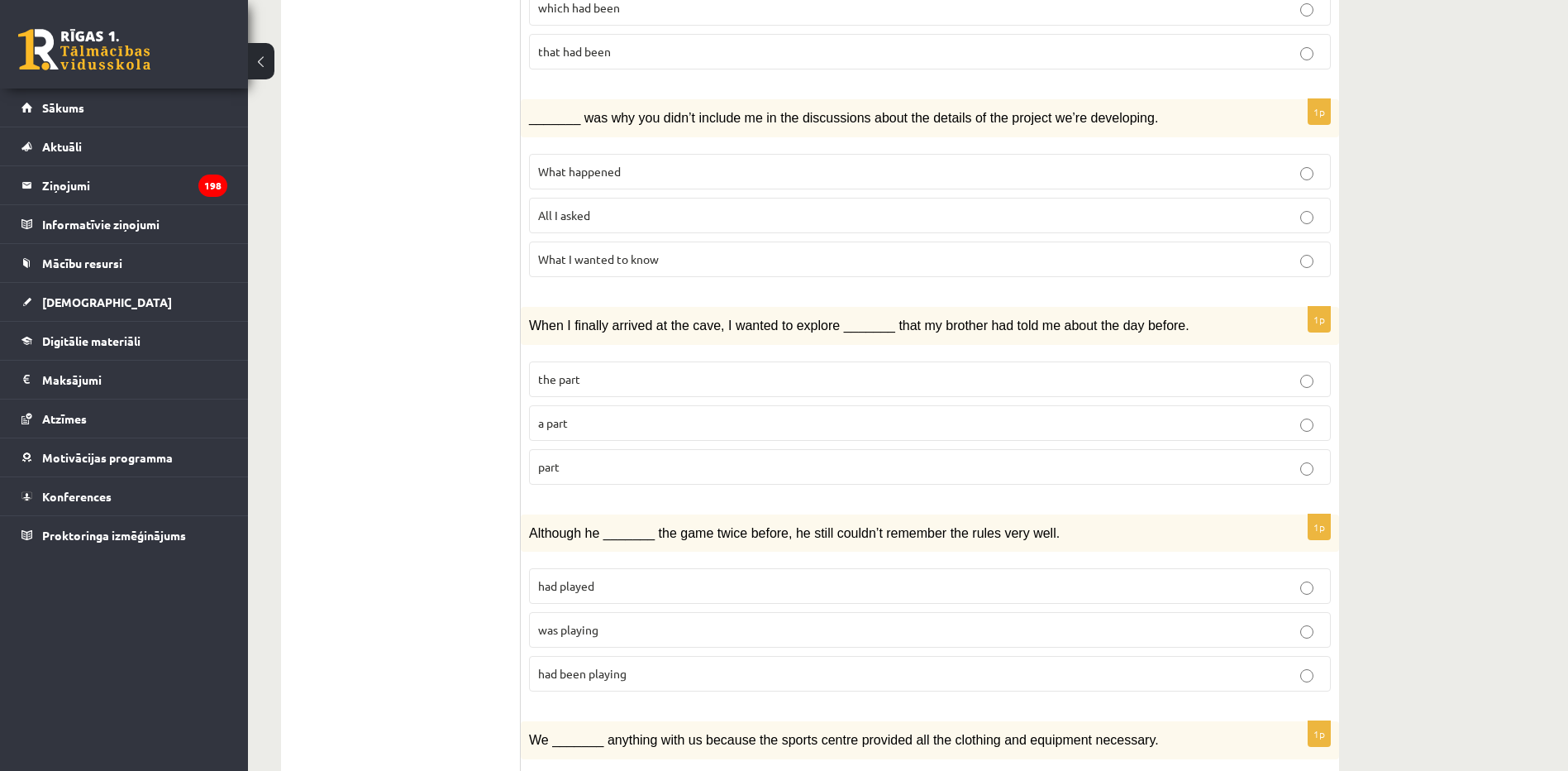
scroll to position [993, 0]
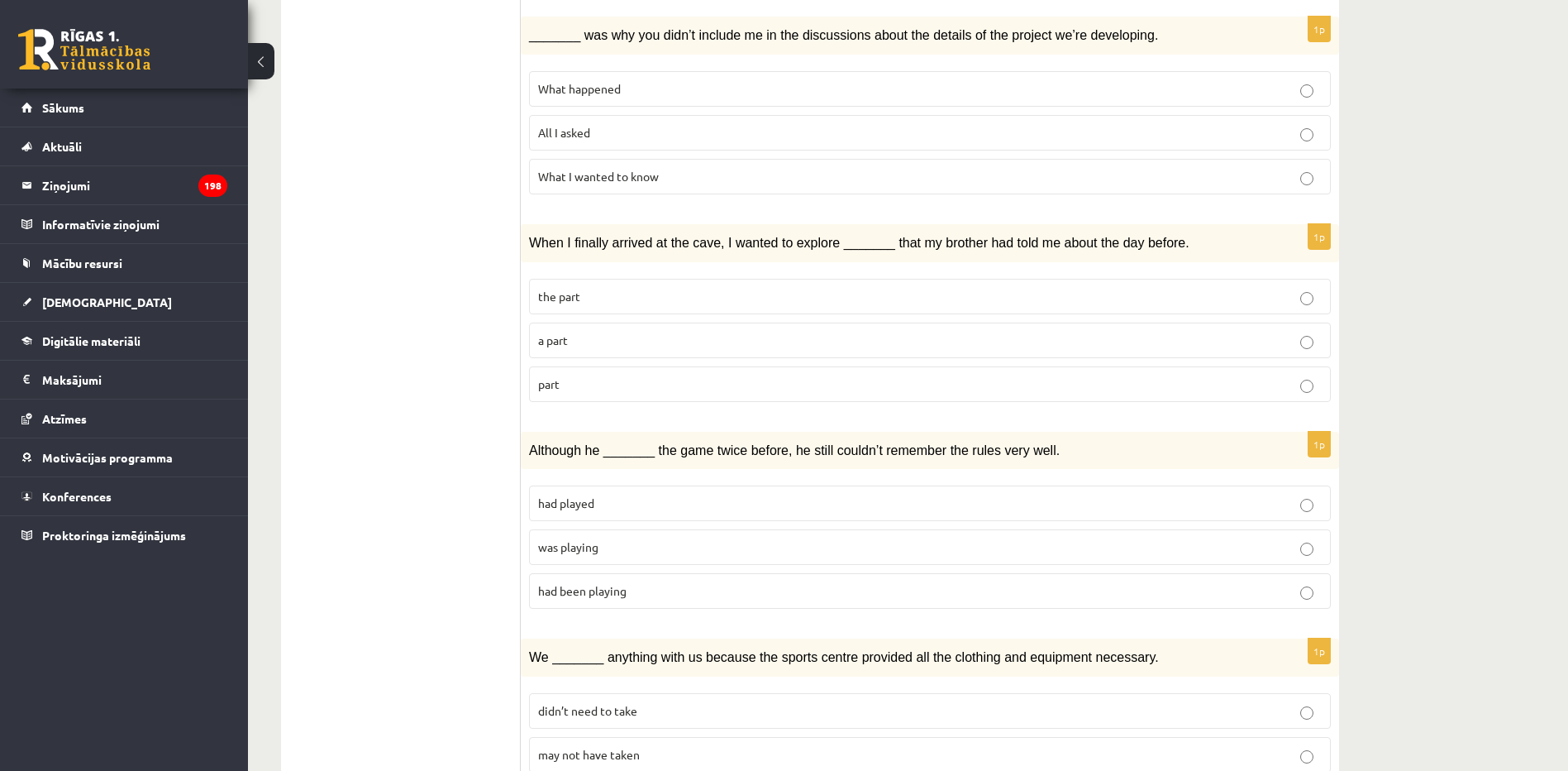
click at [611, 530] on label "was playing" at bounding box center [931, 548] width 802 height 36
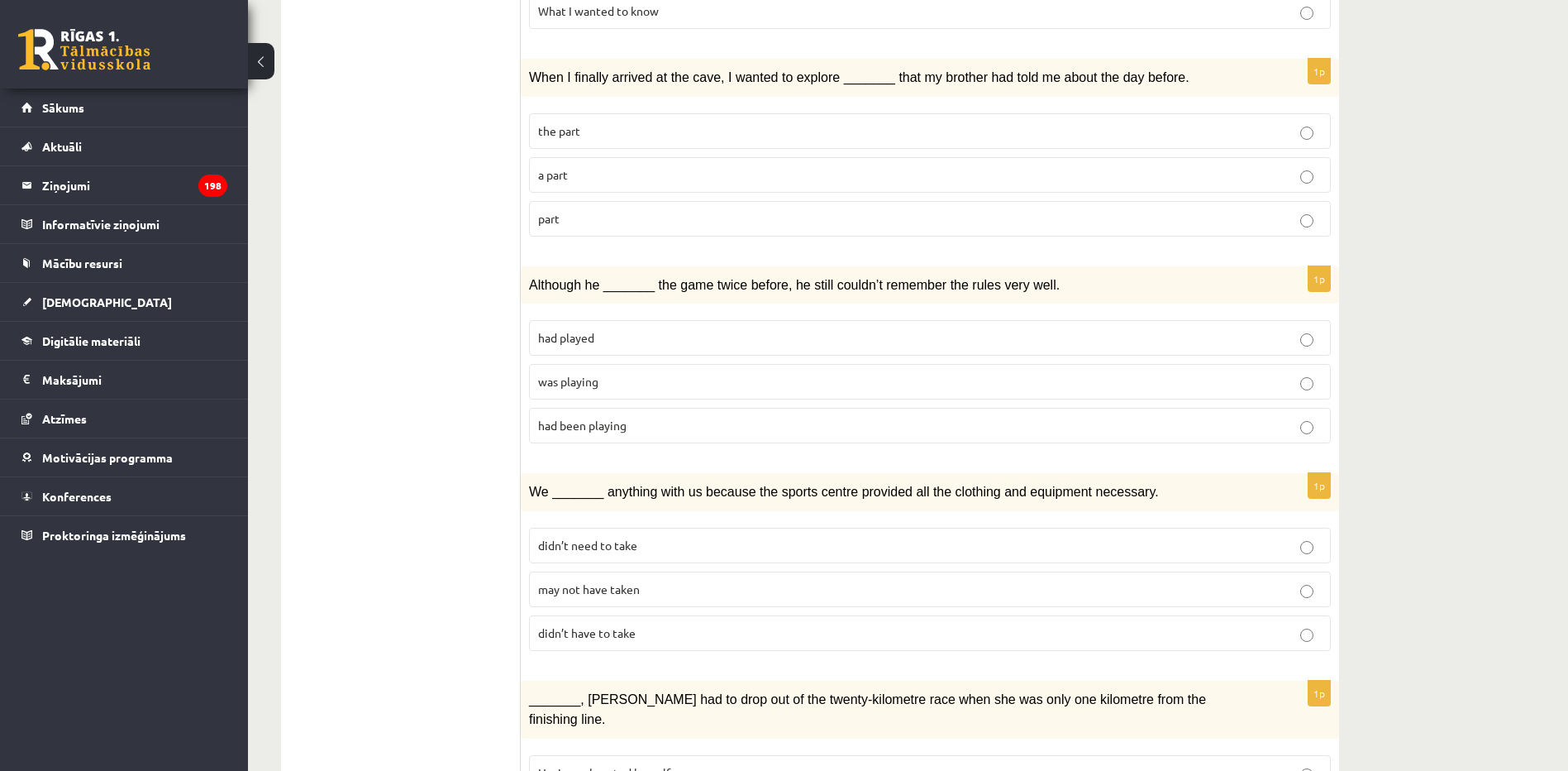
scroll to position [1241, 0]
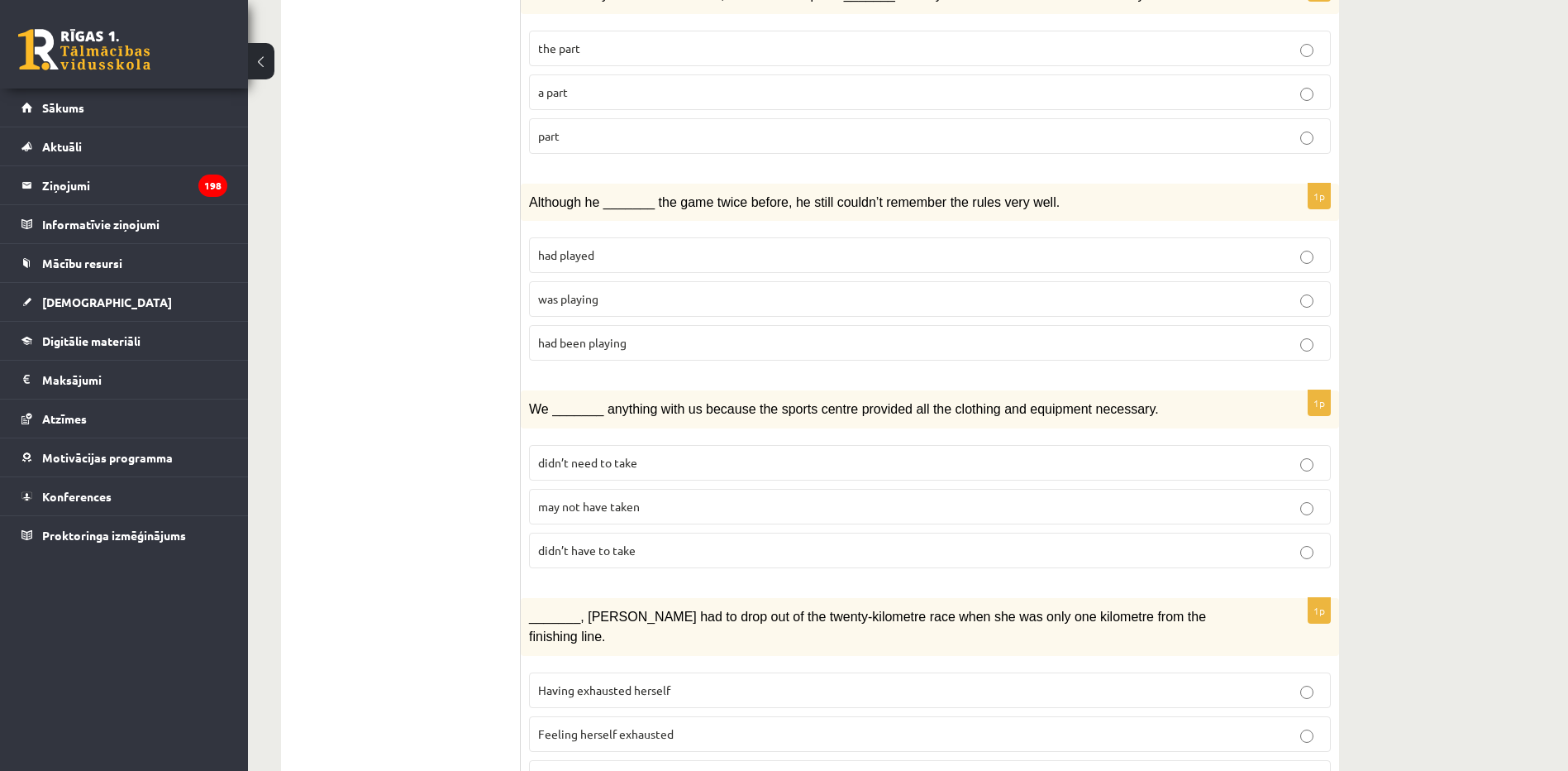
click at [592, 499] on span "may not have taken" at bounding box center [589, 507] width 102 height 15
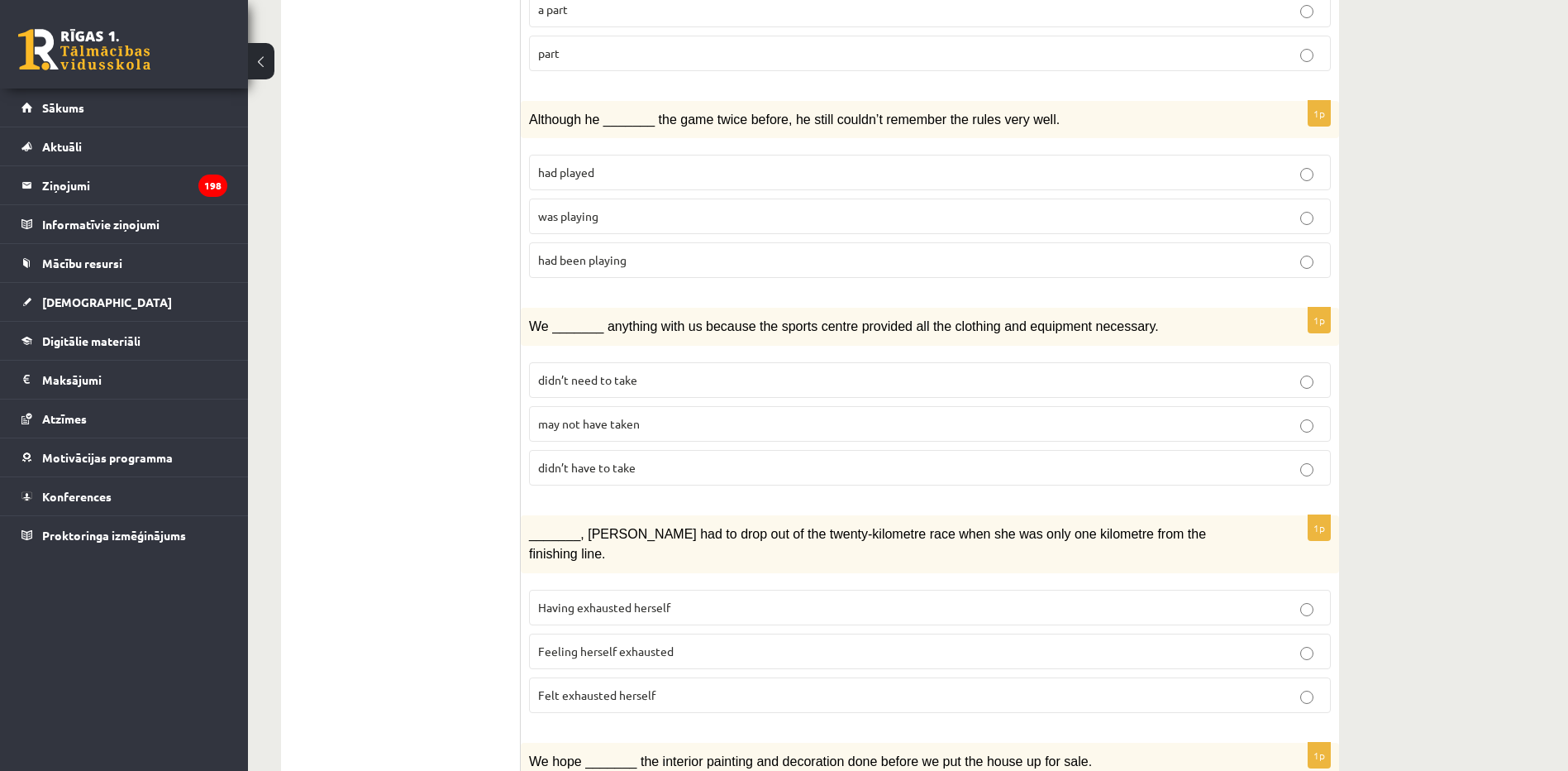
click at [578, 687] on span "Felt exhausted herself" at bounding box center [597, 695] width 118 height 15
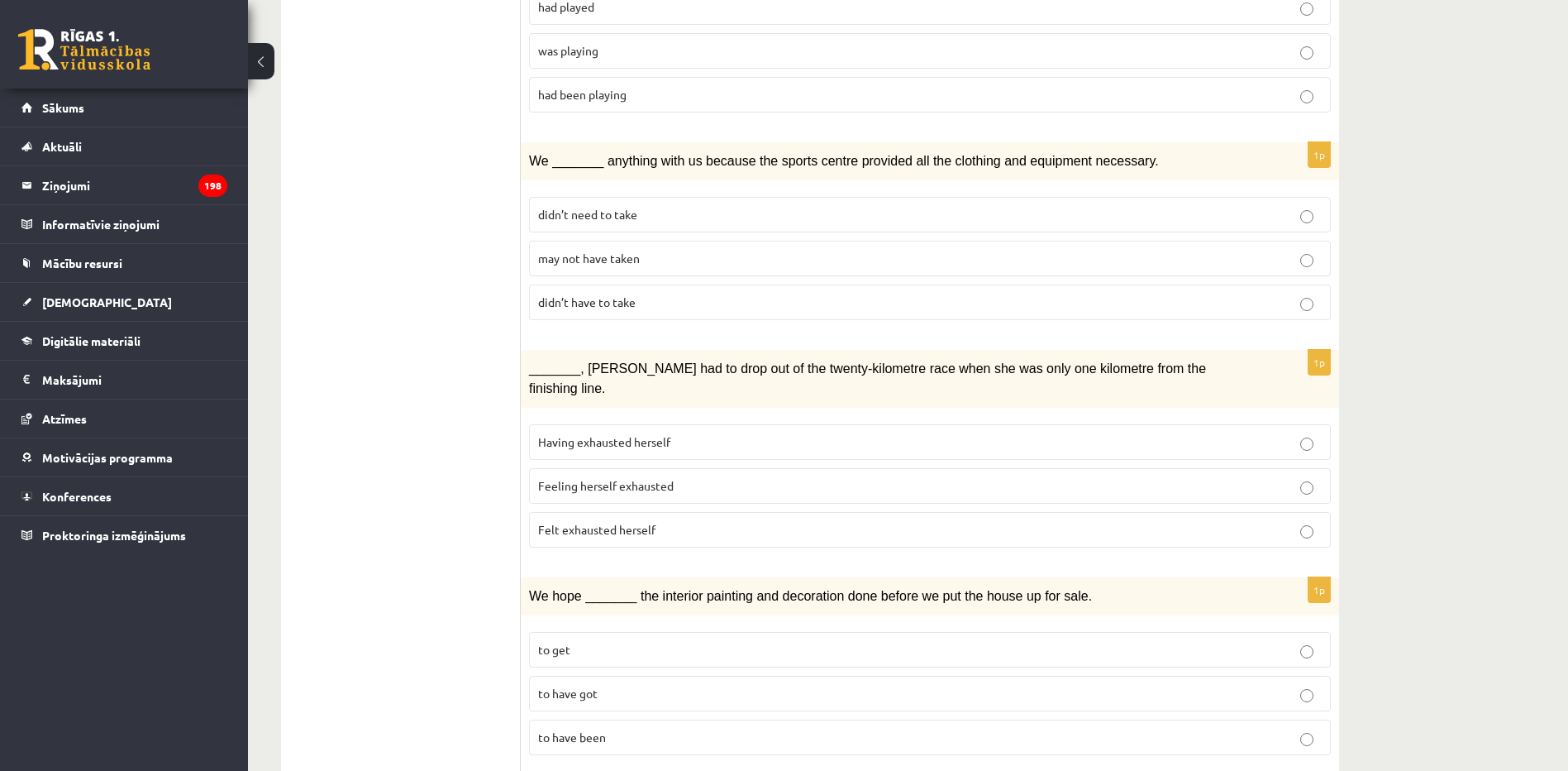
scroll to position [1572, 0]
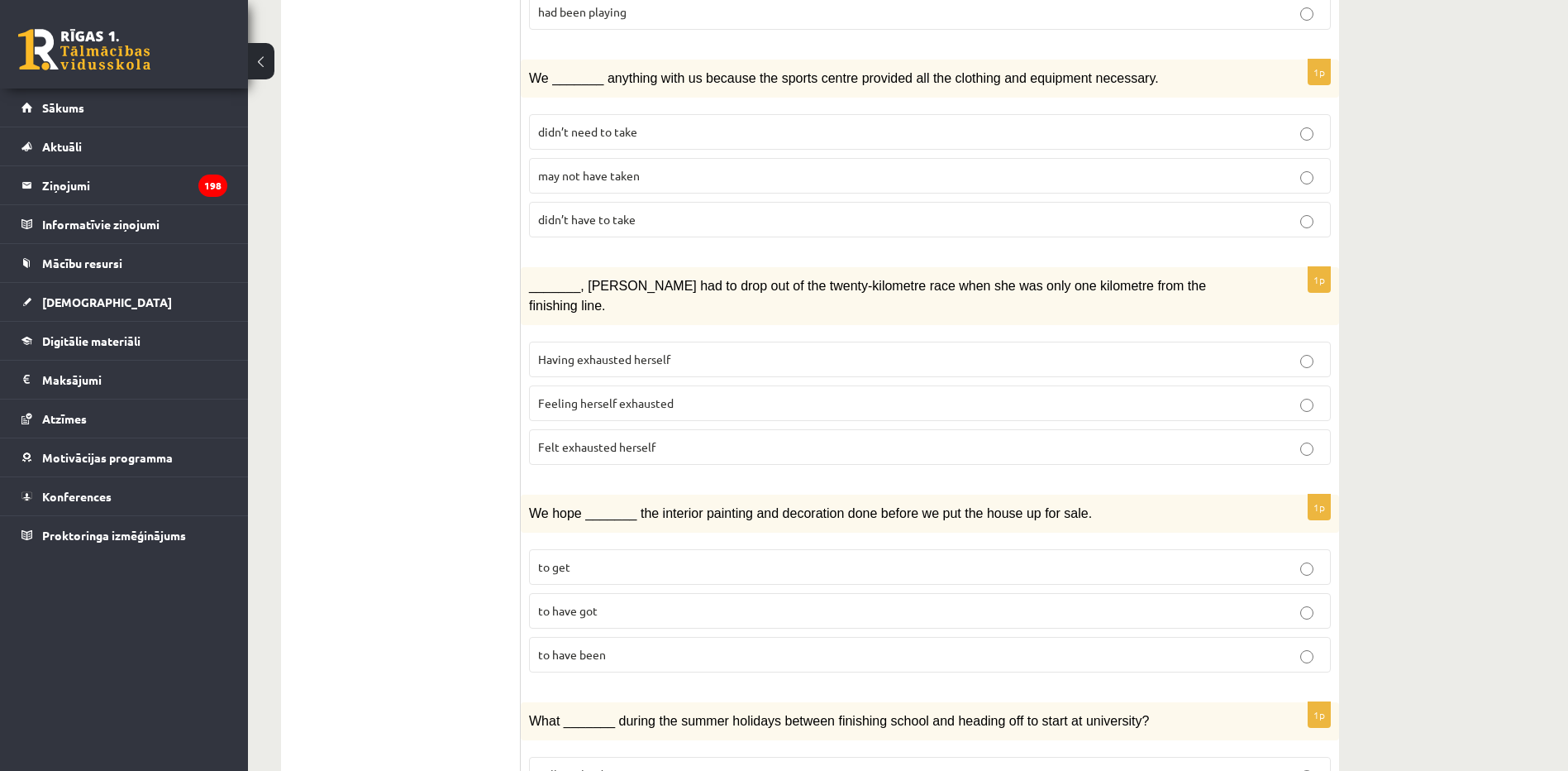
click at [573, 637] on label "to have been" at bounding box center [931, 655] width 802 height 36
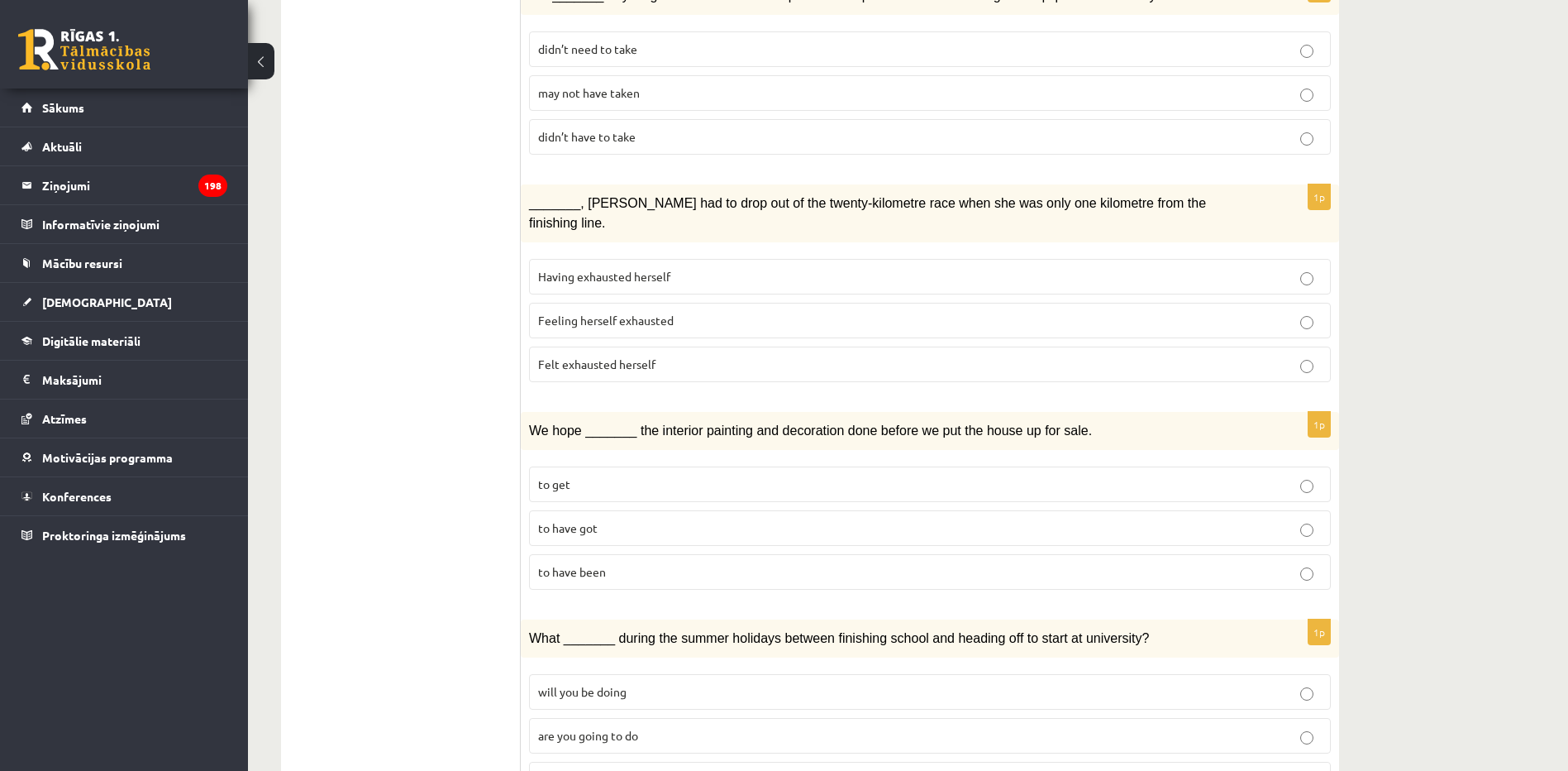
click at [628, 762] on label "will you have been doing" at bounding box center [931, 780] width 802 height 36
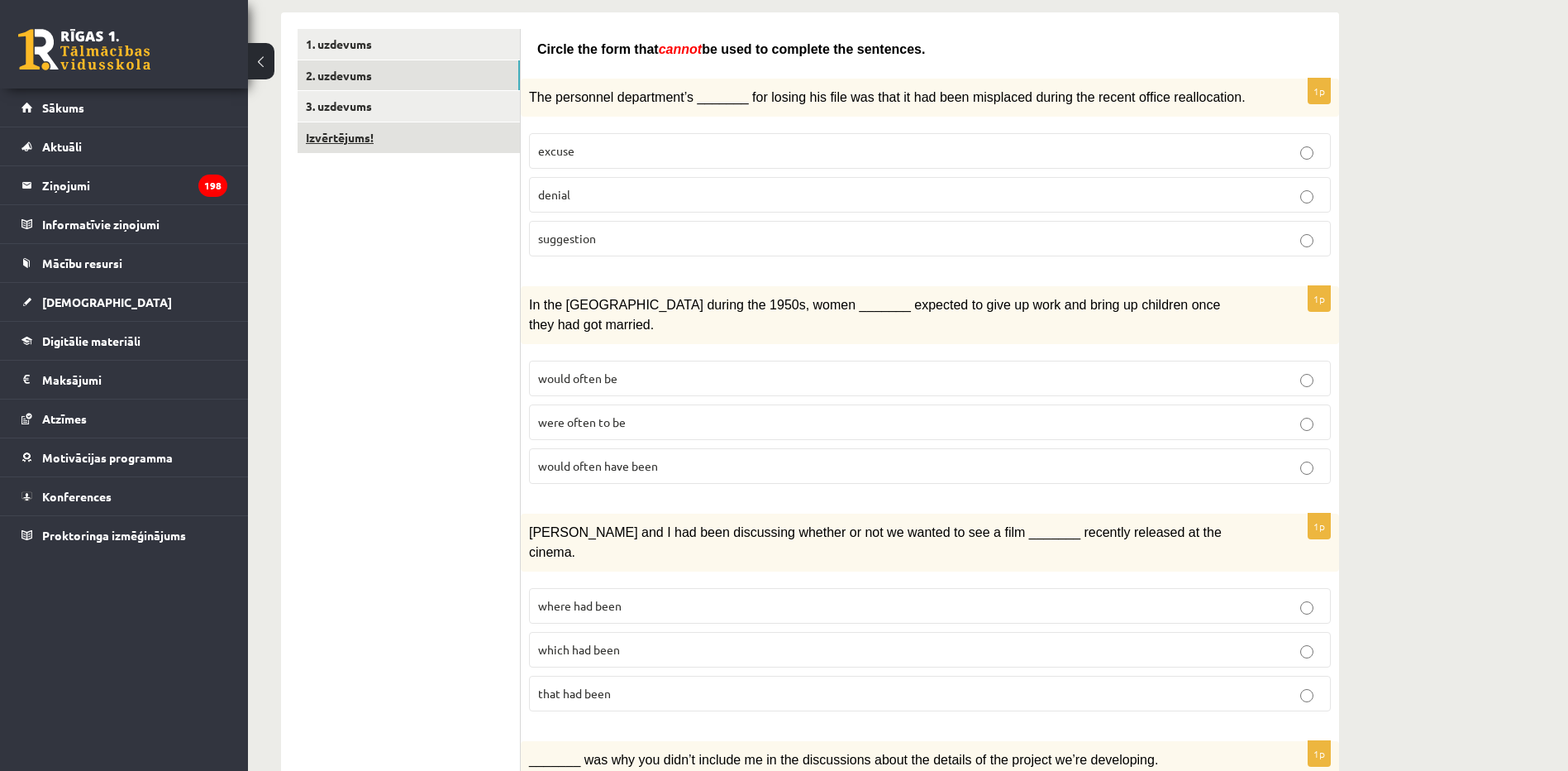
scroll to position [0, 0]
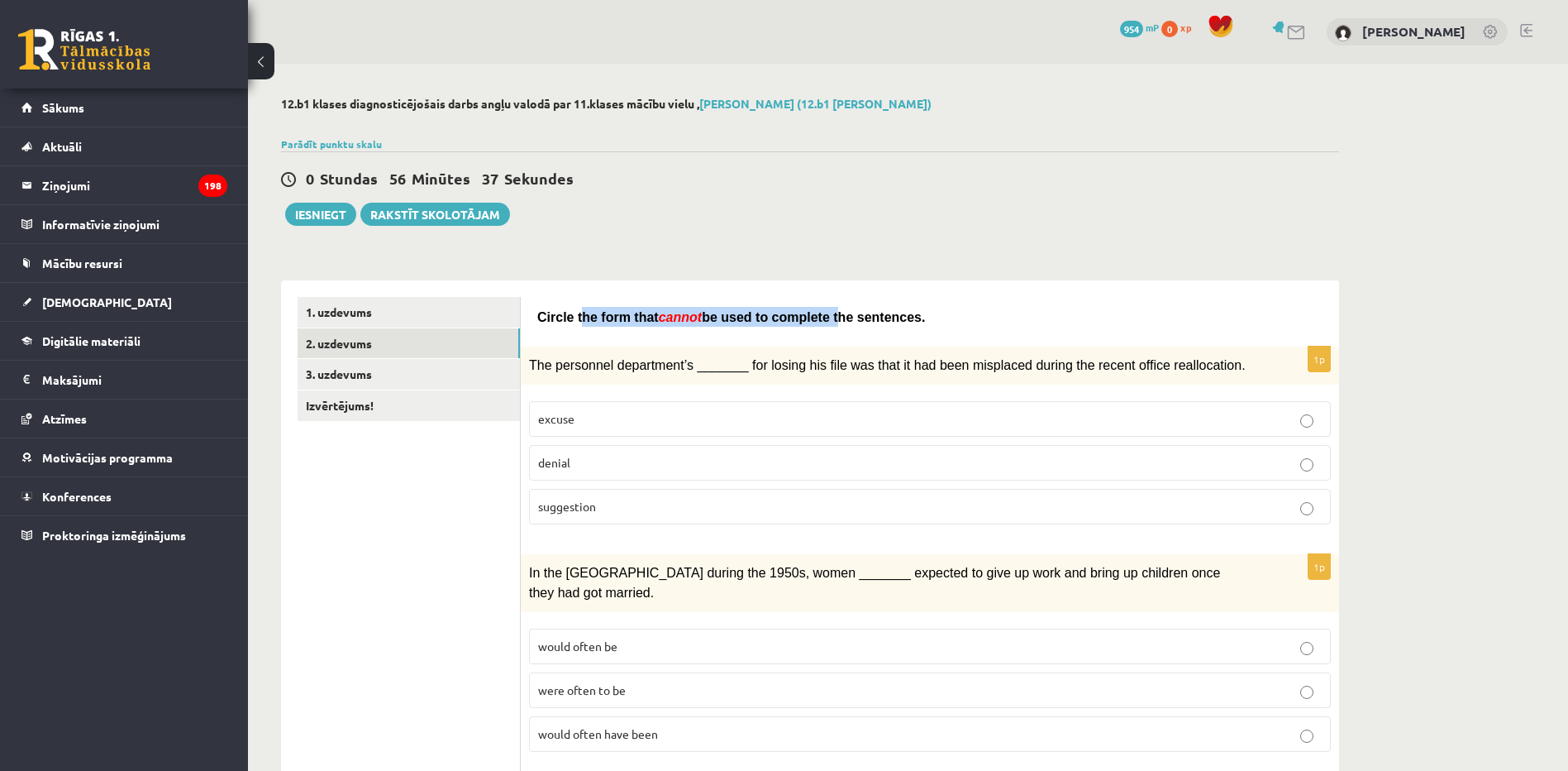
drag, startPoint x: 630, startPoint y: 324, endPoint x: 819, endPoint y: 314, distance: 189.3
click at [814, 315] on p "Circle the form that cannot be used to complete the sentences." at bounding box center [931, 317] width 786 height 20
drag, startPoint x: 819, startPoint y: 314, endPoint x: 586, endPoint y: 314, distance: 233.0
click at [599, 318] on span "Circle the form that" at bounding box center [598, 318] width 121 height 14
click at [338, 375] on link "3. uzdevums" at bounding box center [408, 374] width 222 height 31
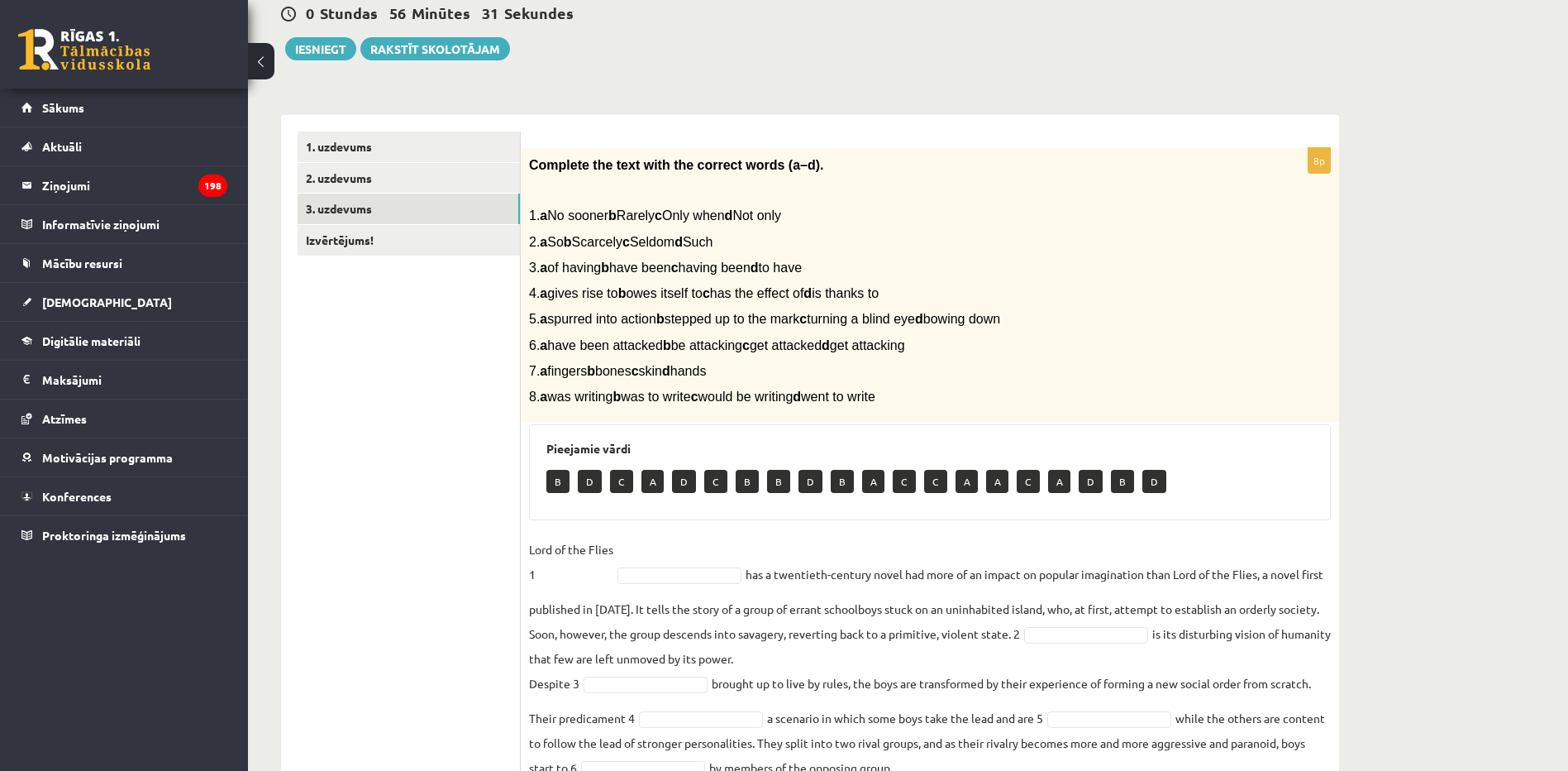
scroll to position [318, 0]
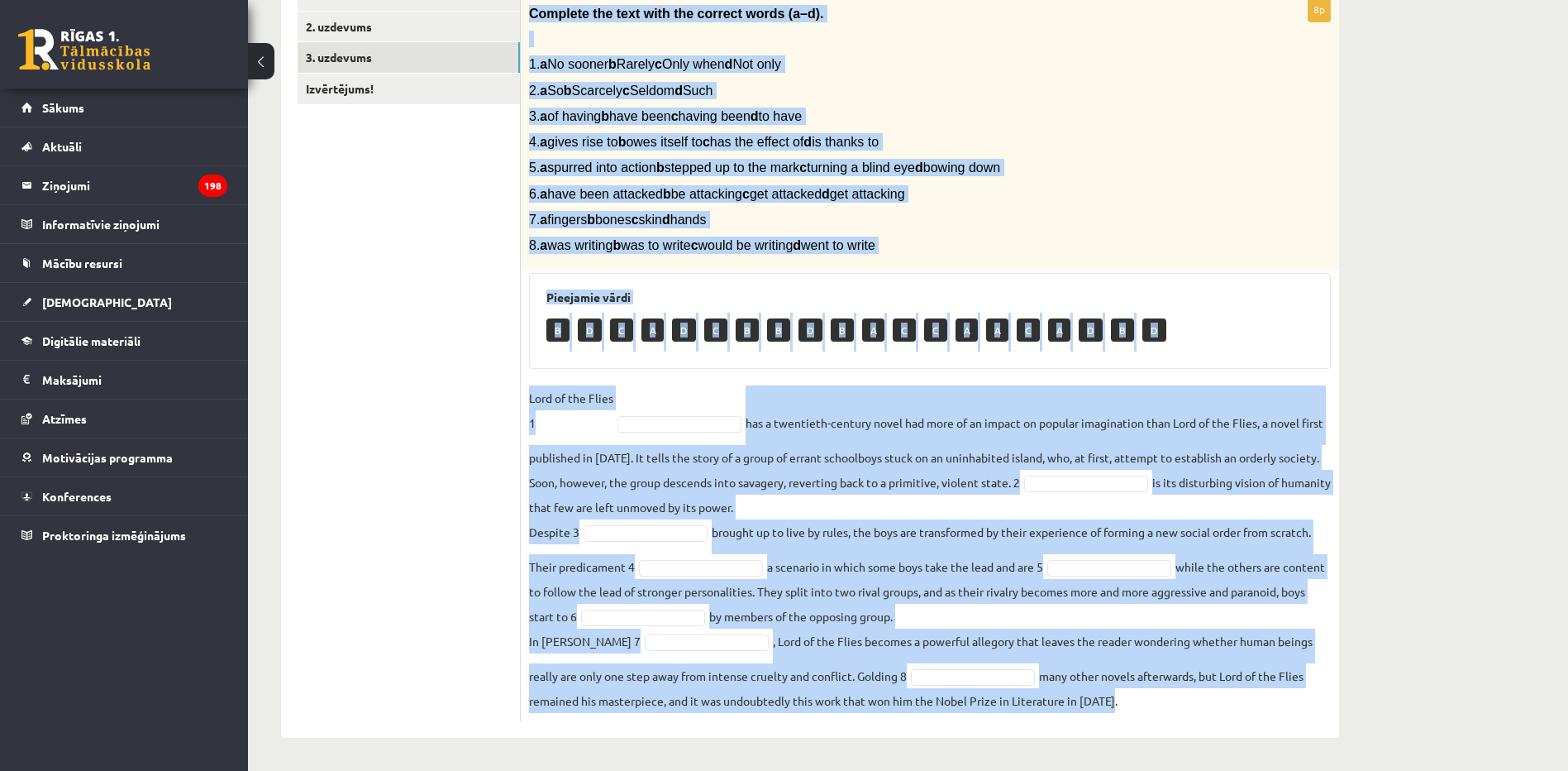
drag, startPoint x: 521, startPoint y: 321, endPoint x: 1253, endPoint y: 714, distance: 830.8
click at [1253, 714] on div "8p Complete the text with the correct words (a–d). 1. a No sooner b Rarely c On…" at bounding box center [930, 359] width 818 height 725
copy div "Complete the text with the correct words (a–d). 1. a No sooner b Rarely c Only …"
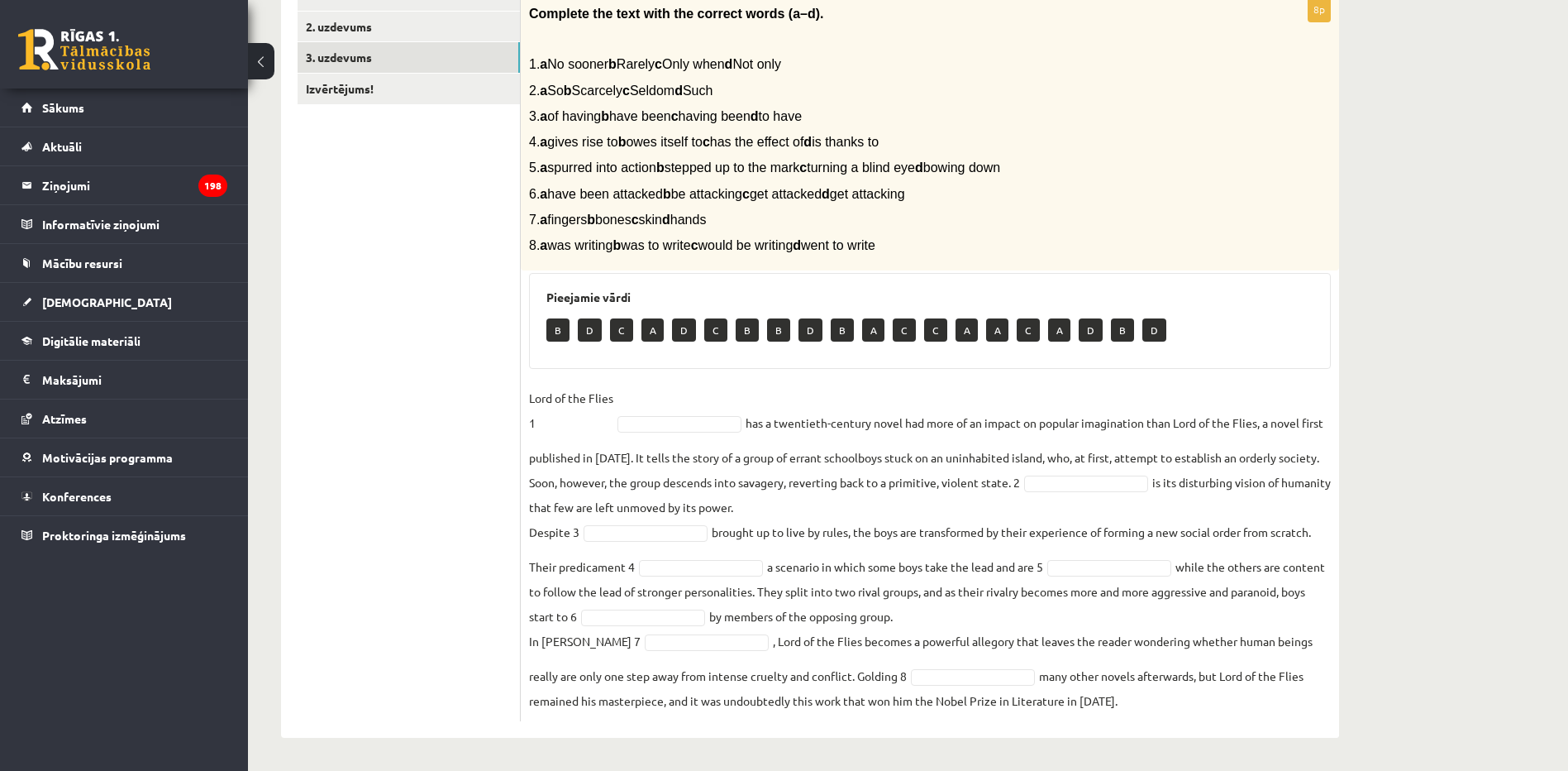
click at [368, 400] on ul "1. uzdevums 2. uzdevums 3. uzdevums Izvērtējums!" at bounding box center [409, 351] width 223 height 741
drag, startPoint x: 744, startPoint y: 330, endPoint x: 736, endPoint y: 336, distance: 10.0
click at [736, 336] on p "B" at bounding box center [747, 330] width 23 height 23
click at [563, 327] on p "B" at bounding box center [558, 330] width 23 height 23
drag, startPoint x: 562, startPoint y: 327, endPoint x: 584, endPoint y: 353, distance: 34.1
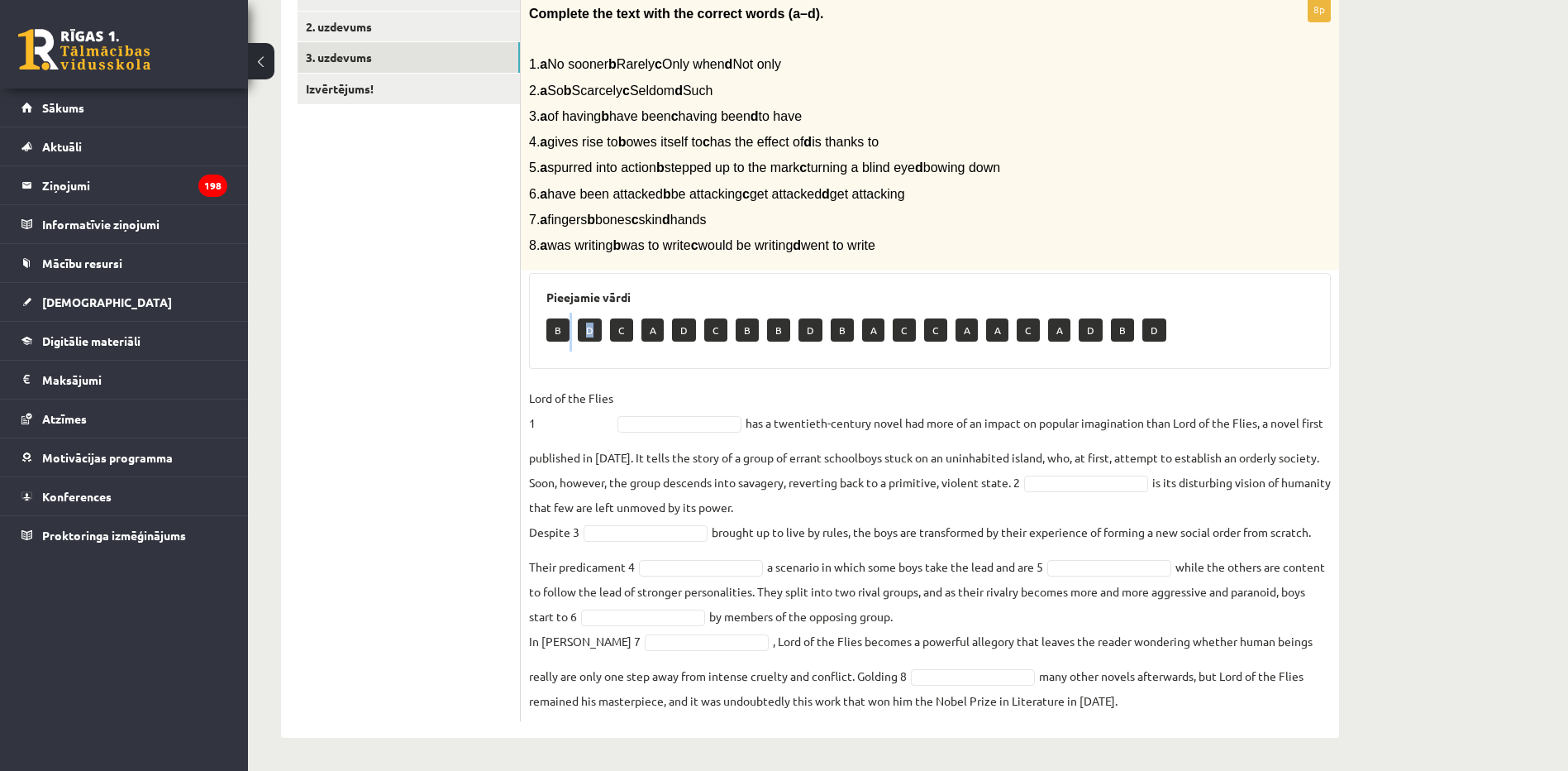
click at [584, 353] on div "Pieejamie vārdi B D C A D C B B D B A C C A A C A D B D" at bounding box center [931, 320] width 802 height 96
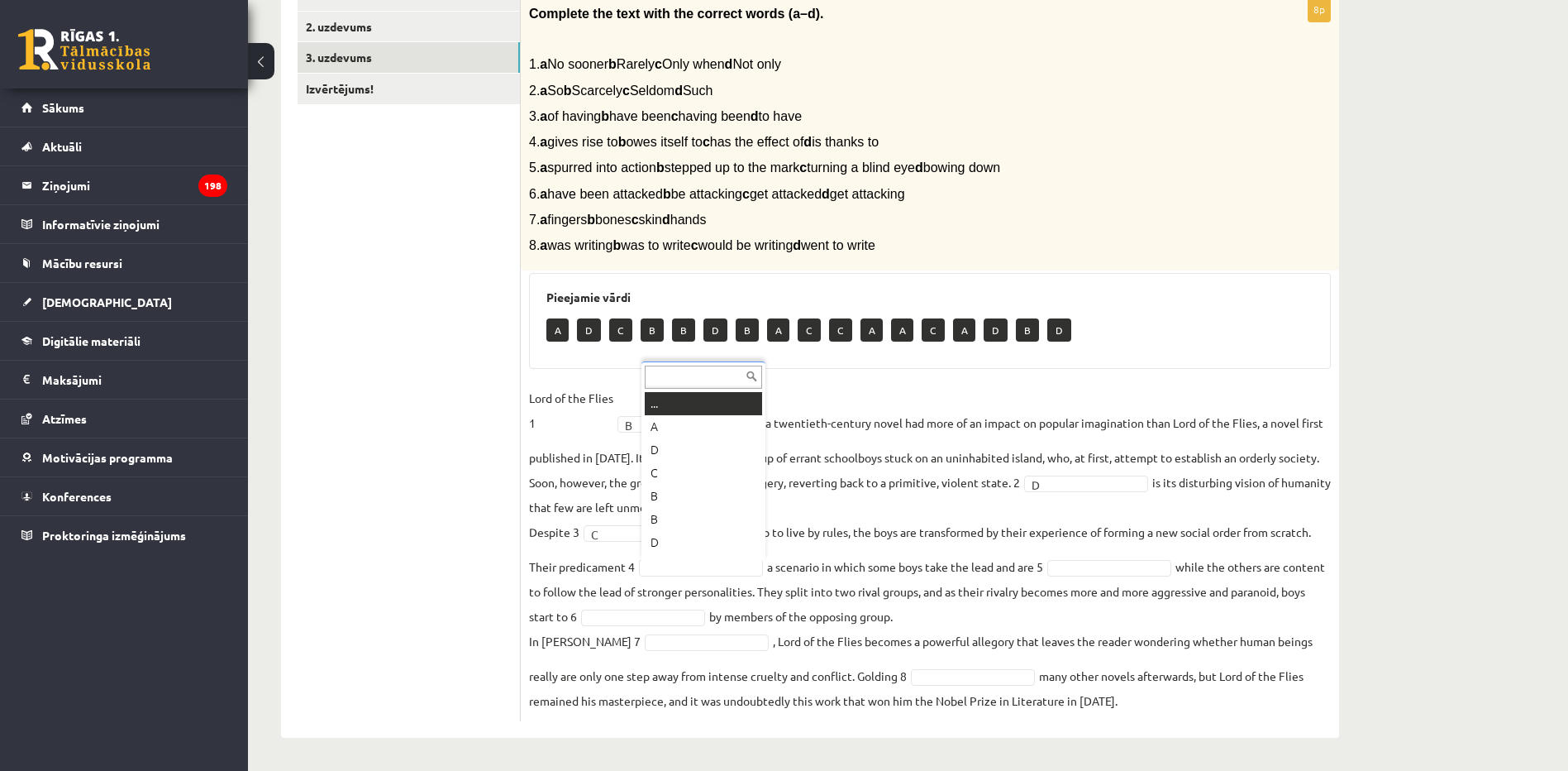
scroll to position [20, 0]
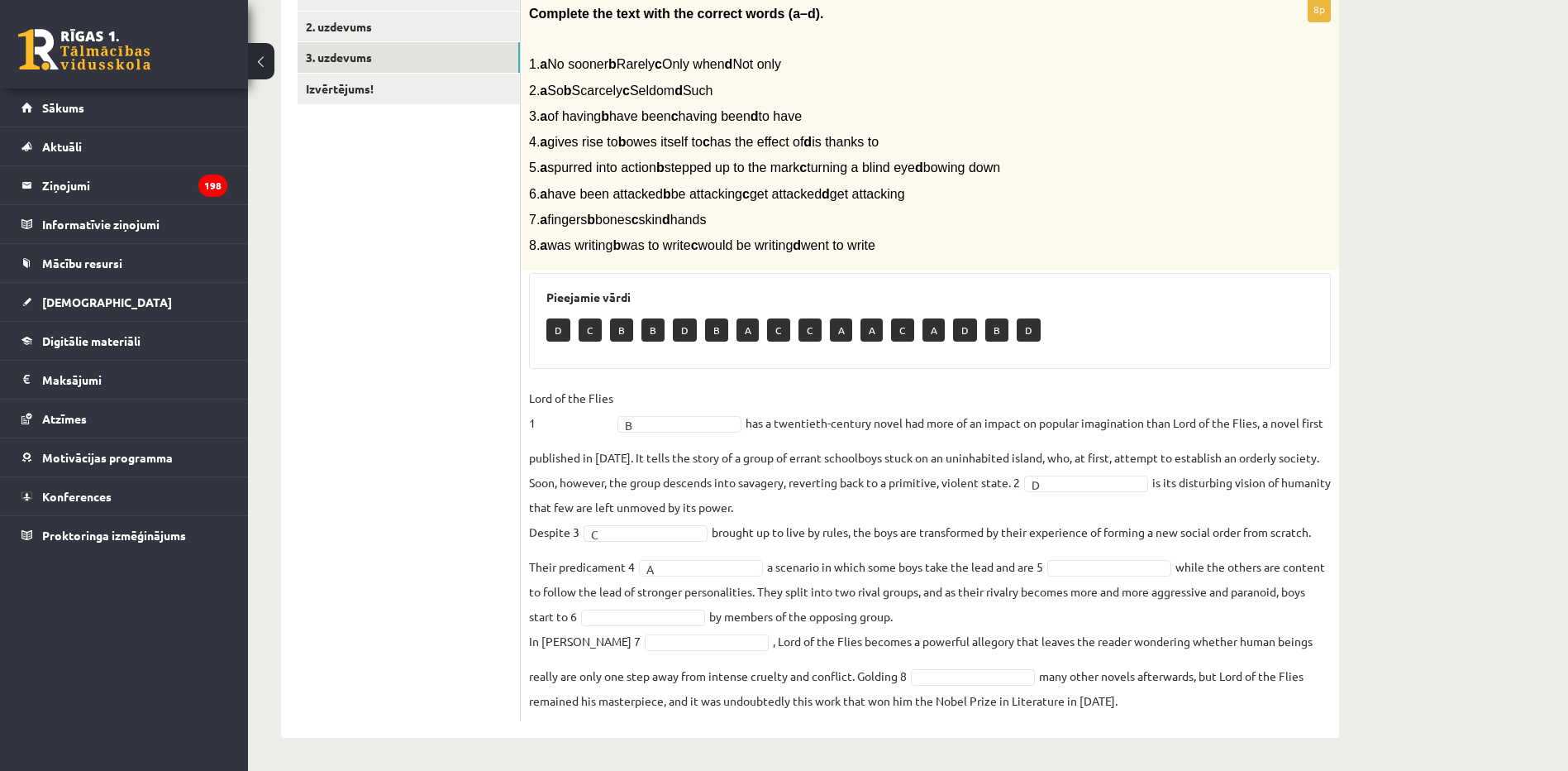
drag, startPoint x: 546, startPoint y: 55, endPoint x: 1016, endPoint y: 252, distance: 509.6
click at [1016, 252] on div "Complete the text with the correct words (a–d). 1. a No sooner b Rarely c Only …" at bounding box center [930, 133] width 818 height 274
drag, startPoint x: 1016, startPoint y: 252, endPoint x: 935, endPoint y: 258, distance: 81.2
click at [935, 258] on div "Complete the text with the correct words (a–d). 1. a No sooner b Rarely c Only …" at bounding box center [930, 133] width 818 height 274
drag, startPoint x: 581, startPoint y: 344, endPoint x: 995, endPoint y: 322, distance: 414.6
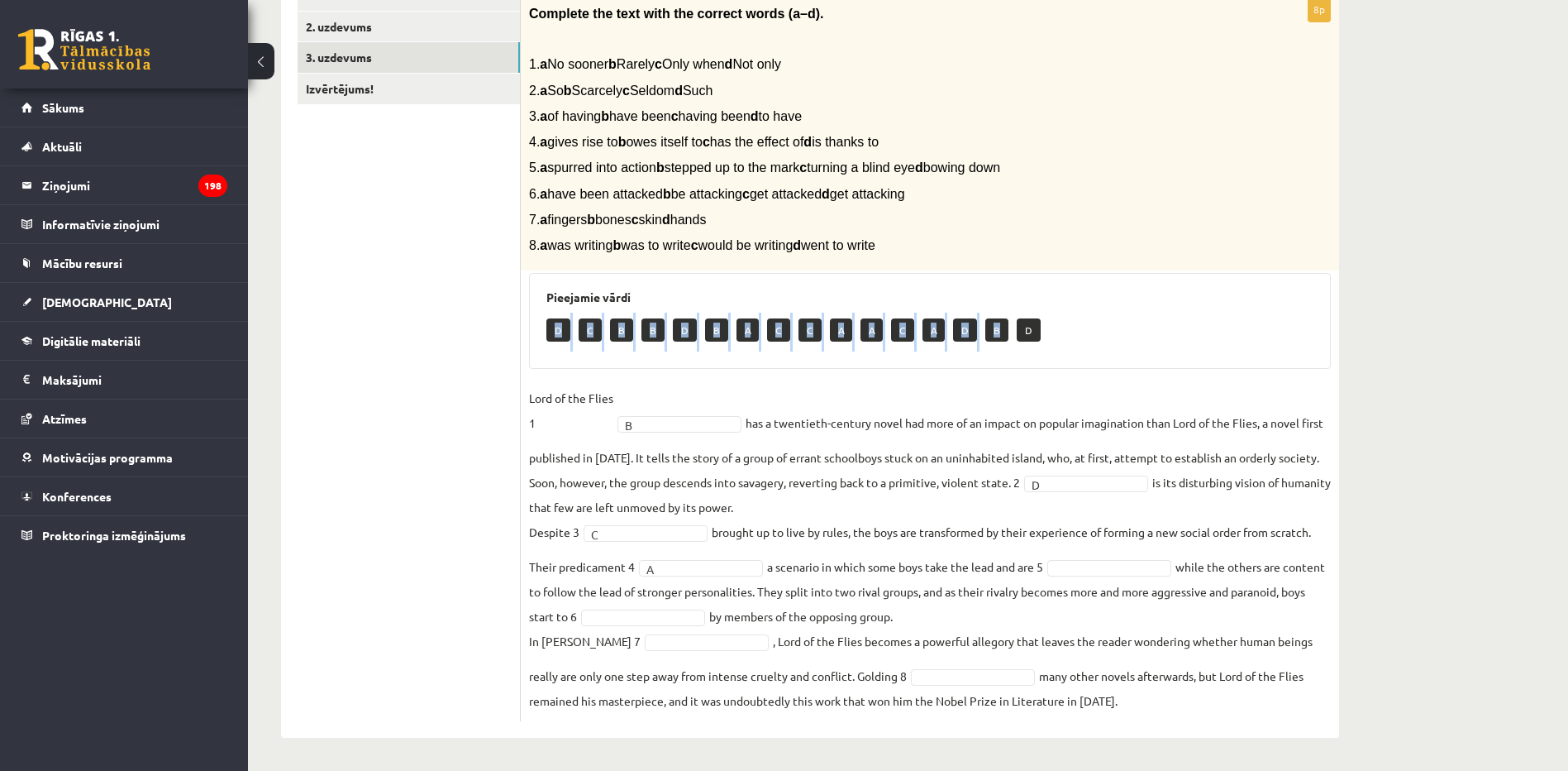
click at [995, 322] on div "Pieejamie vārdi D C B B D B A C C A A C A D B D" at bounding box center [931, 320] width 802 height 96
click at [443, 402] on ul "1. uzdevums 2. uzdevums 3. uzdevums Izvērtējums!" at bounding box center [409, 351] width 223 height 741
drag, startPoint x: 566, startPoint y: 329, endPoint x: 1028, endPoint y: 336, distance: 462.1
click at [1025, 336] on div "D C B B D B A C C A A C A D B D" at bounding box center [930, 332] width 767 height 39
drag, startPoint x: 1028, startPoint y: 336, endPoint x: 586, endPoint y: 456, distance: 458.0
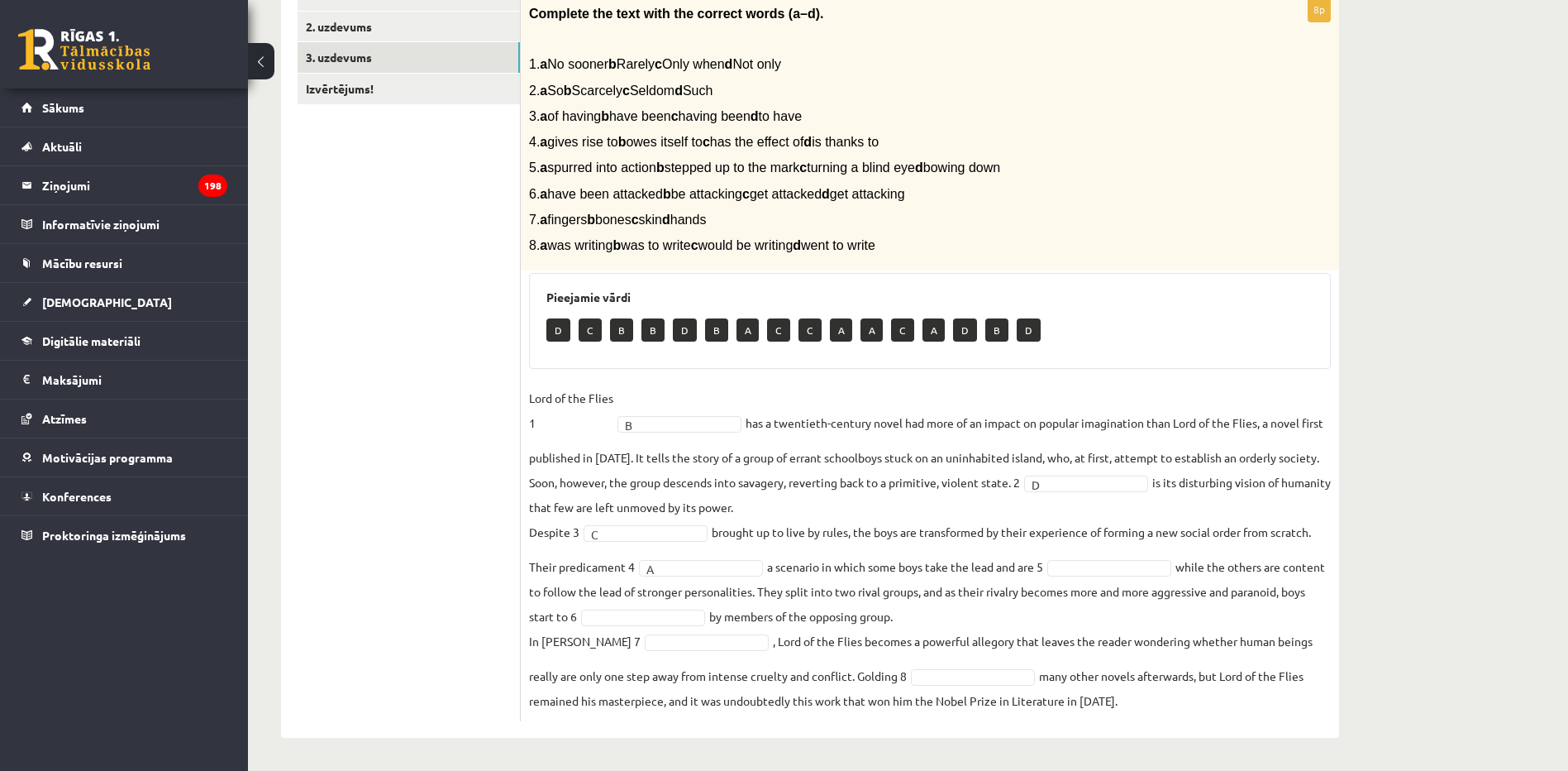
click at [584, 458] on fieldset "Lord of the Flies 1 B * has a twentieth-century novel had more of an impact on …" at bounding box center [931, 550] width 802 height 327
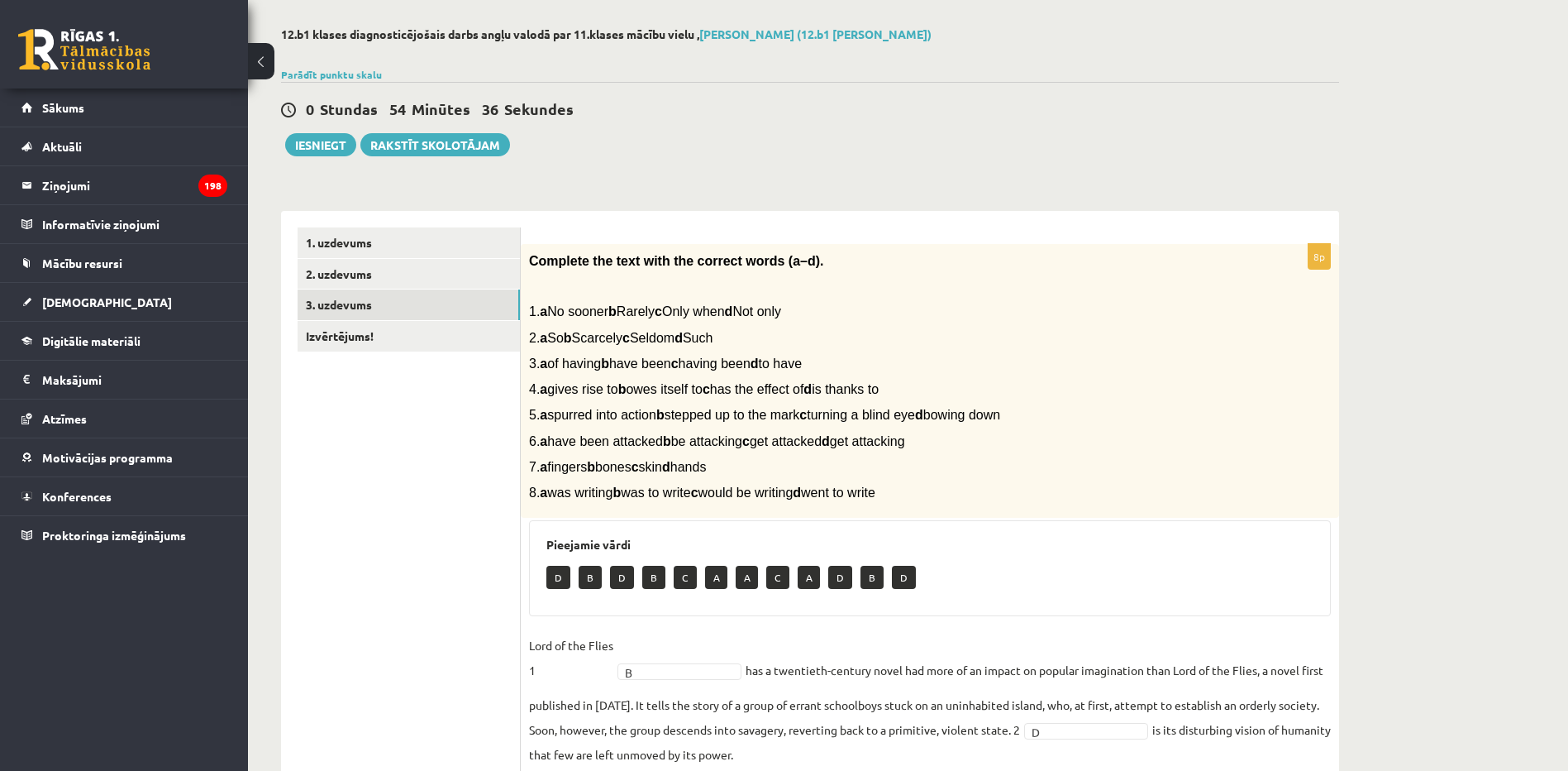
scroll to position [0, 0]
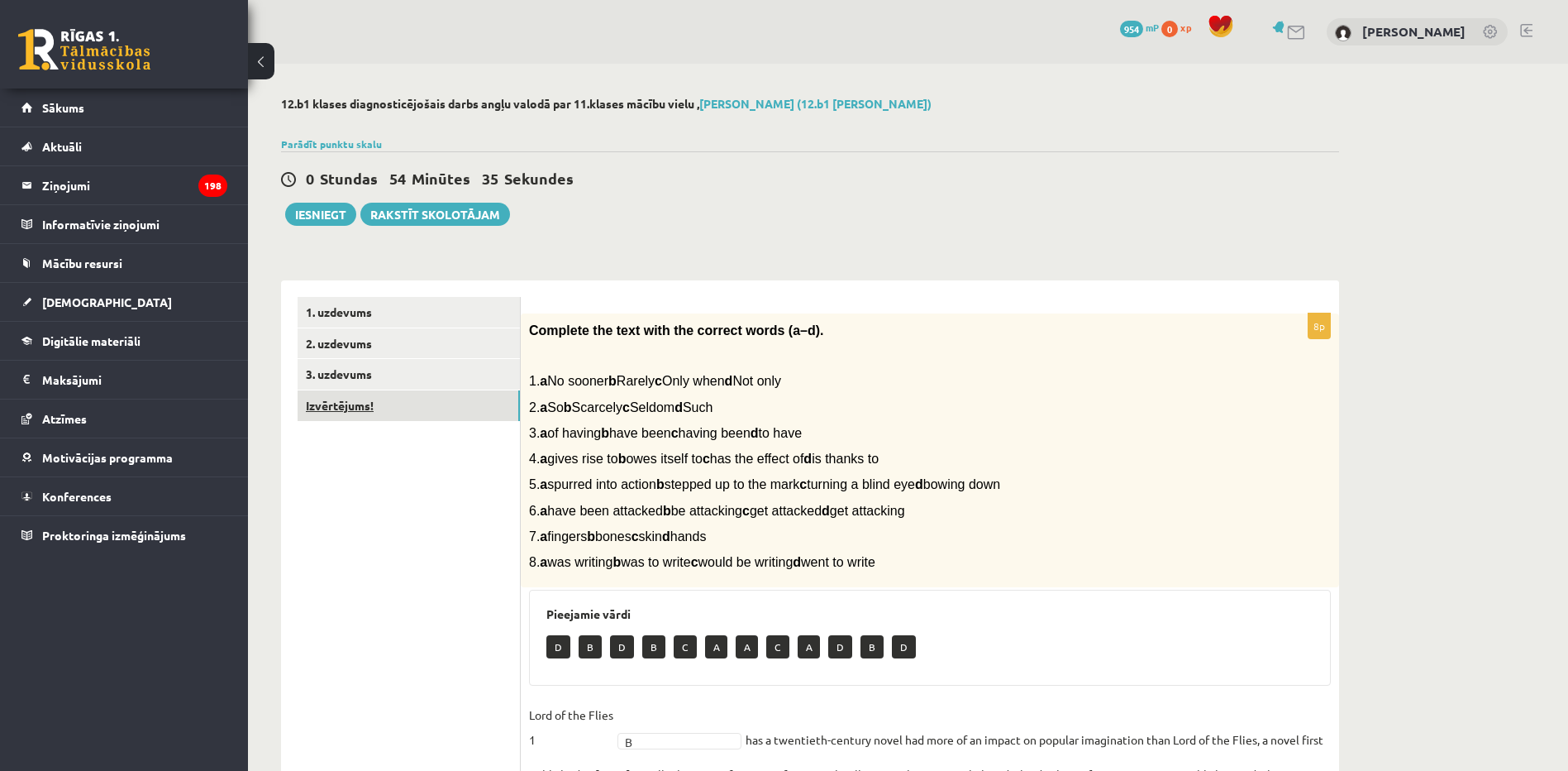
click at [324, 410] on link "Izvērtējums!" at bounding box center [408, 406] width 222 height 31
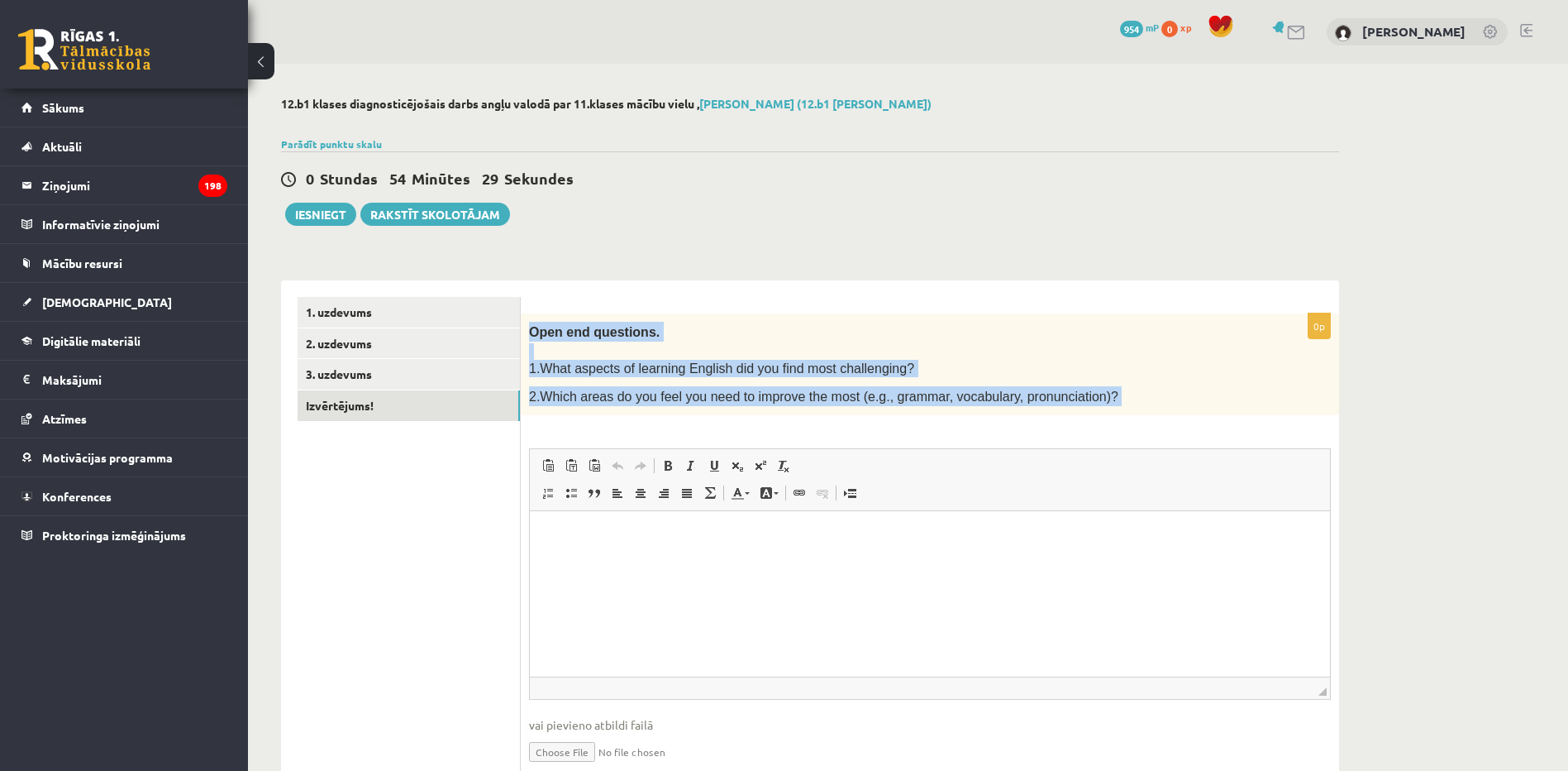
drag, startPoint x: 530, startPoint y: 331, endPoint x: 1067, endPoint y: 416, distance: 543.7
click at [1067, 416] on div "0p Open end questions. 1.What aspects of learning English did you find most cha…" at bounding box center [930, 553] width 818 height 480
copy div "Open end questions. 1.What aspects of learning English did you find most challe…"
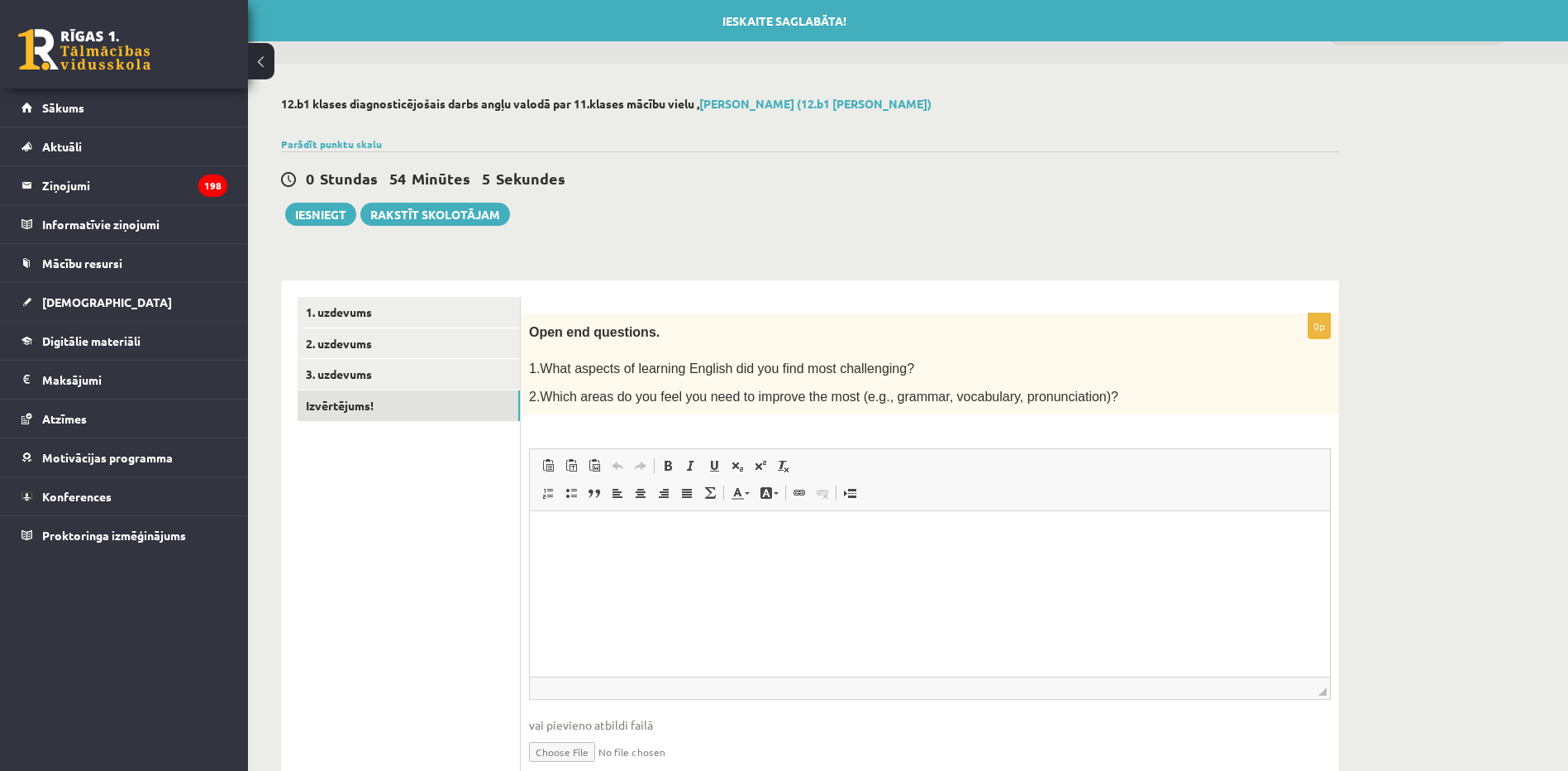
click at [656, 559] on html at bounding box center [930, 536] width 800 height 50
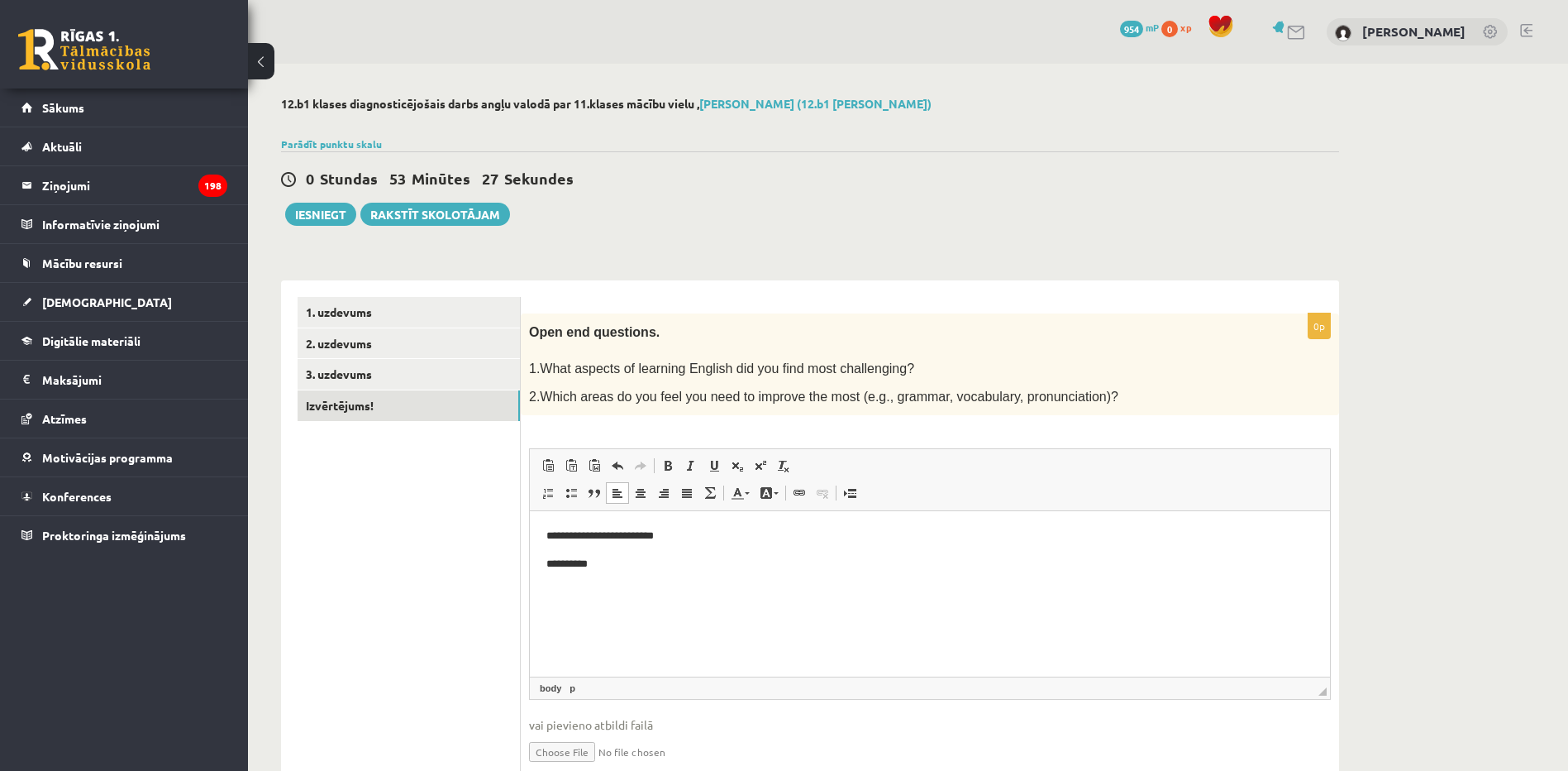
scroll to position [71, 0]
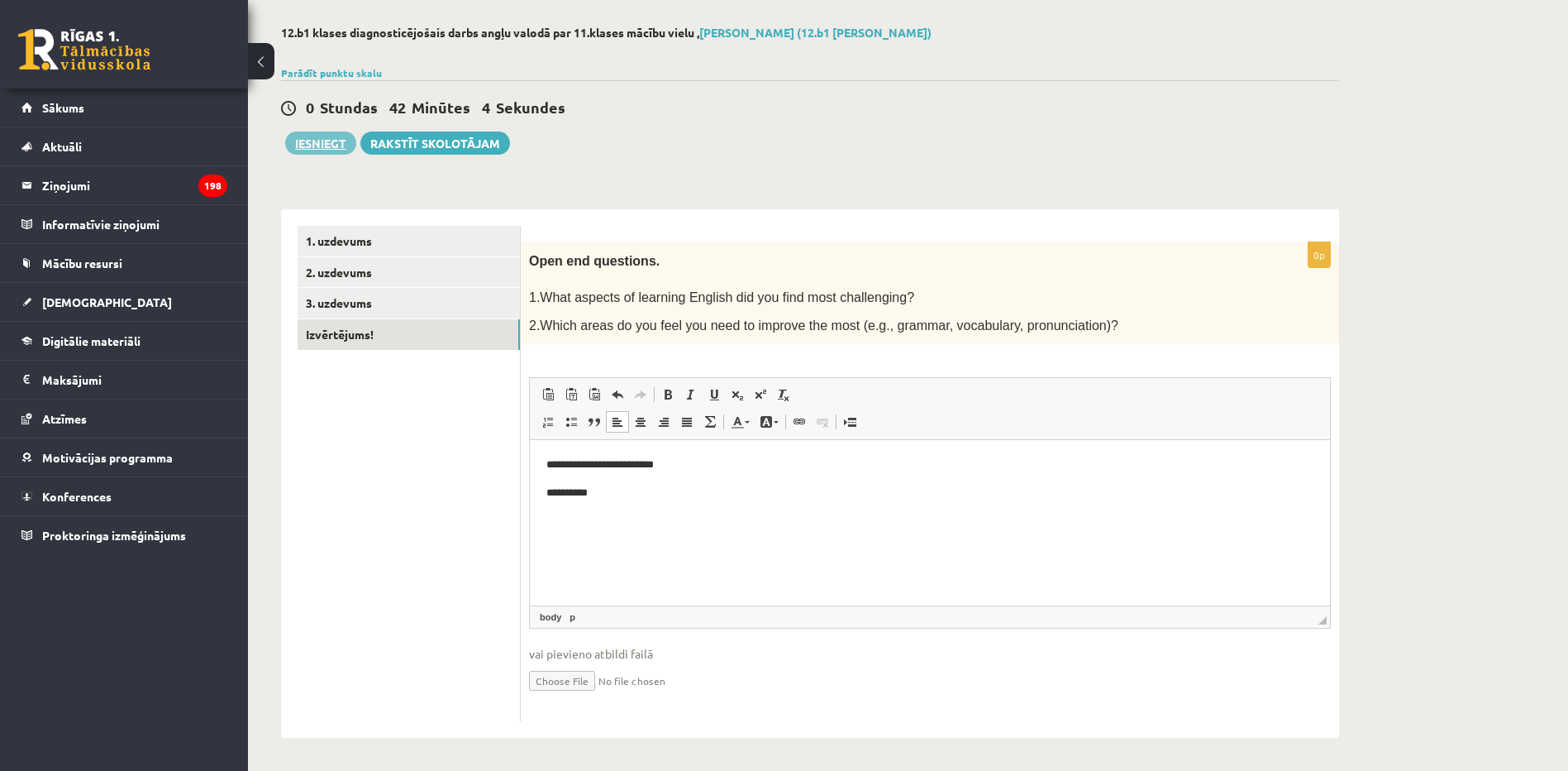
click at [314, 142] on button "Iesniegt" at bounding box center [320, 143] width 71 height 23
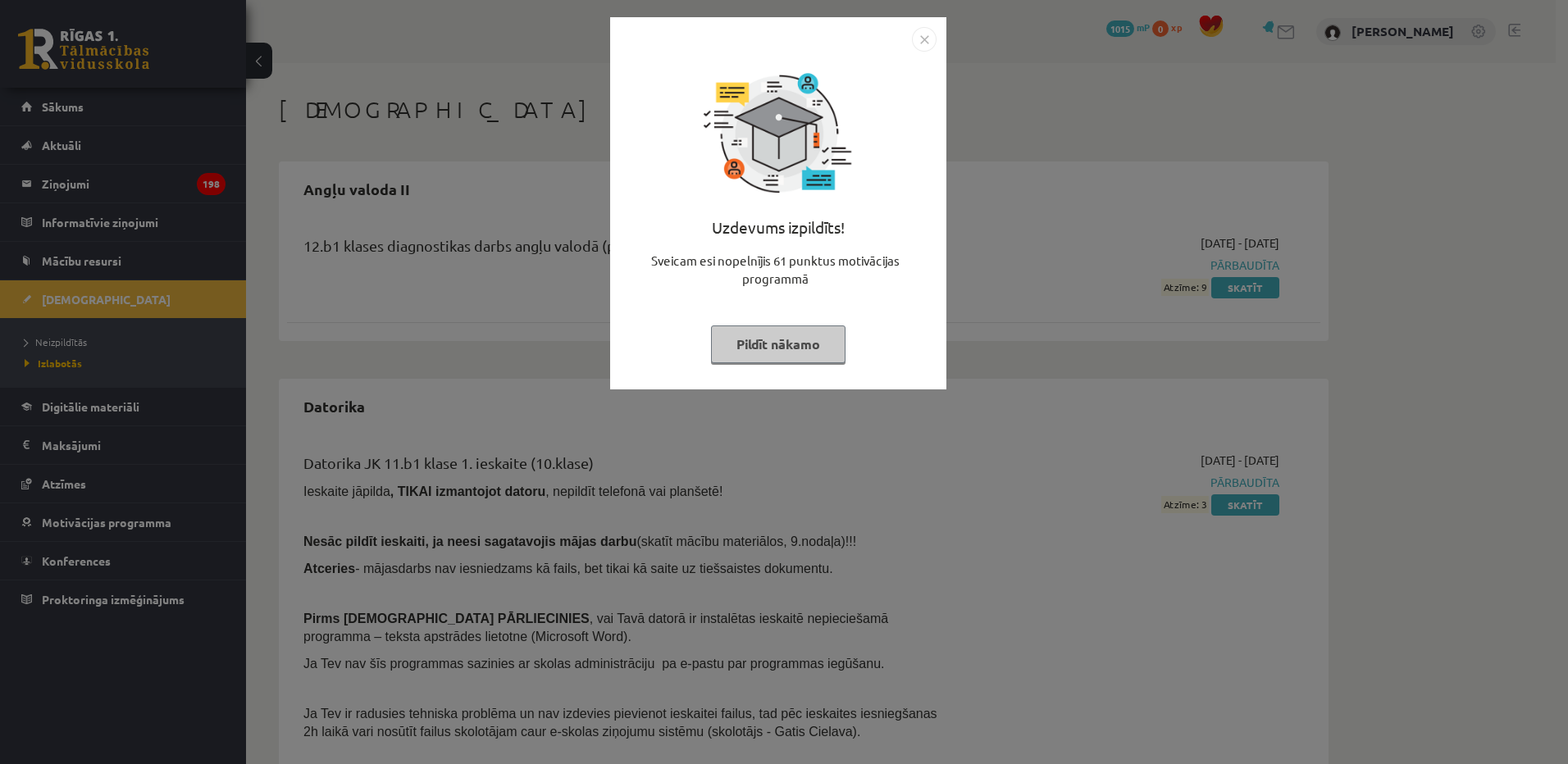
click at [826, 348] on button "Pildīt nākamo" at bounding box center [778, 344] width 135 height 37
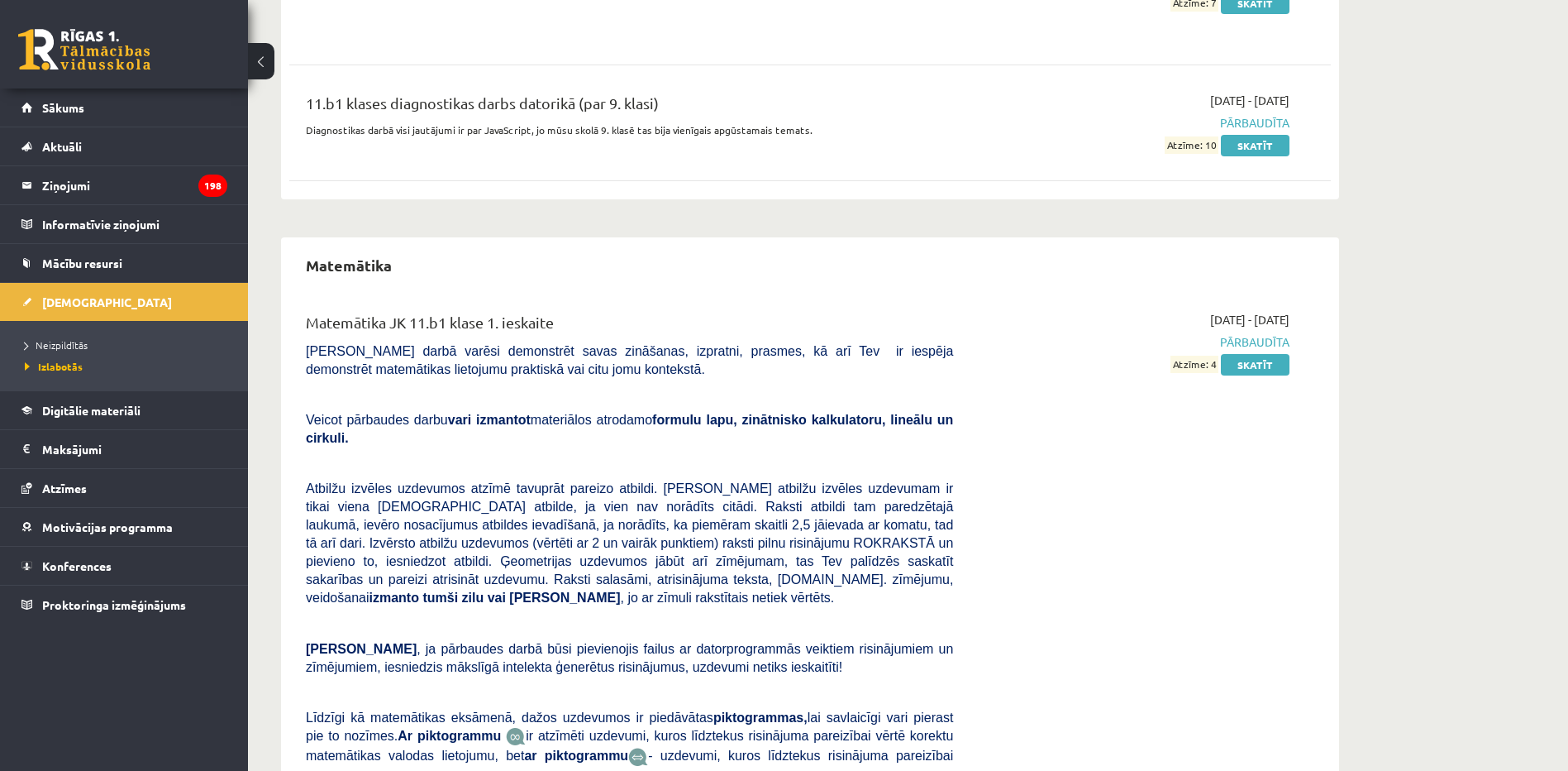
scroll to position [1930, 0]
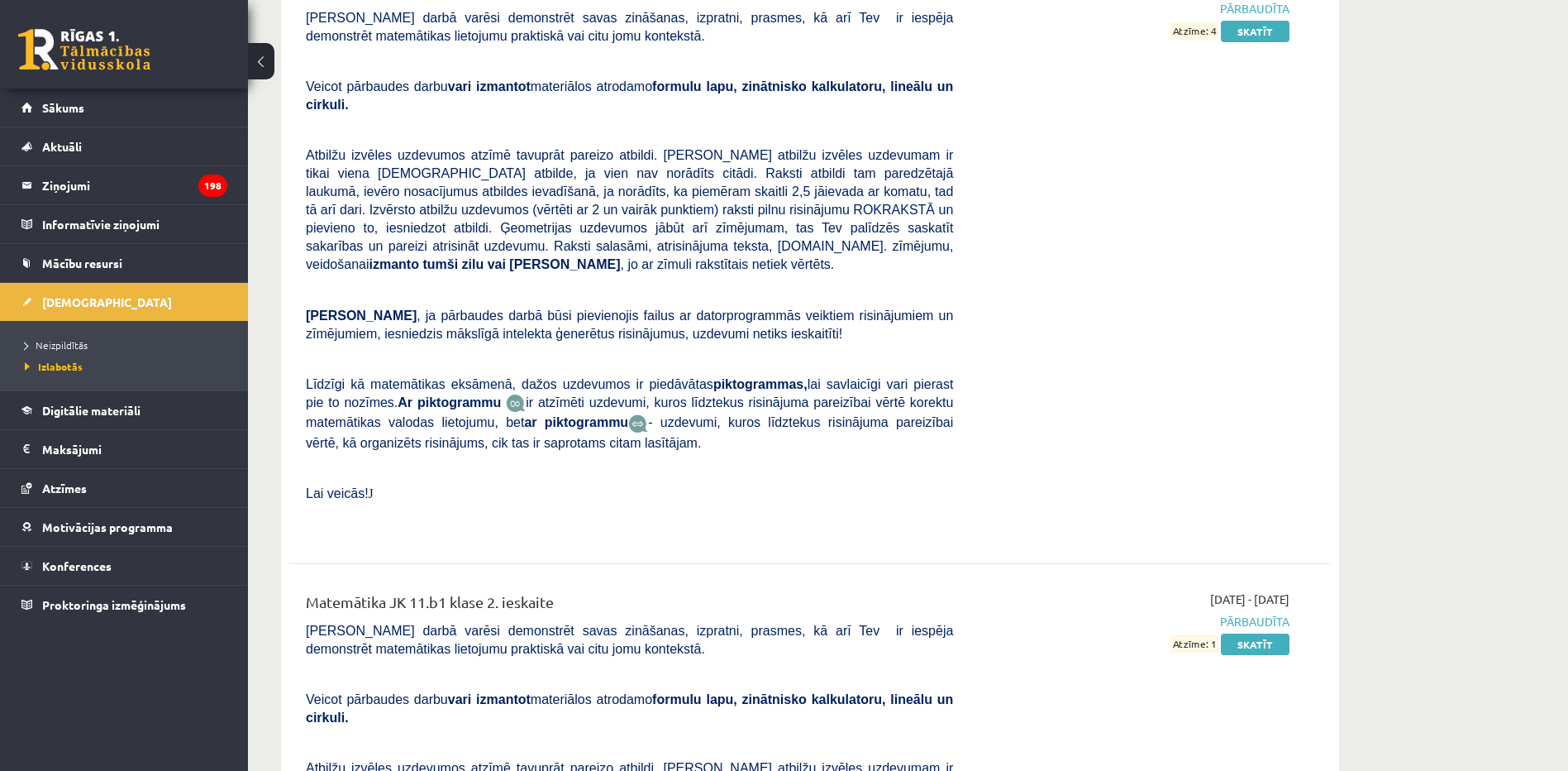
drag, startPoint x: 1399, startPoint y: 396, endPoint x: 1403, endPoint y: 524, distance: 128.1
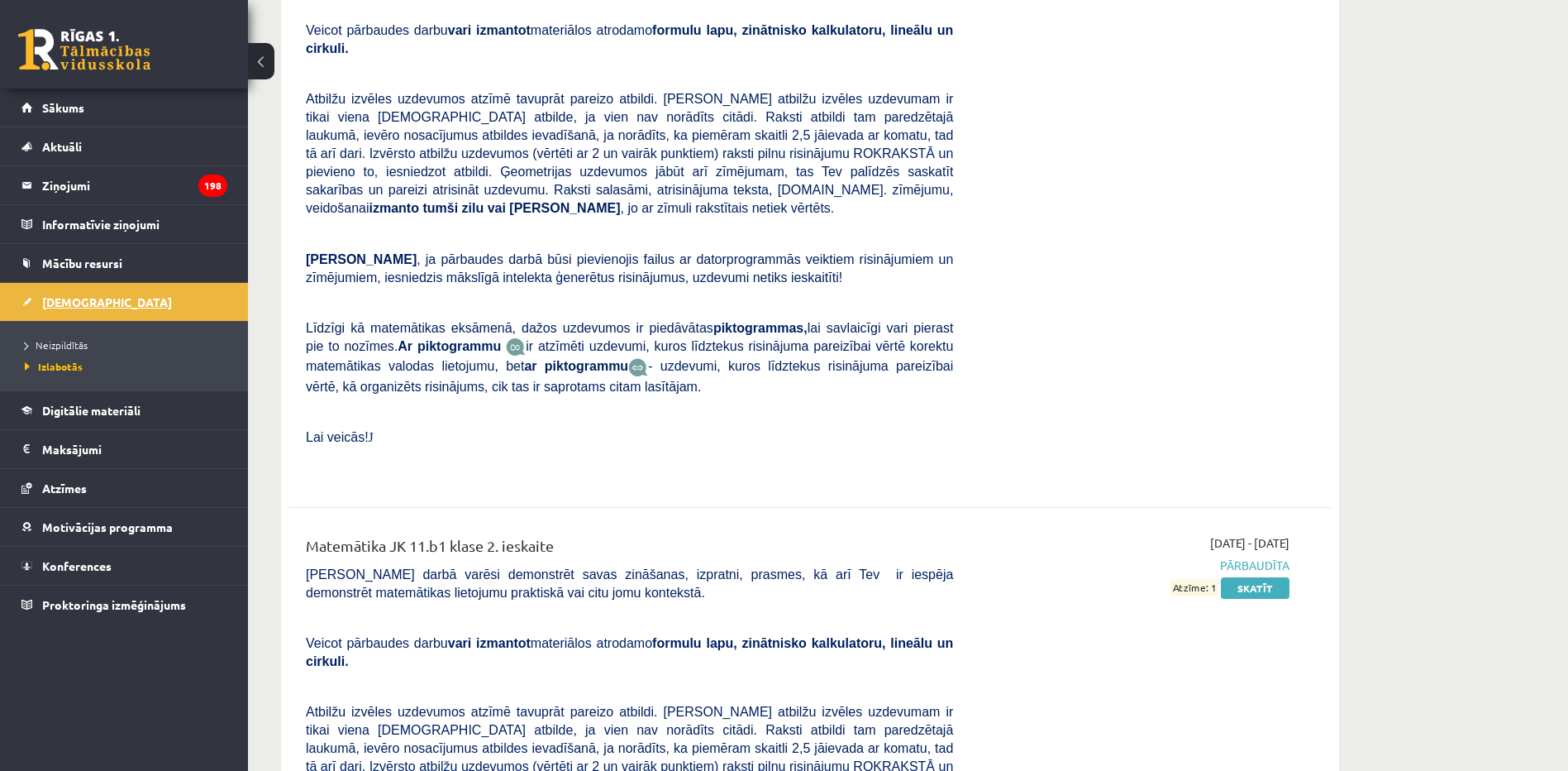
click at [62, 291] on link "[DEMOGRAPHIC_DATA]" at bounding box center [124, 302] width 206 height 38
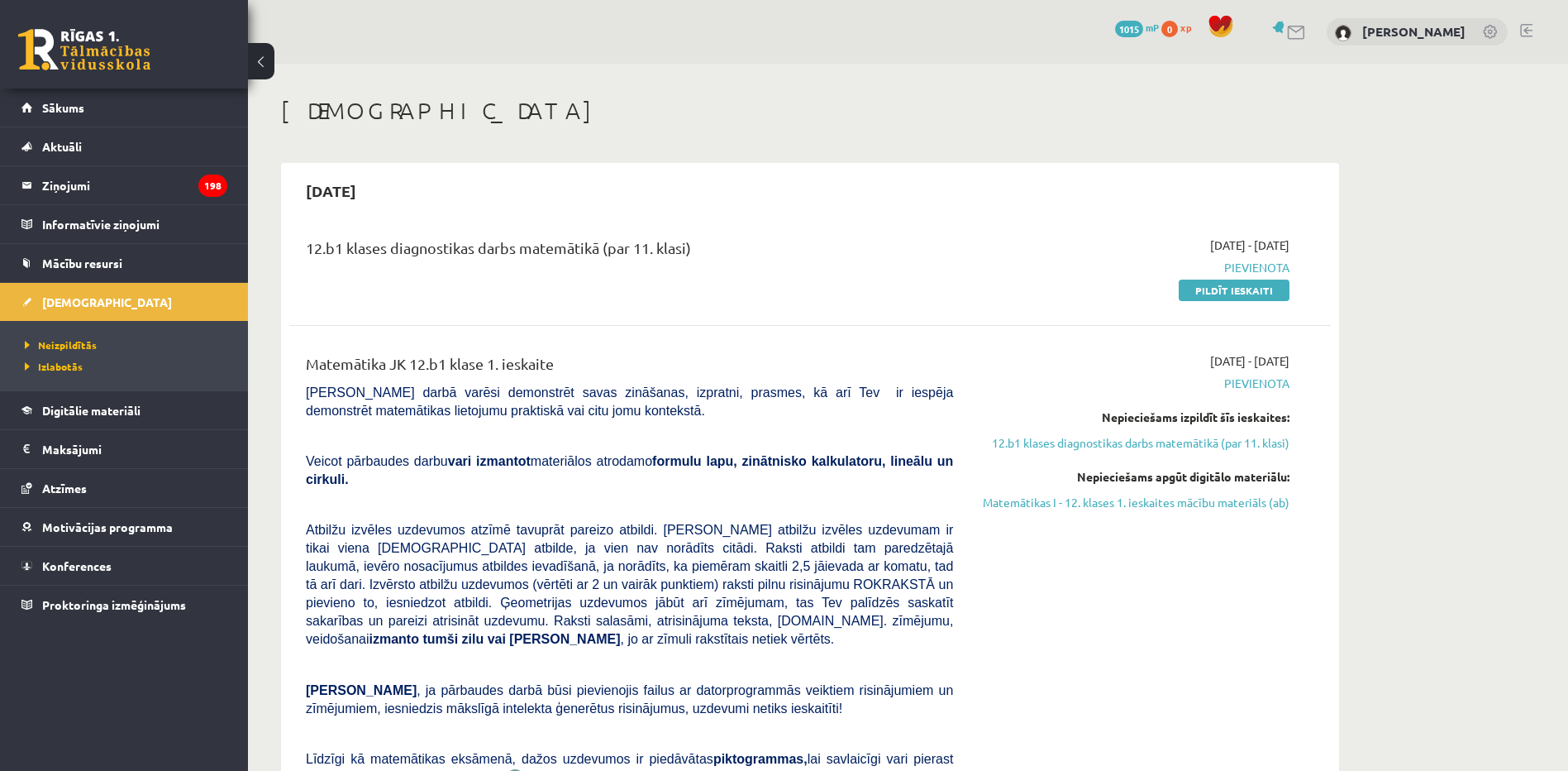
click at [1250, 265] on span "Pievienota" at bounding box center [1134, 267] width 312 height 17
click at [1249, 289] on link "Pildīt ieskaiti" at bounding box center [1234, 291] width 111 height 22
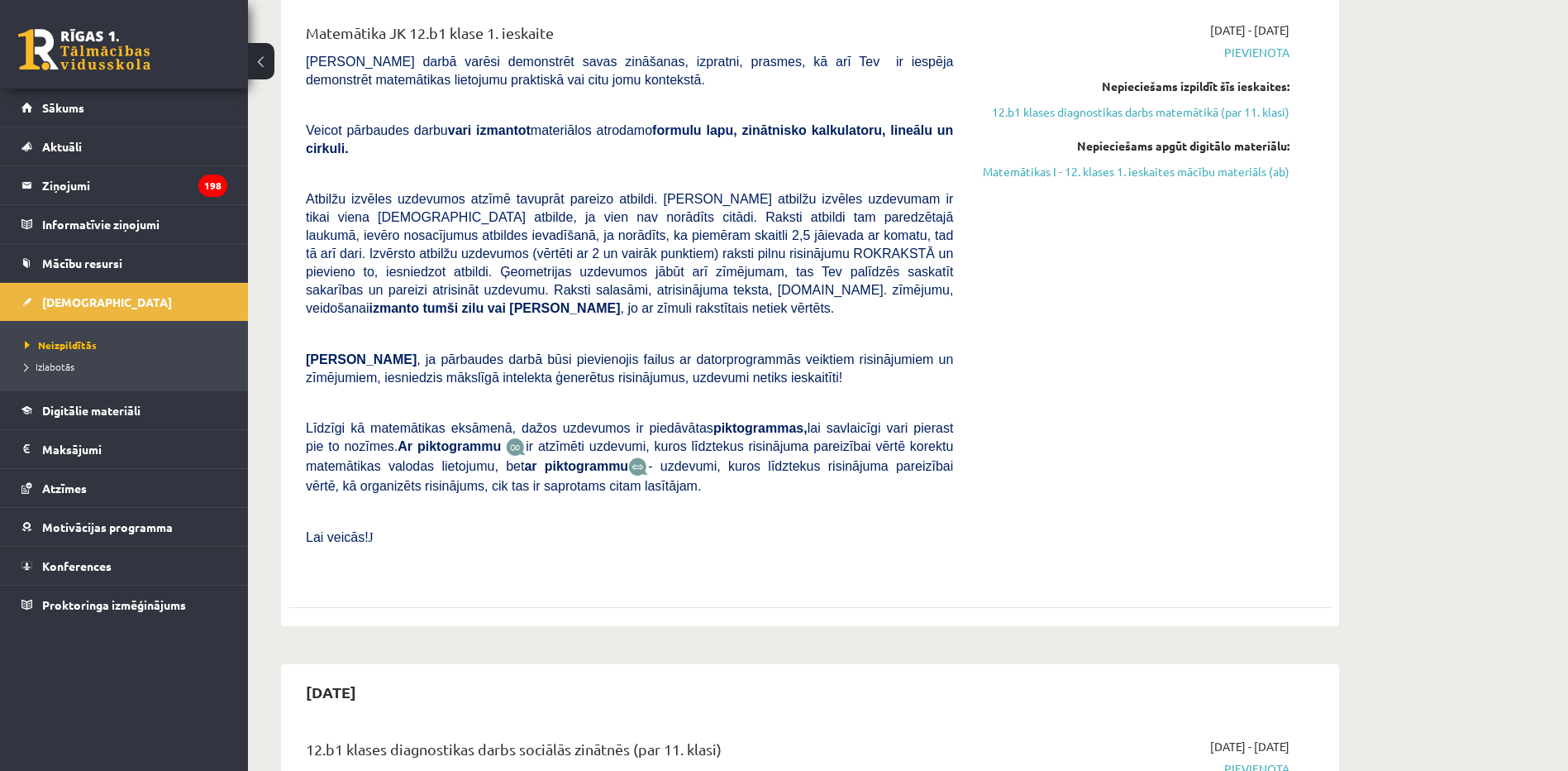
scroll to position [166, 0]
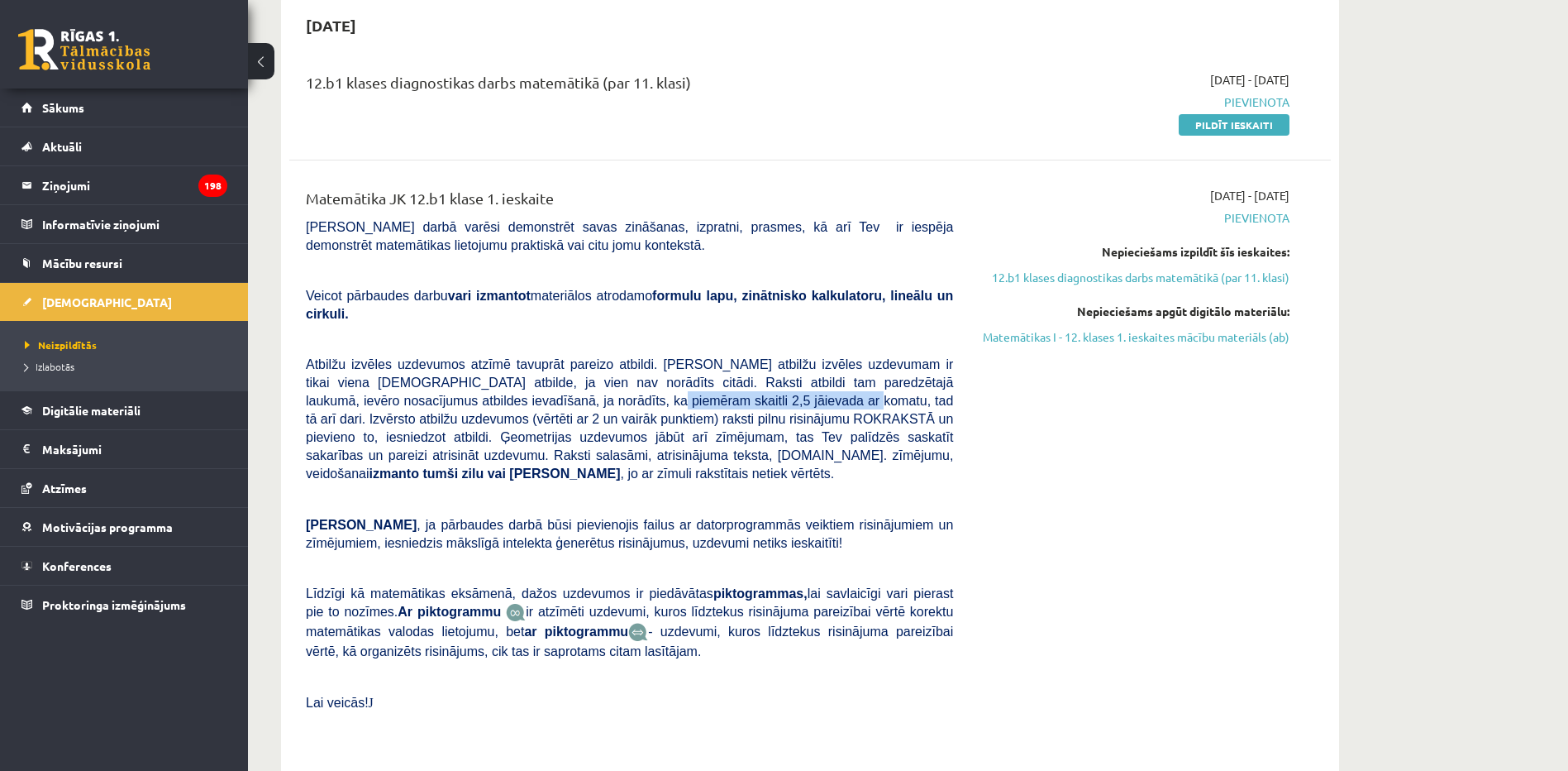
drag, startPoint x: 468, startPoint y: 390, endPoint x: 651, endPoint y: 392, distance: 183.0
click at [651, 392] on span "Atbilžu izvēles uzdevumos atzīmē tavuprāt pareizo atbildi. [PERSON_NAME] atbilž…" at bounding box center [629, 418] width 647 height 123
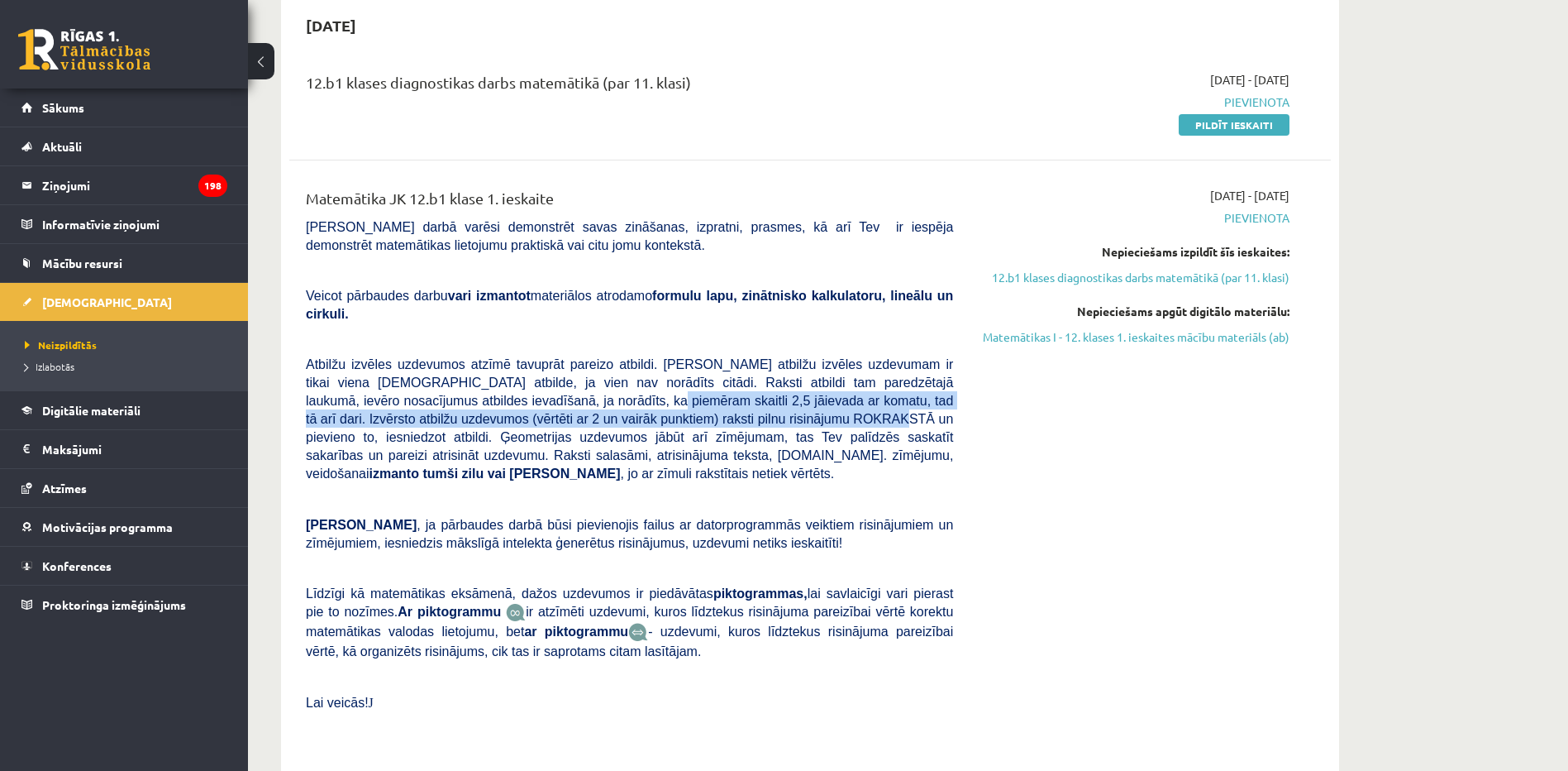
click at [516, 406] on span "Atbilžu izvēles uzdevumos atzīmē tavuprāt pareizo atbildi. [PERSON_NAME] atbilž…" at bounding box center [629, 418] width 647 height 123
